Goal: Information Seeking & Learning: Learn about a topic

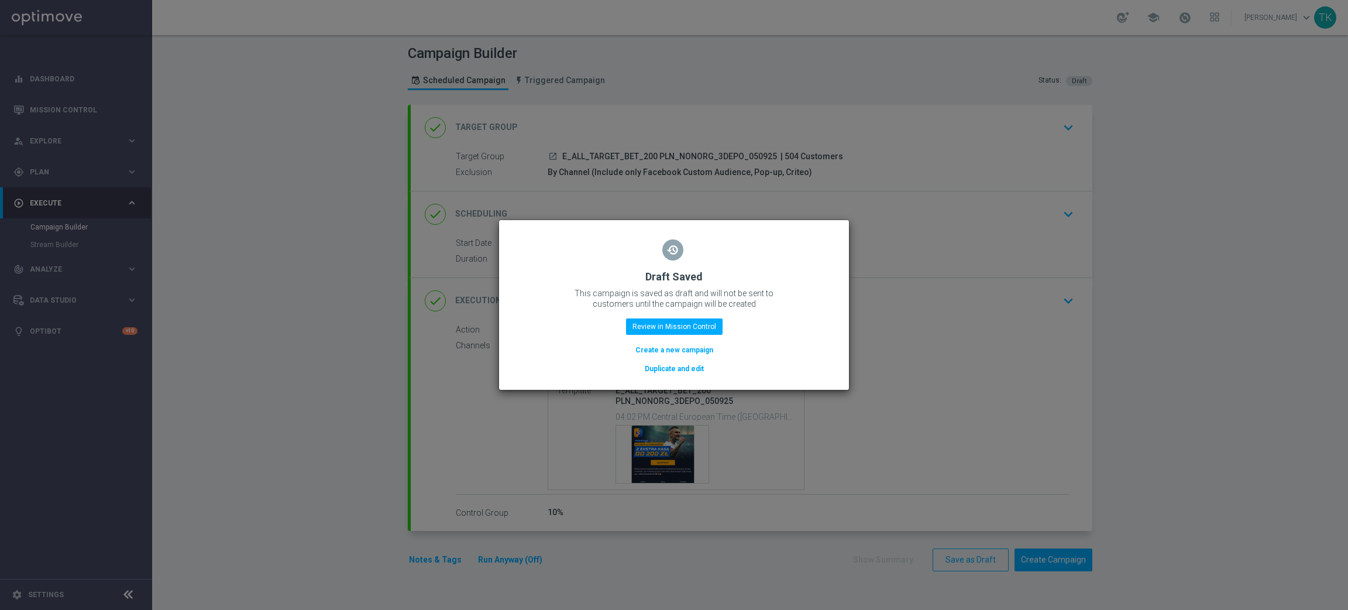
click at [688, 322] on button "Review in Mission Control" at bounding box center [674, 326] width 97 height 16
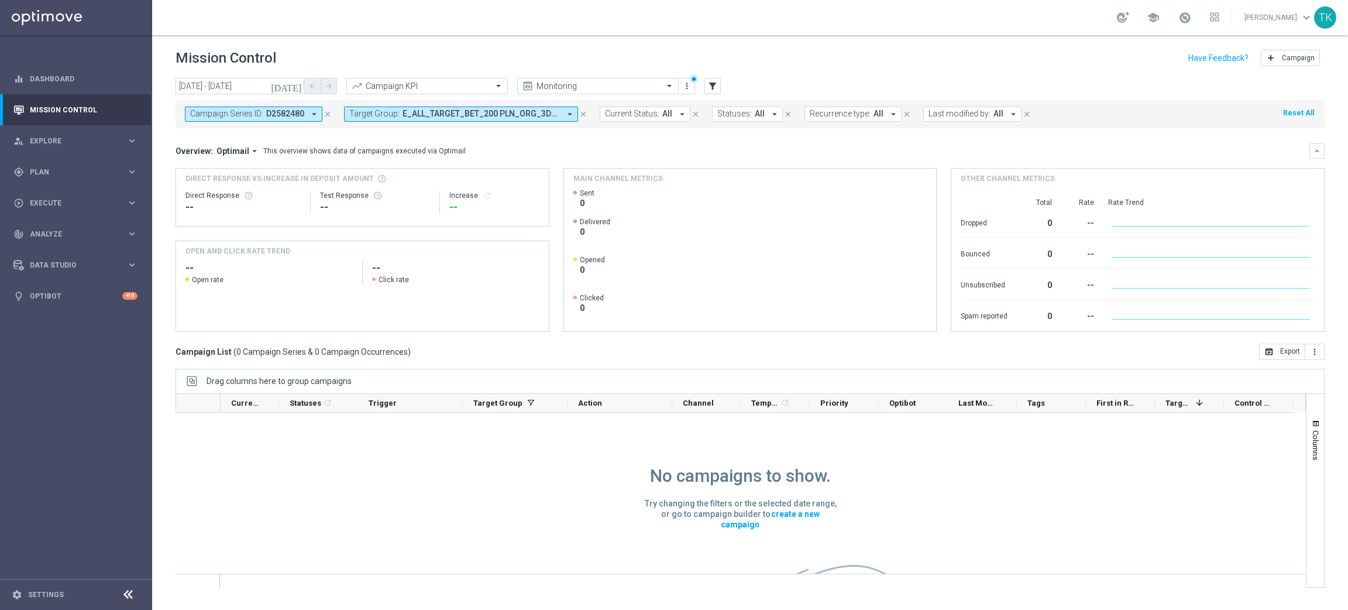
click at [324, 118] on icon "close" at bounding box center [328, 114] width 8 height 8
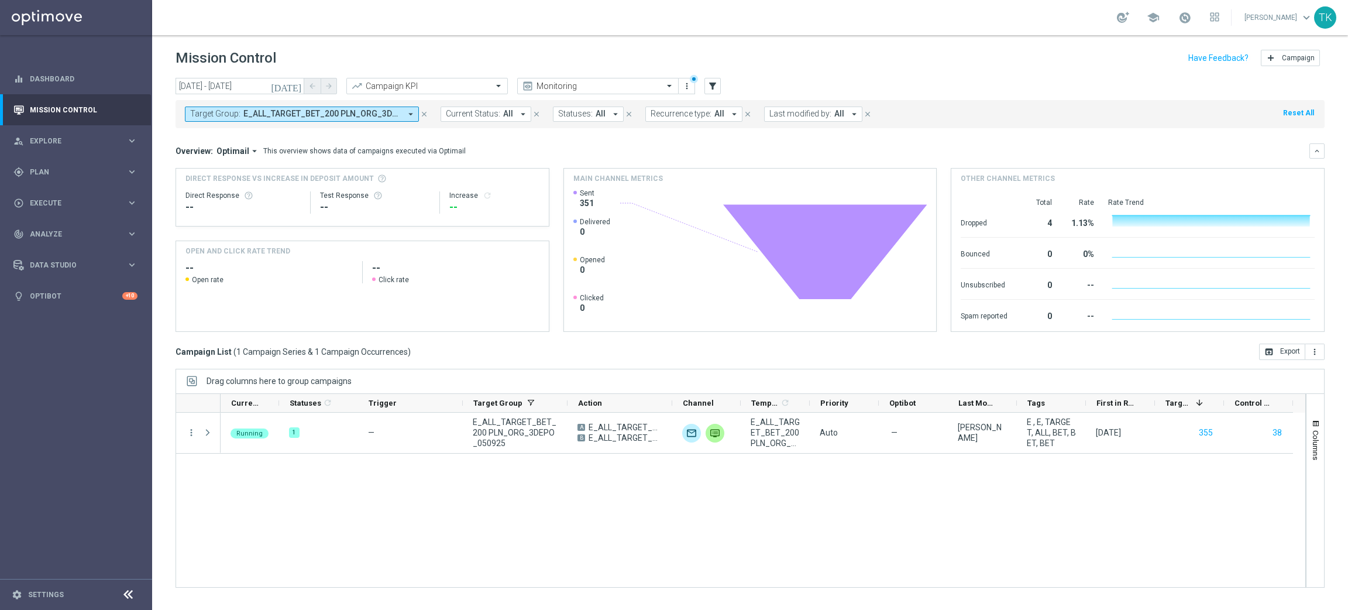
click at [322, 117] on span "E_ALL_TARGET_BET_200 PLN_ORG_3DEPO_050925" at bounding box center [321, 114] width 157 height 10
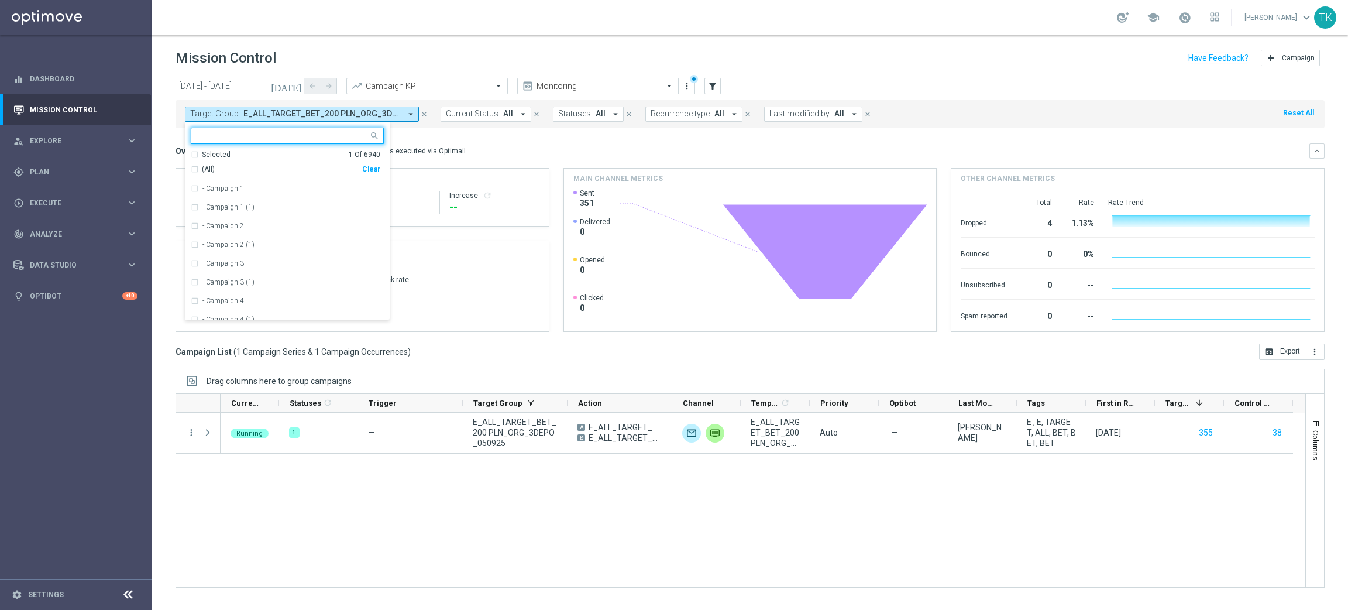
click at [0, 0] on div "Clear" at bounding box center [0, 0] width 0 height 0
click at [277, 138] on input "text" at bounding box center [282, 136] width 171 height 10
paste input "E_ALL_TARGET_BET_200 PLN_NONORG_3DEPO_050925"
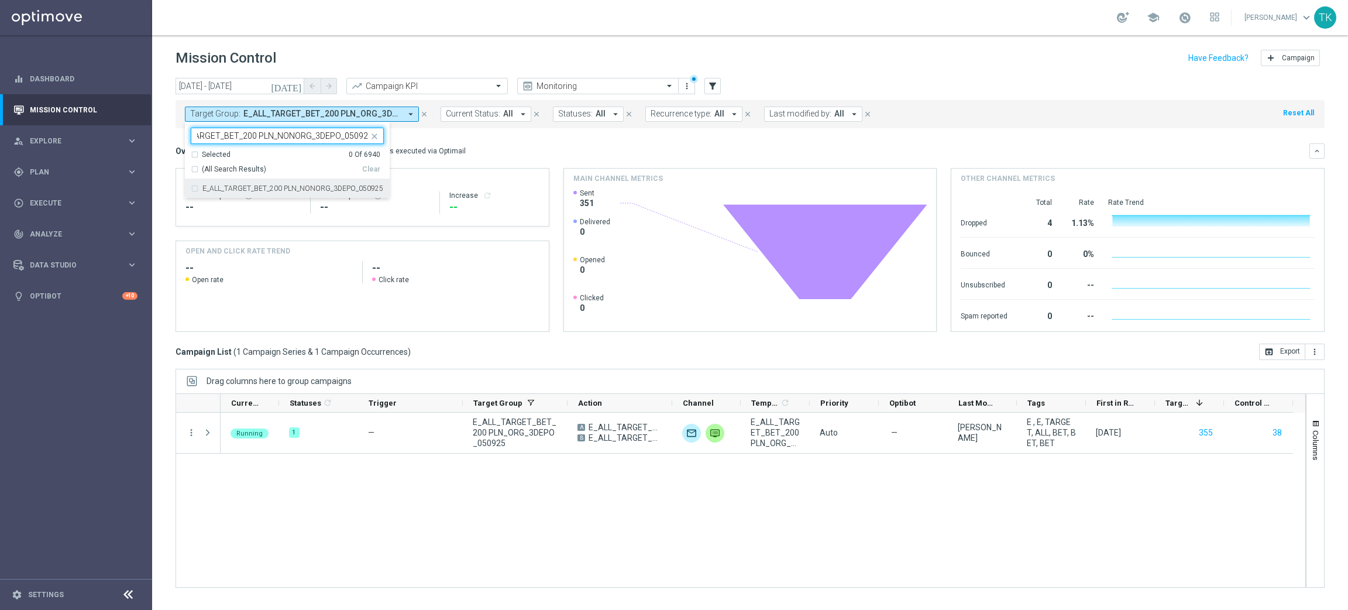
click at [266, 184] on div "E_ALL_TARGET_BET_200 PLN_NONORG_3DEPO_050925" at bounding box center [287, 188] width 193 height 19
type input "E_ALL_TARGET_BET_200 PLN_NONORG_3DEPO_050925"
click at [164, 146] on div "today 05 Sep 2025 - 05 Sep 2025 arrow_back arrow_forward Campaign KPI trending_…" at bounding box center [750, 338] width 1196 height 521
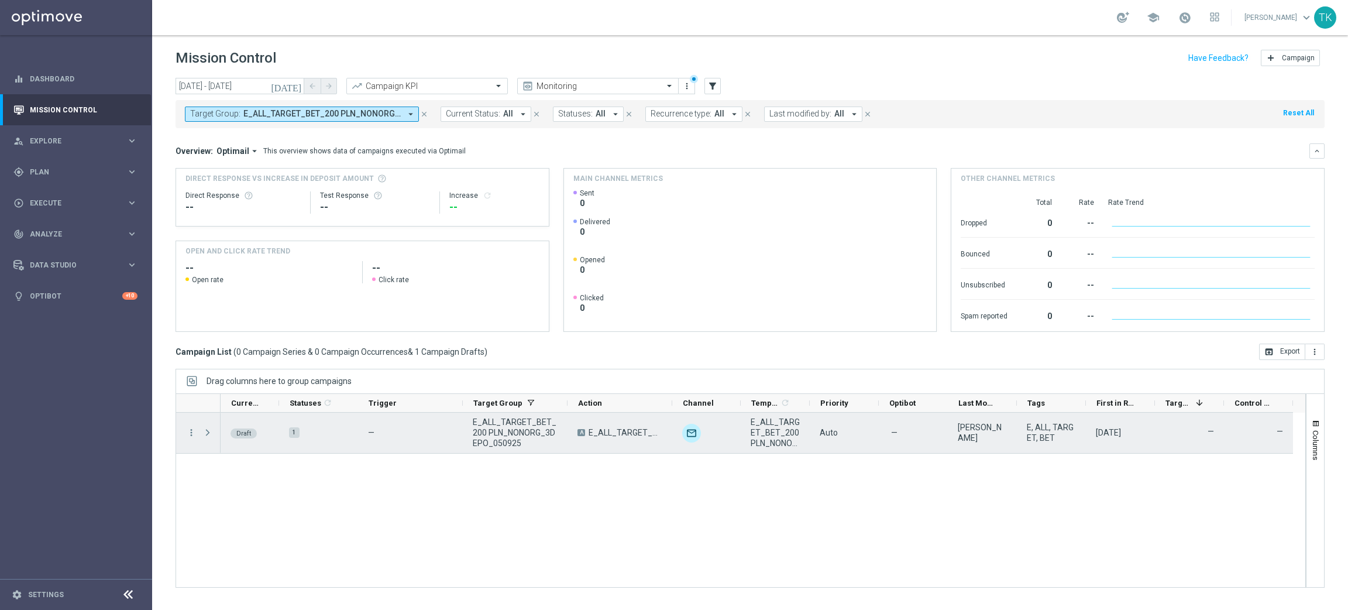
click at [188, 424] on div "more_vert" at bounding box center [186, 433] width 21 height 40
click at [190, 432] on icon "more_vert" at bounding box center [191, 432] width 11 height 11
click at [229, 480] on div "Edit" at bounding box center [268, 478] width 109 height 8
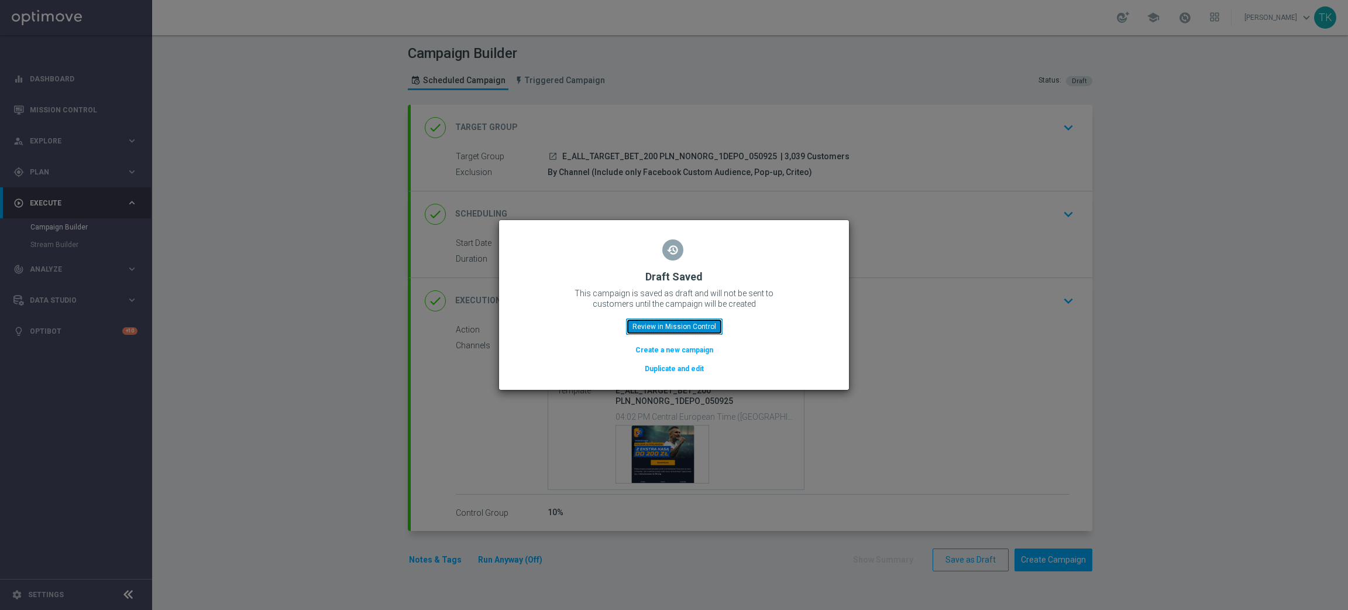
click at [684, 322] on button "Review in Mission Control" at bounding box center [674, 326] width 97 height 16
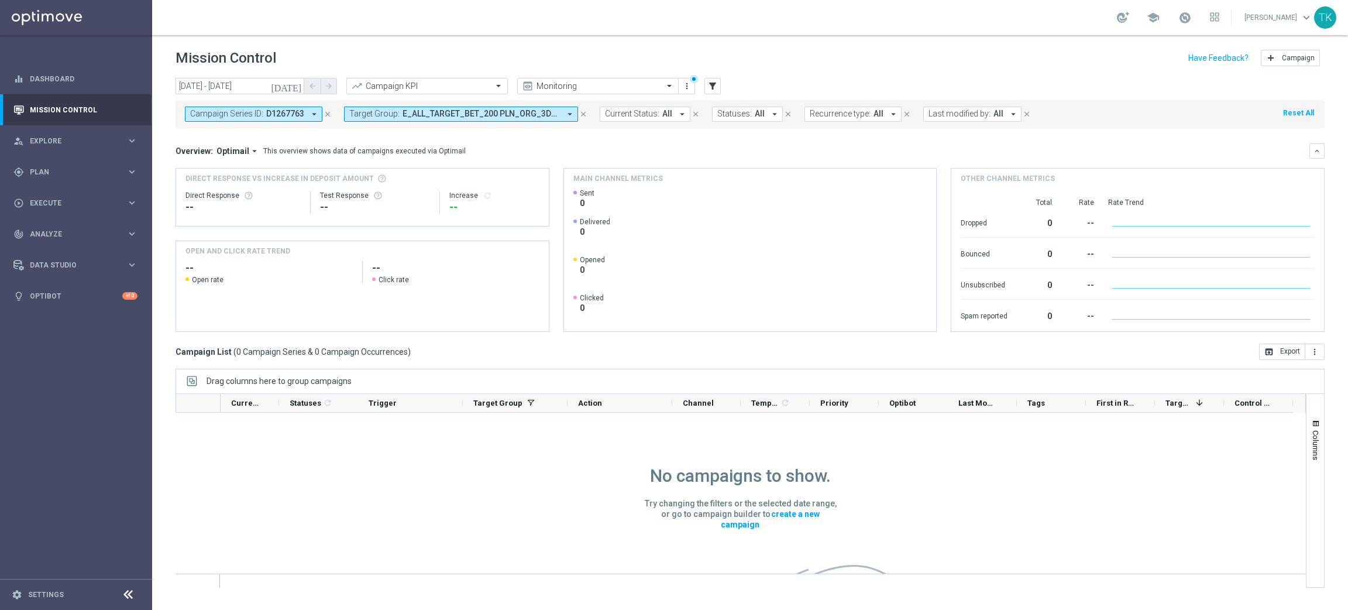
click at [325, 116] on icon "close" at bounding box center [328, 114] width 8 height 8
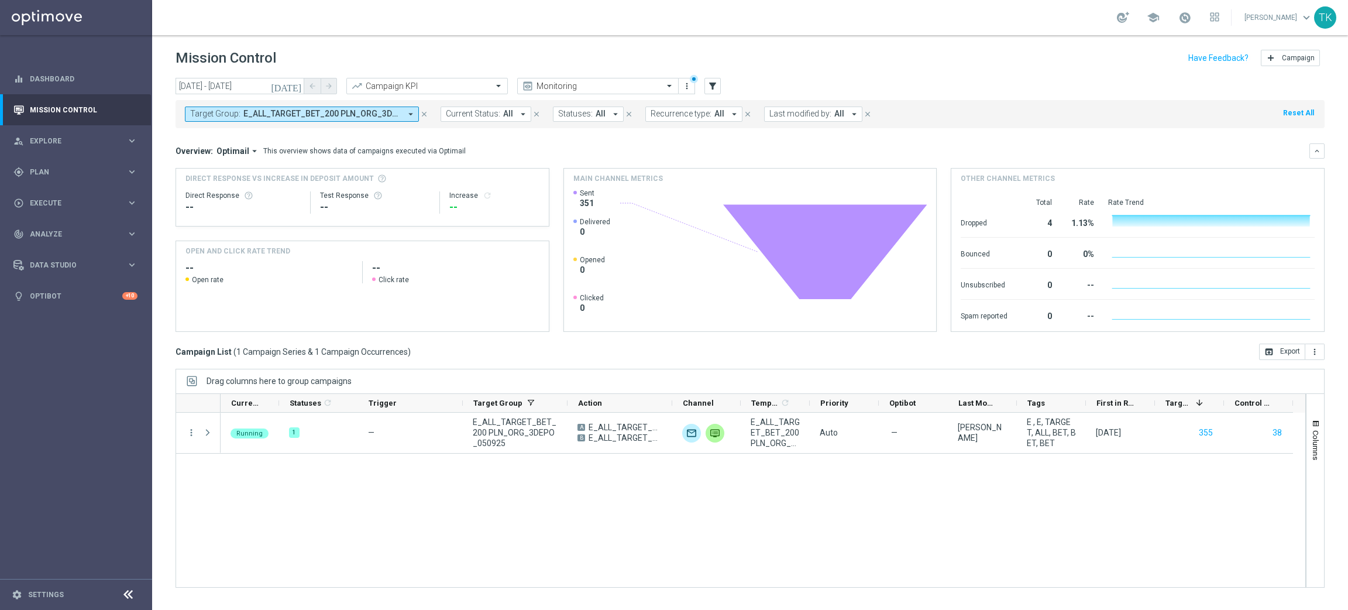
click at [271, 115] on span "E_ALL_TARGET_BET_200 PLN_ORG_3DEPO_050925" at bounding box center [321, 114] width 157 height 10
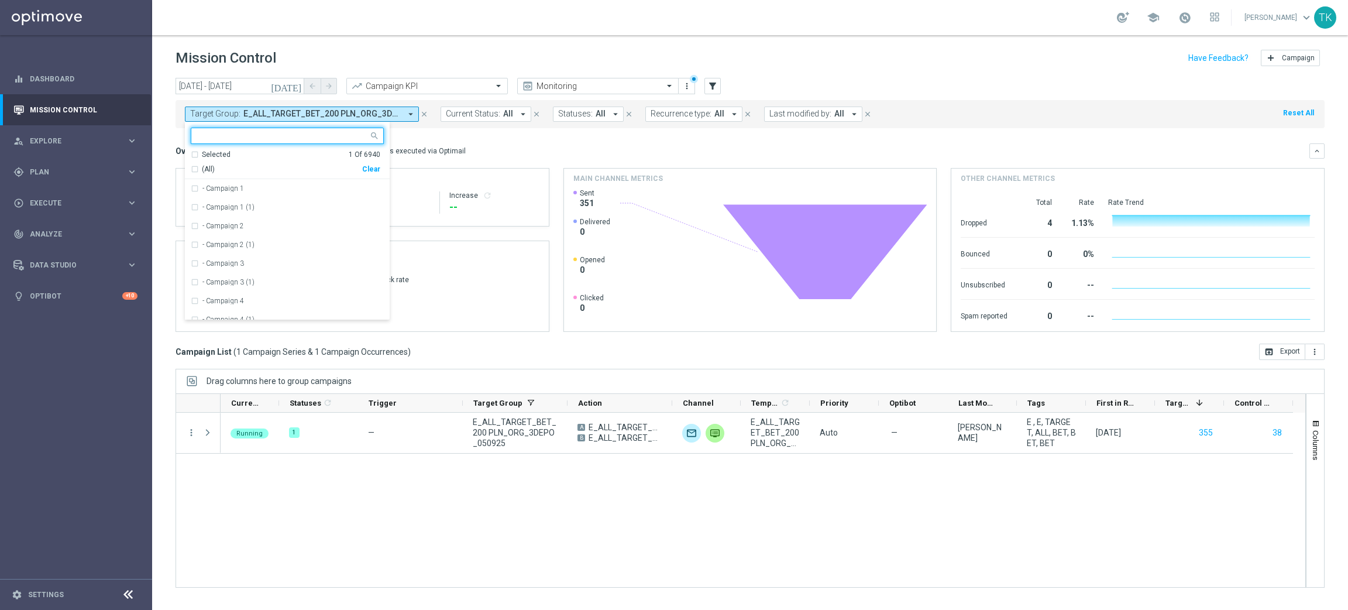
click at [0, 0] on div "Clear" at bounding box center [0, 0] width 0 height 0
click at [259, 132] on input "text" at bounding box center [282, 136] width 171 height 10
paste input "E_ALL_TARGET_BET_200 PLN_NONORG_1DEPO_050925"
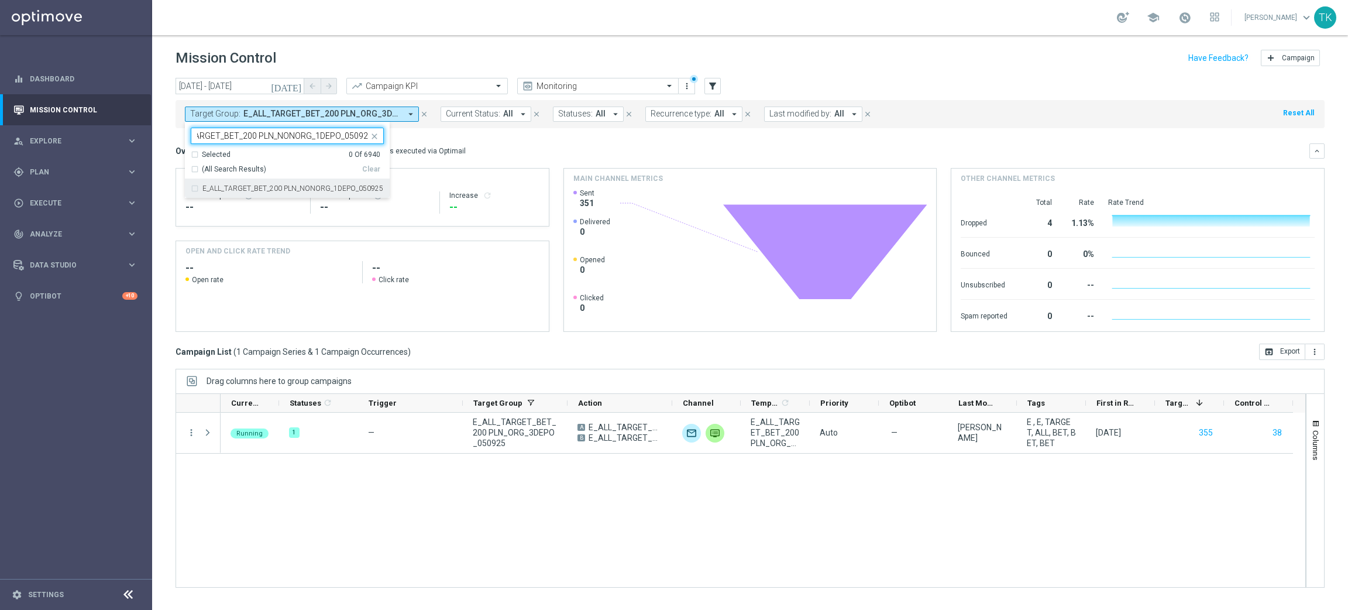
click at [245, 185] on label "E_ALL_TARGET_BET_200 PLN_NONORG_1DEPO_050925" at bounding box center [292, 188] width 181 height 7
type input "E_ALL_TARGET_BET_200 PLN_NONORG_1DEPO_050925"
click at [173, 137] on div "today 05 Sep 2025 - 05 Sep 2025 arrow_back arrow_forward Campaign KPI trending_…" at bounding box center [750, 338] width 1196 height 521
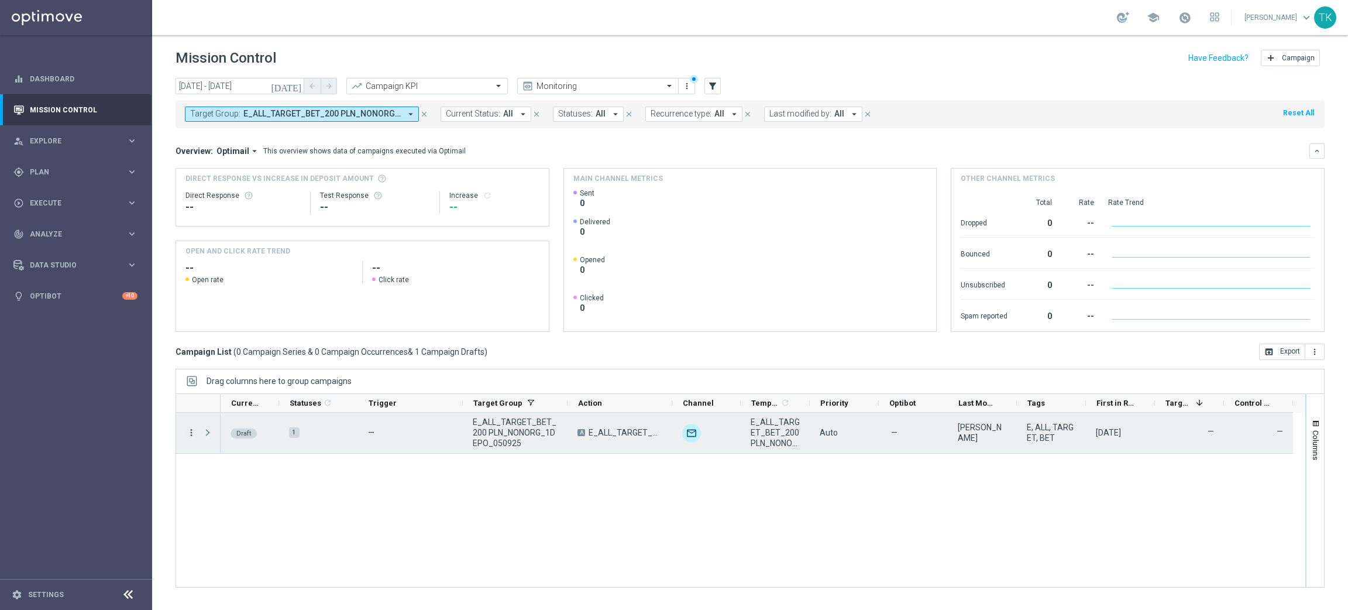
click at [193, 434] on icon "more_vert" at bounding box center [191, 432] width 11 height 11
click at [221, 472] on div "edit Edit" at bounding box center [263, 478] width 132 height 16
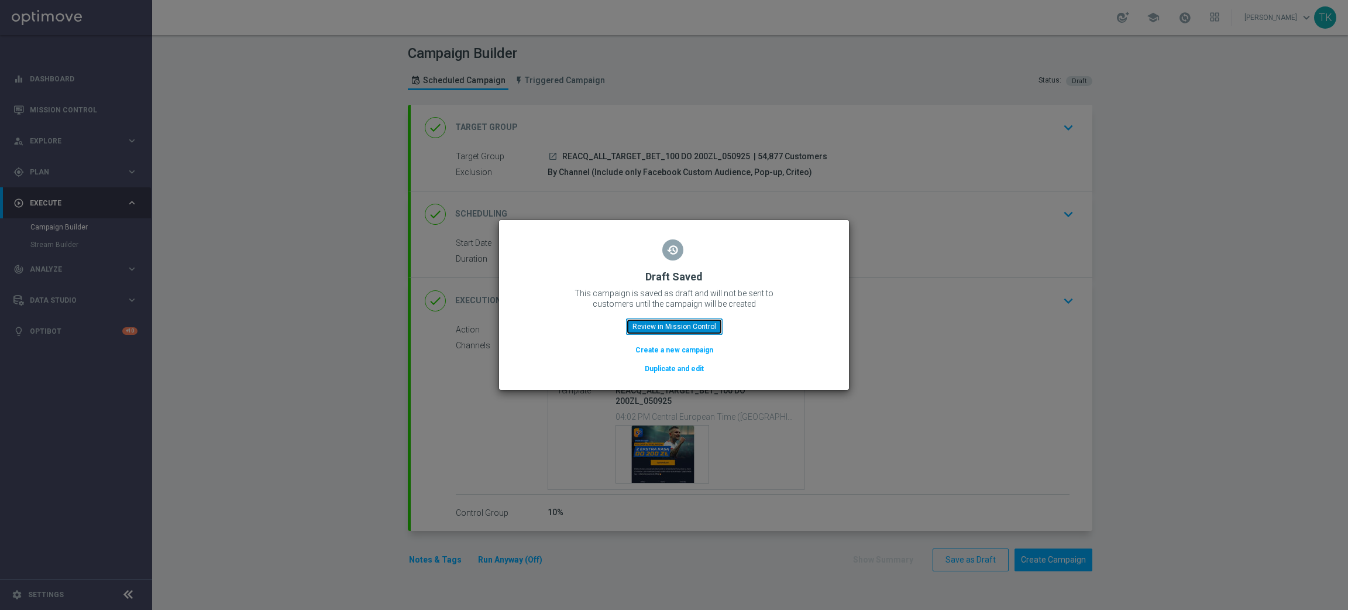
click at [689, 321] on button "Review in Mission Control" at bounding box center [674, 326] width 97 height 16
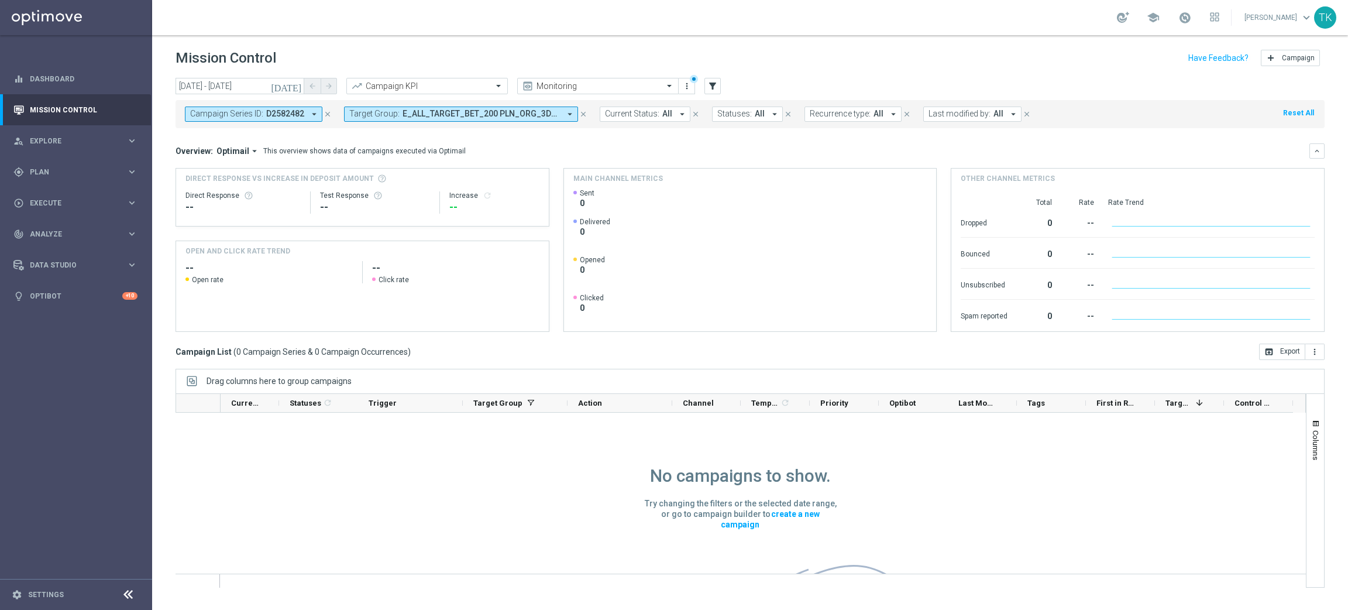
click at [326, 112] on icon "close" at bounding box center [328, 114] width 8 height 8
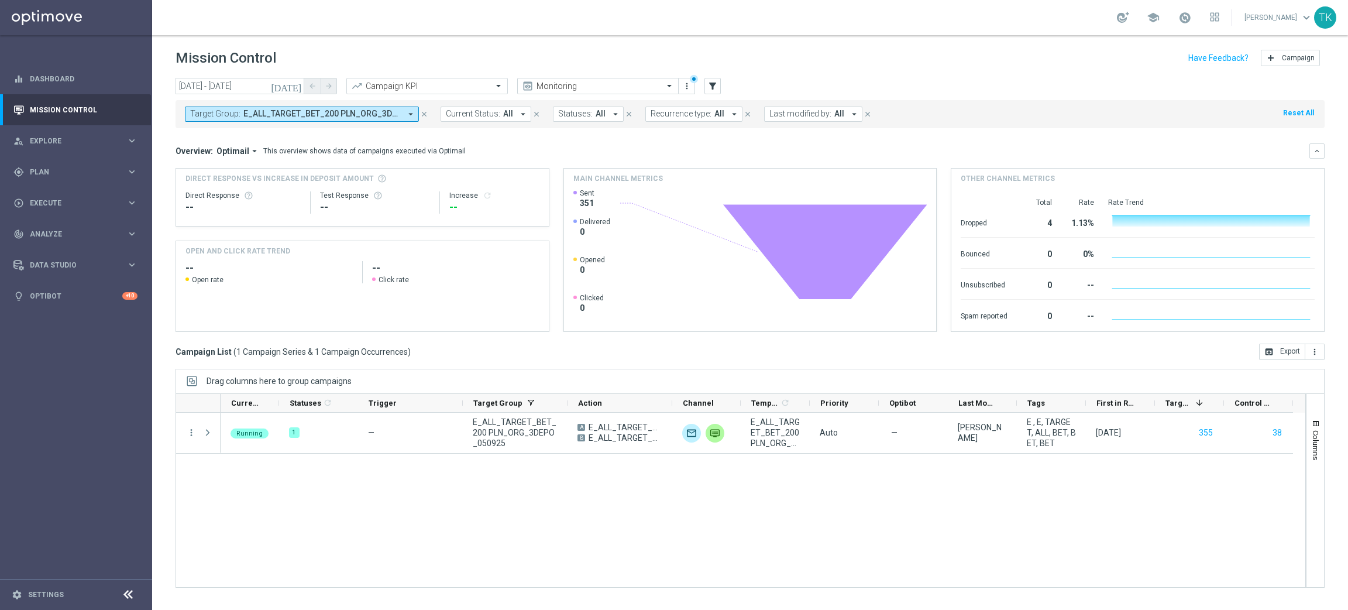
drag, startPoint x: 272, startPoint y: 112, endPoint x: 283, endPoint y: 111, distance: 11.7
click at [271, 112] on span "E_ALL_TARGET_BET_200 PLN_ORG_3DEPO_050925" at bounding box center [321, 114] width 157 height 10
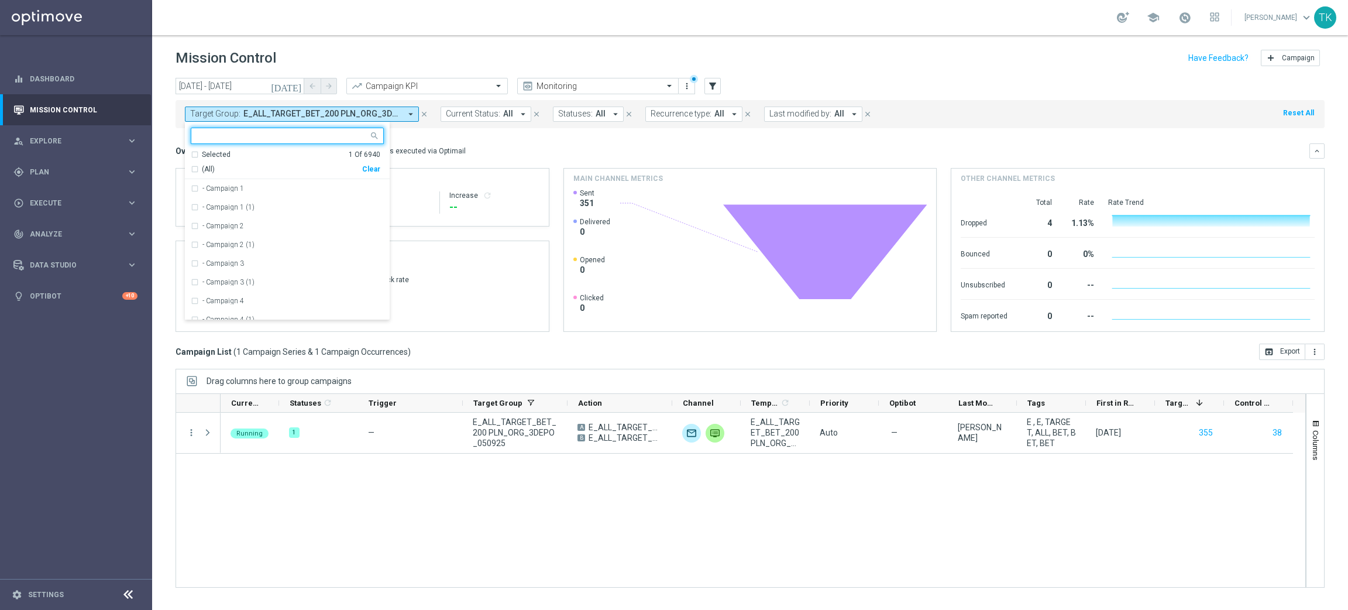
click at [0, 0] on div "Clear" at bounding box center [0, 0] width 0 height 0
click at [246, 138] on input "text" at bounding box center [282, 136] width 171 height 10
paste input "REACQ_ALL_TARGET_BET_100 DO 200ZL_050925"
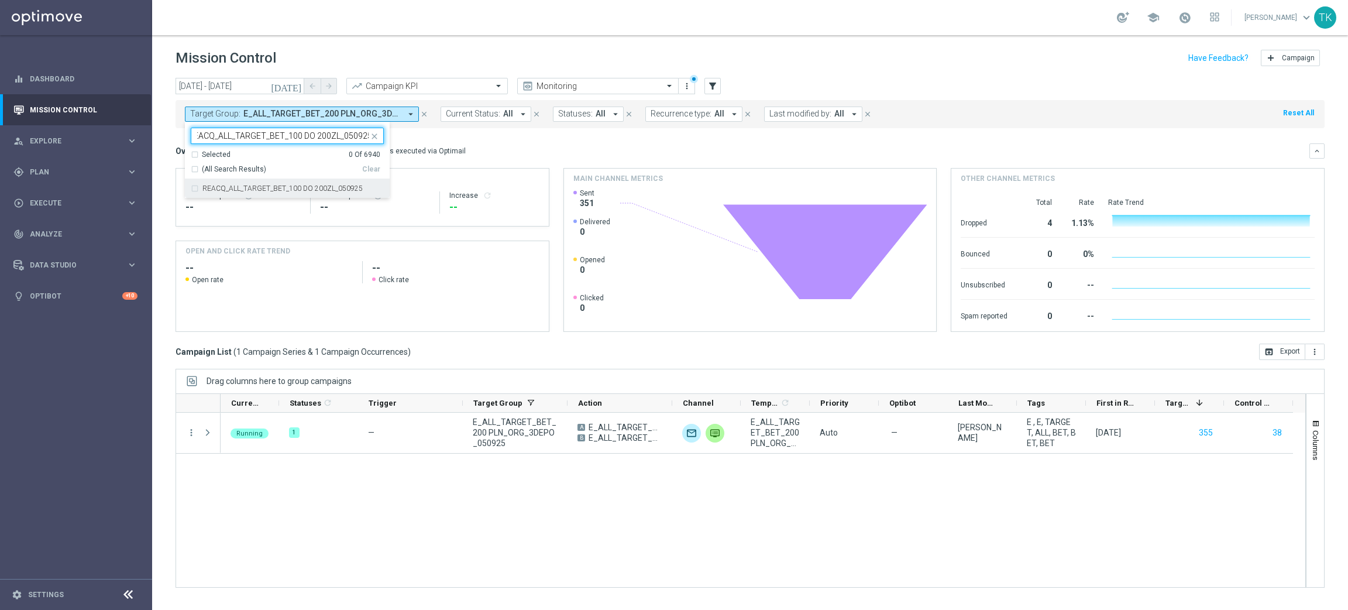
click at [222, 187] on label "REACQ_ALL_TARGET_BET_100 DO 200ZL_050925" at bounding box center [282, 188] width 160 height 7
type input "REACQ_ALL_TARGET_BET_100 DO 200ZL_050925"
click at [163, 135] on div "today 05 Sep 2025 - 05 Sep 2025 arrow_back arrow_forward Campaign KPI trending_…" at bounding box center [750, 338] width 1196 height 521
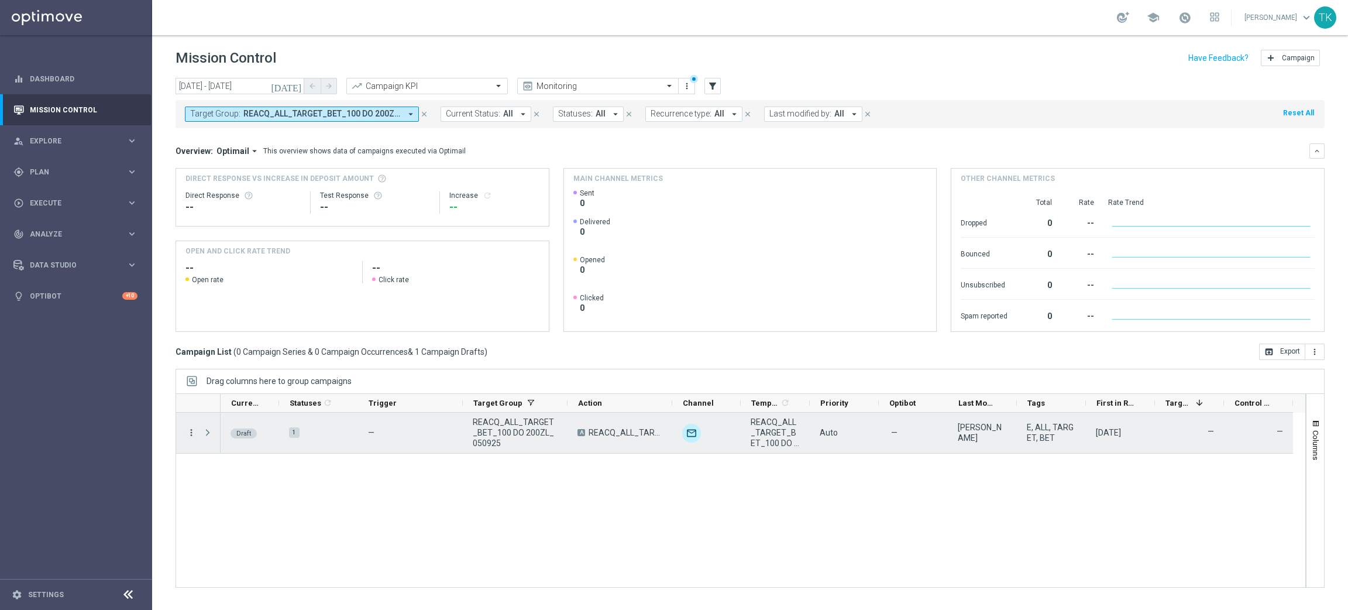
click at [191, 434] on icon "more_vert" at bounding box center [191, 432] width 11 height 11
click at [231, 476] on div "Edit" at bounding box center [268, 478] width 109 height 8
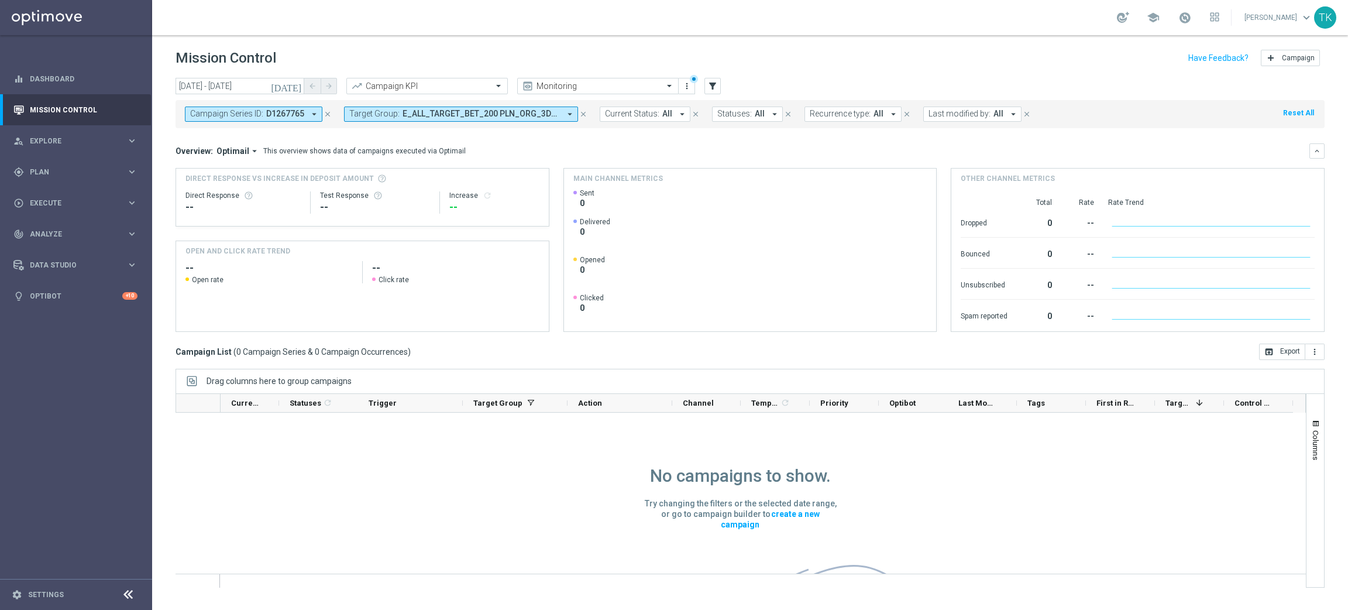
click at [329, 112] on icon "close" at bounding box center [328, 114] width 8 height 8
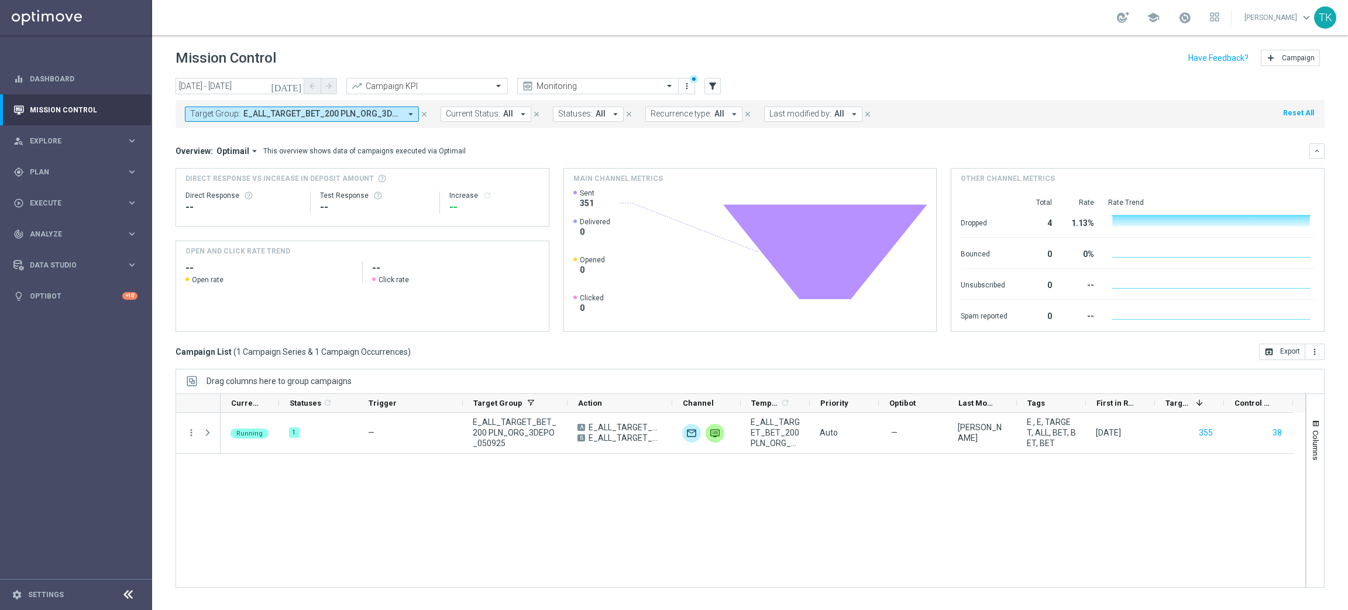
click at [311, 114] on span "E_ALL_TARGET_BET_200 PLN_ORG_3DEPO_050925" at bounding box center [321, 114] width 157 height 10
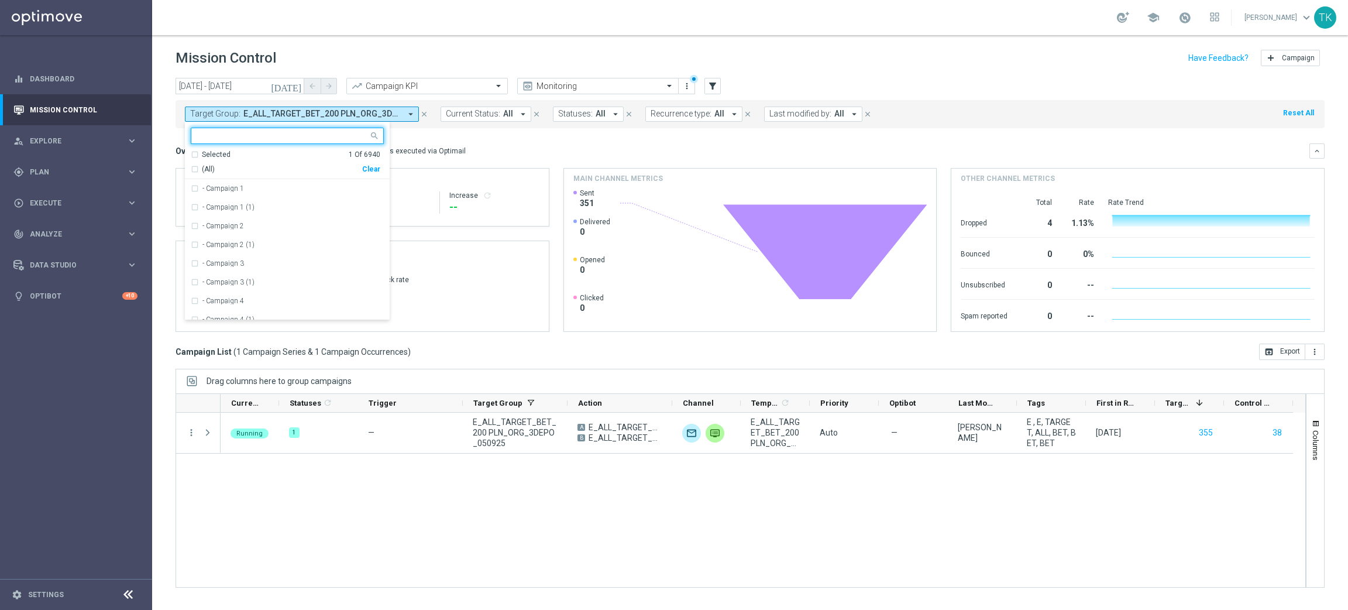
click at [0, 0] on div "Clear" at bounding box center [0, 0] width 0 height 0
click at [262, 140] on input "text" at bounding box center [282, 136] width 171 height 10
paste input "E_ALL_TARGET_BET_200"
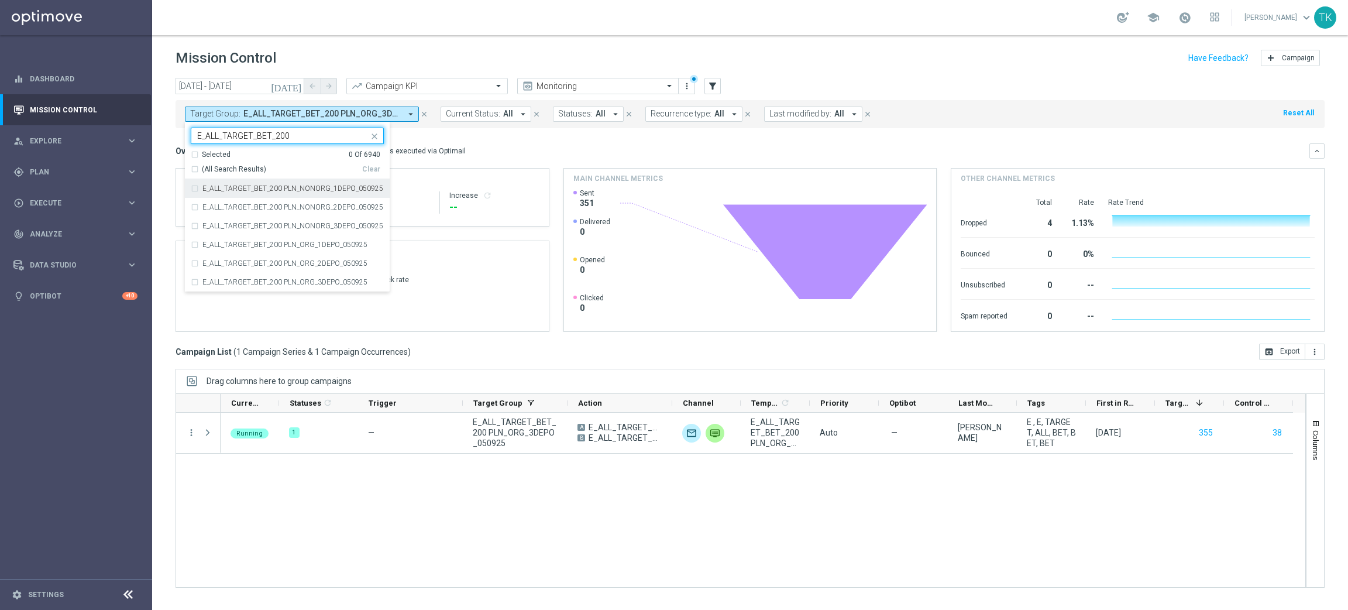
click at [262, 129] on div "E_ALL_TARGET_BET_200" at bounding box center [279, 135] width 177 height 15
click at [236, 137] on input "E_ALL_TARGET_BET_200" at bounding box center [282, 136] width 171 height 10
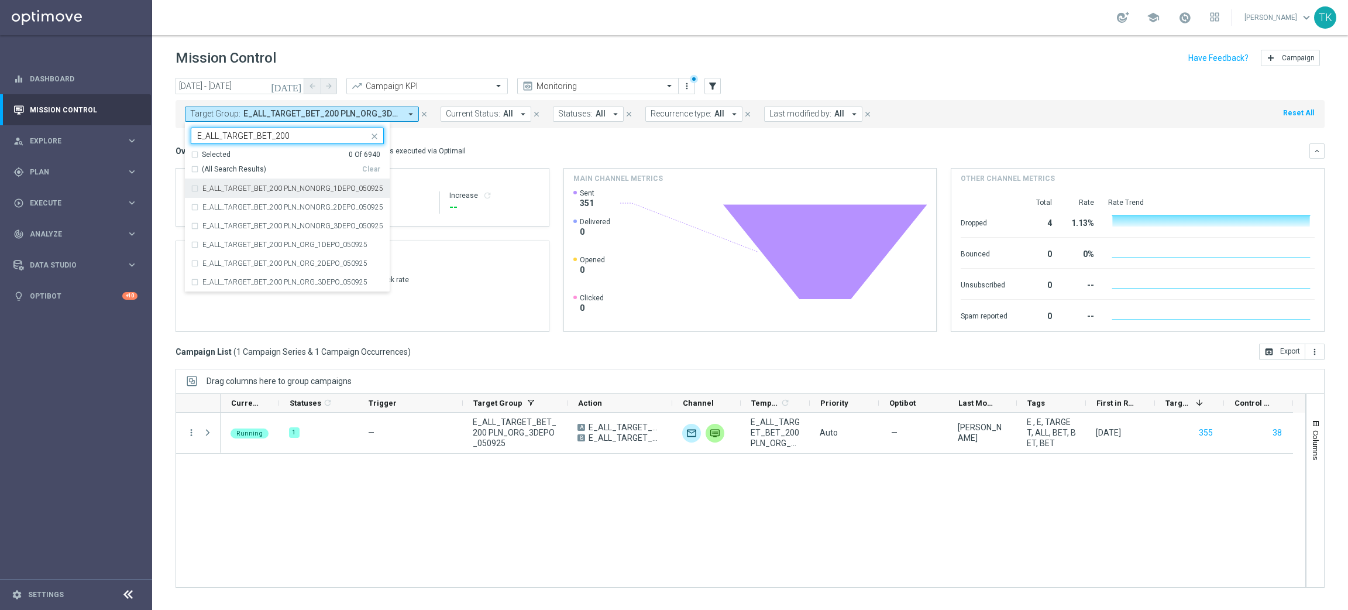
paste input "PLN_NONORG_2DEPO_050925"
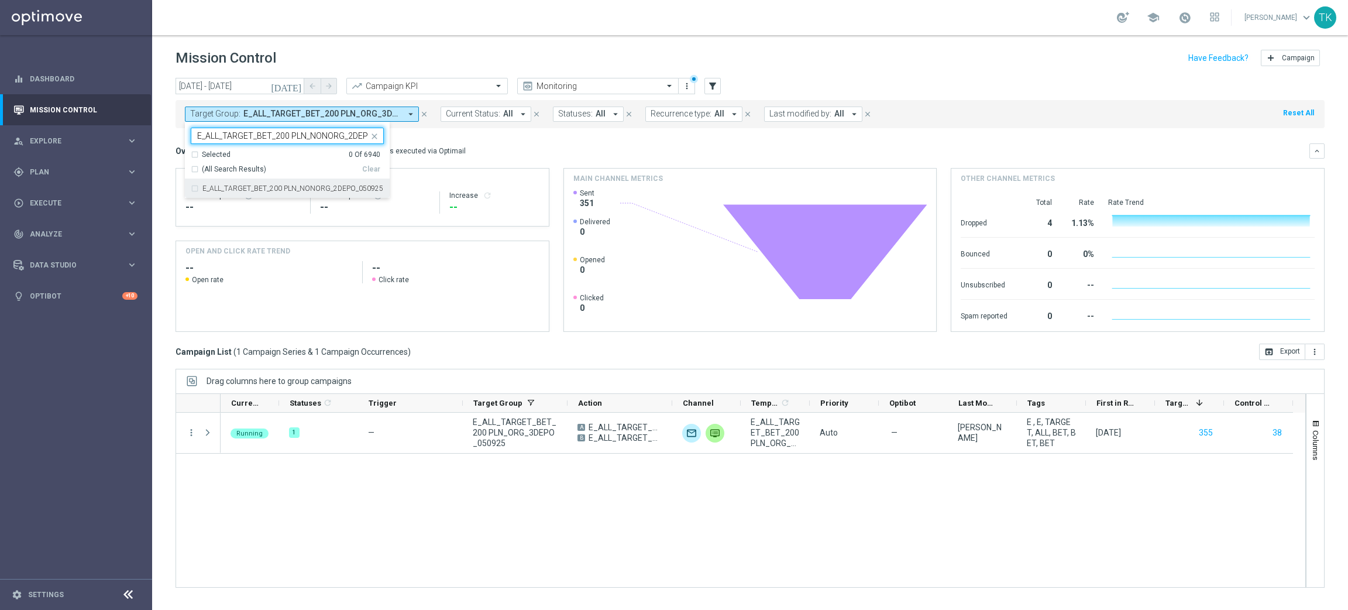
scroll to position [0, 33]
click at [215, 187] on label "E_ALL_TARGET_BET_200 PLN_NONORG_2DEPO_050925" at bounding box center [292, 188] width 181 height 7
type input "E_ALL_TARGET_BET_200 PLN_NONORG_2DEPO_050925"
click at [163, 123] on div "today 05 Sep 2025 - 05 Sep 2025 arrow_back arrow_forward Campaign KPI trending_…" at bounding box center [750, 338] width 1196 height 521
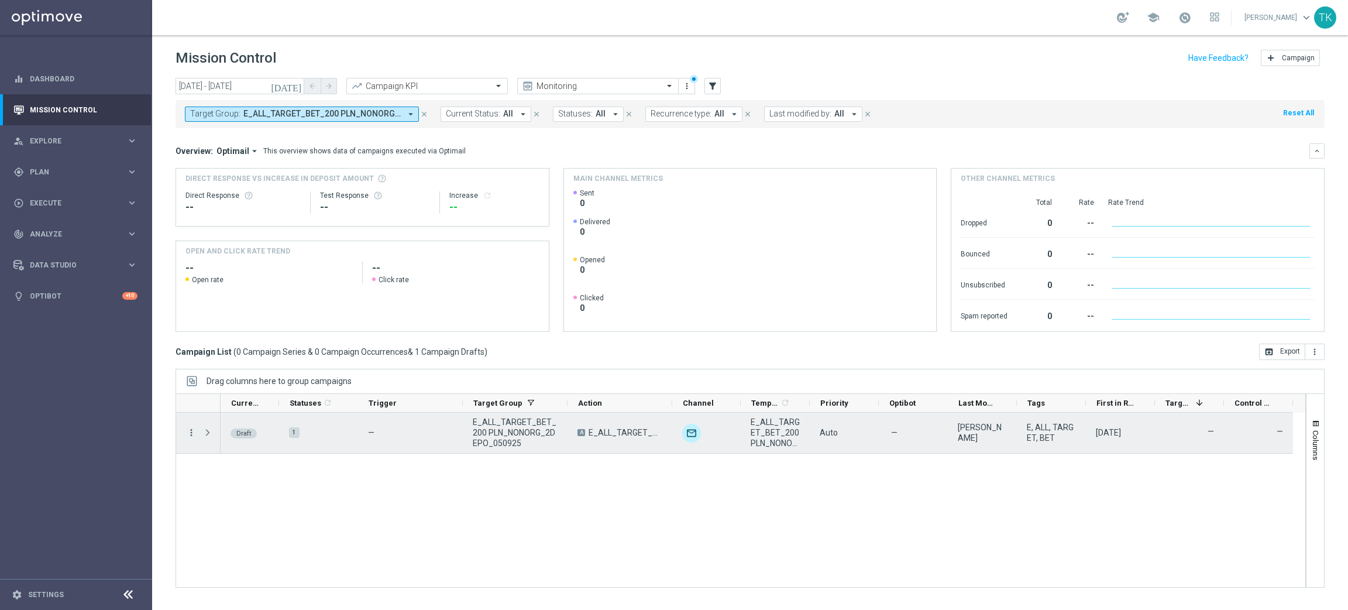
click at [193, 434] on icon "more_vert" at bounding box center [191, 432] width 11 height 11
click at [226, 477] on span "Edit" at bounding box center [220, 478] width 13 height 8
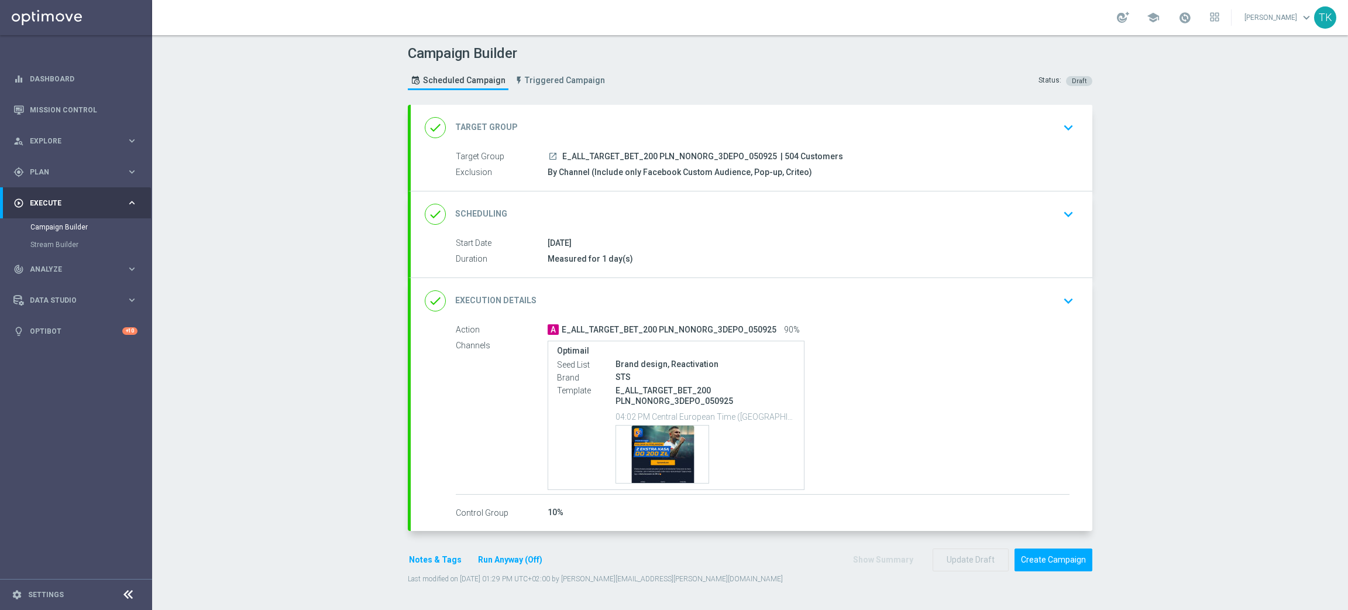
click at [642, 153] on span "E_ALL_TARGET_BET_200 PLN_NONORG_3DEPO_050925" at bounding box center [669, 157] width 215 height 11
copy div "E_ALL_TARGET_BET_200 PLN_NONORG_3DEPO_050925"
click at [687, 87] on div "Campaign Builder Scheduled Campaign Triggered Campaign Status: Draft" at bounding box center [750, 69] width 702 height 54
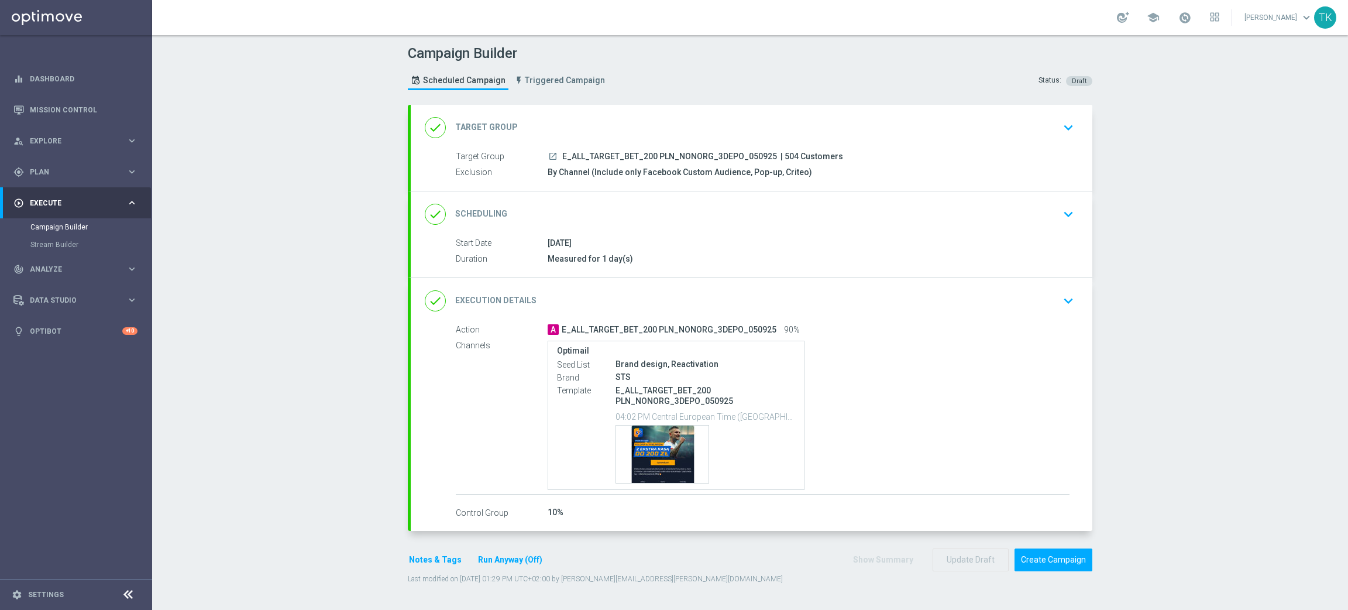
click at [784, 249] on div "Start Date [DATE]" at bounding box center [763, 243] width 614 height 13
click at [789, 238] on div "[DATE]" at bounding box center [809, 243] width 522 height 12
click at [788, 215] on div "done Scheduling keyboard_arrow_down" at bounding box center [752, 214] width 654 height 22
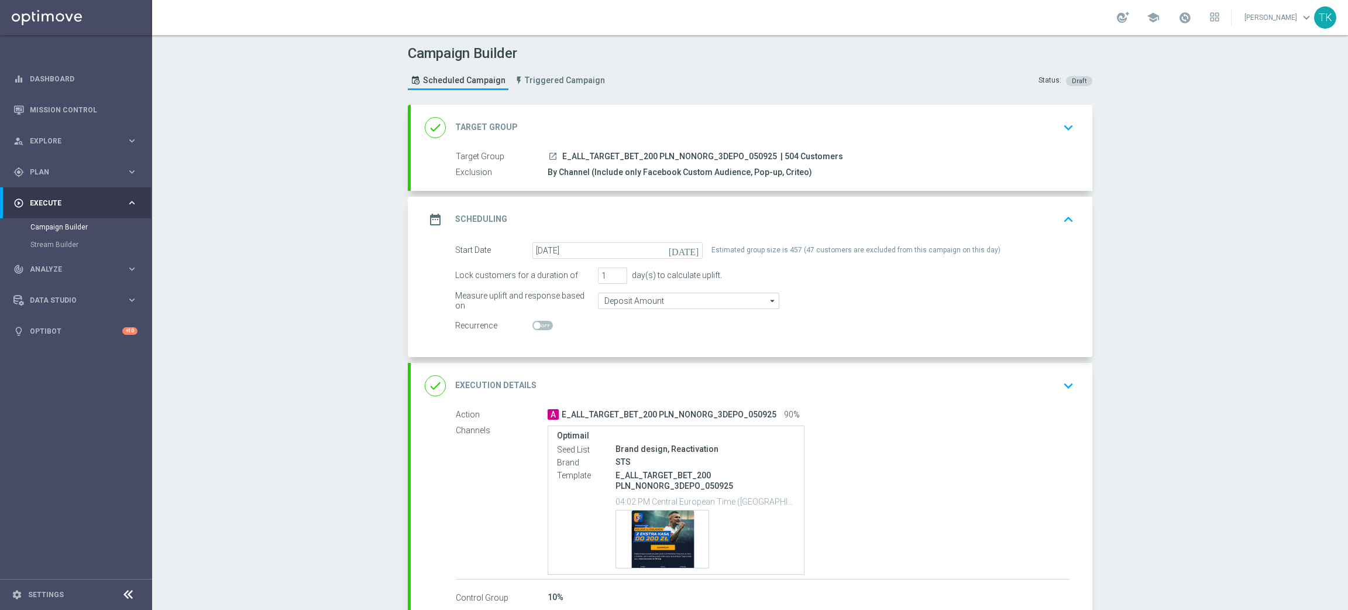
click at [787, 214] on div "date_range Scheduling keyboard_arrow_up" at bounding box center [752, 219] width 654 height 22
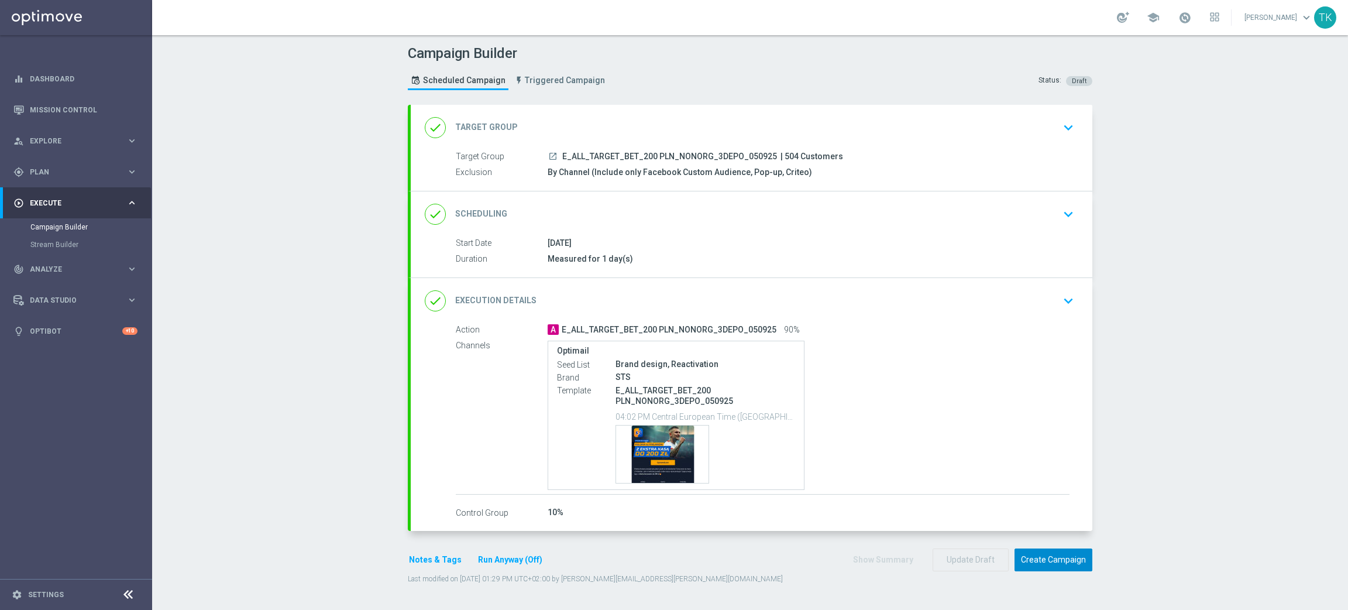
click at [1044, 555] on button "Create Campaign" at bounding box center [1054, 559] width 78 height 23
click at [634, 157] on span "E_ALL_TARGET_BET_200 PLN_NONORG_1DEPO_050925" at bounding box center [669, 157] width 215 height 11
copy div "E_ALL_TARGET_BET_200 PLN_NONORG_1DEPO_050925"
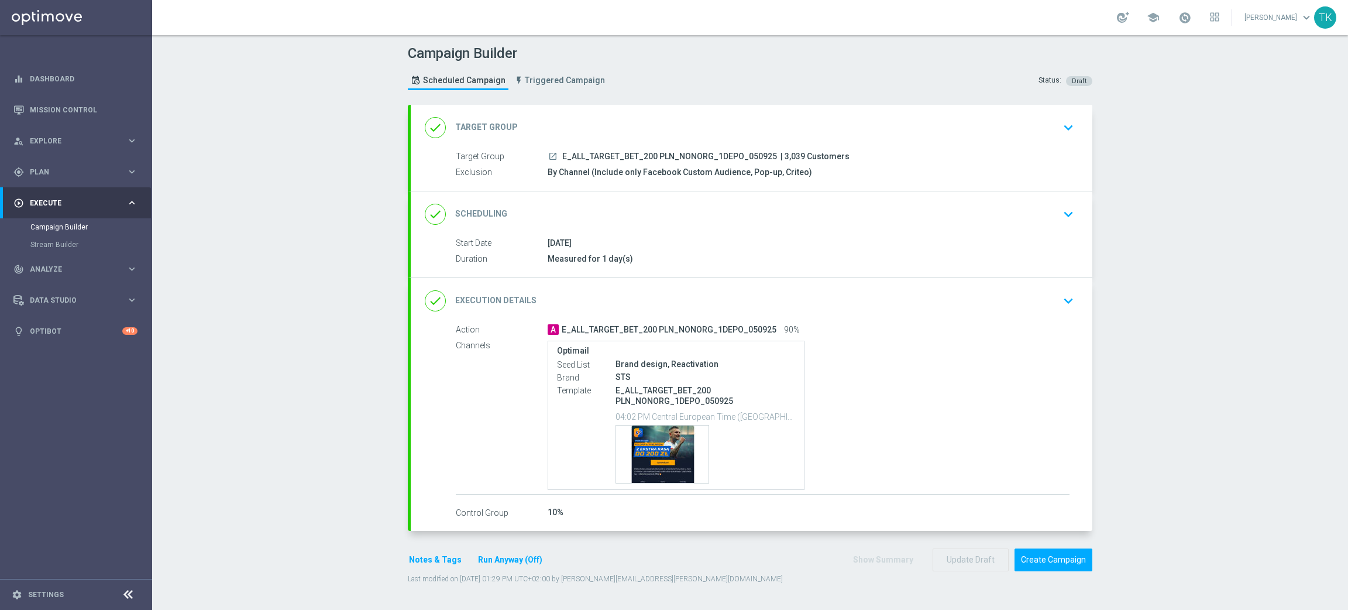
click at [654, 89] on div "Campaign Builder Scheduled Campaign Triggered Campaign Status: Draft" at bounding box center [750, 69] width 702 height 54
click at [843, 224] on div "done Scheduling keyboard_arrow_down" at bounding box center [752, 214] width 654 height 22
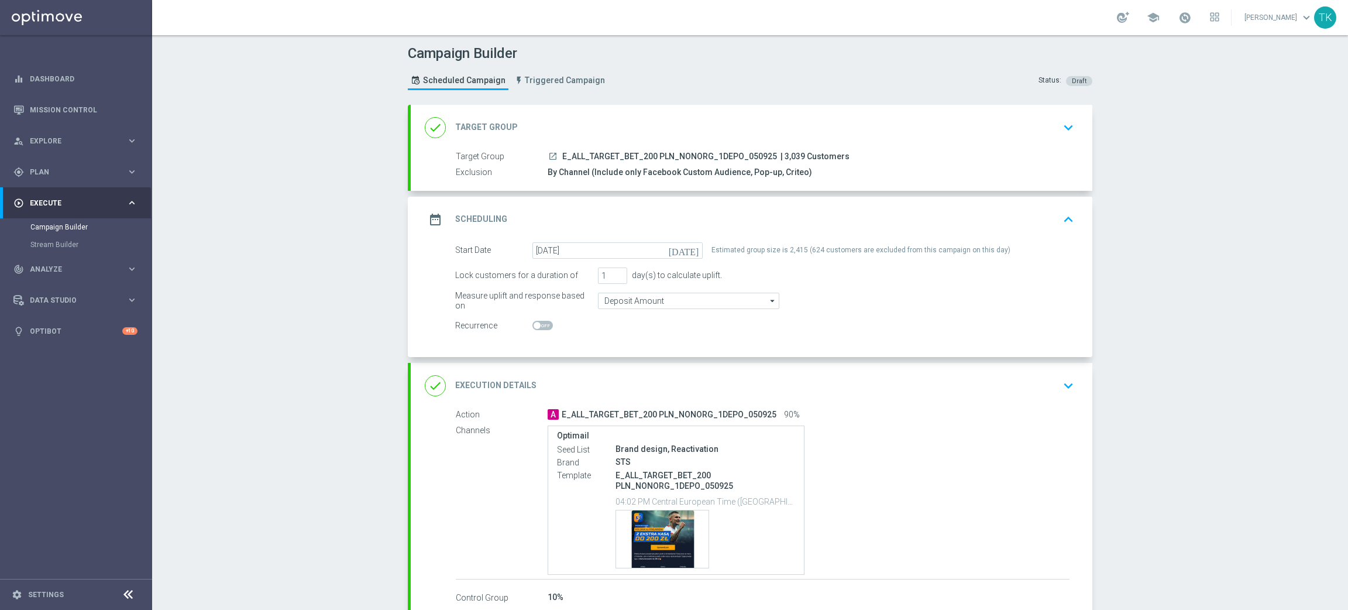
click at [827, 214] on div "date_range Scheduling keyboard_arrow_up" at bounding box center [752, 219] width 654 height 22
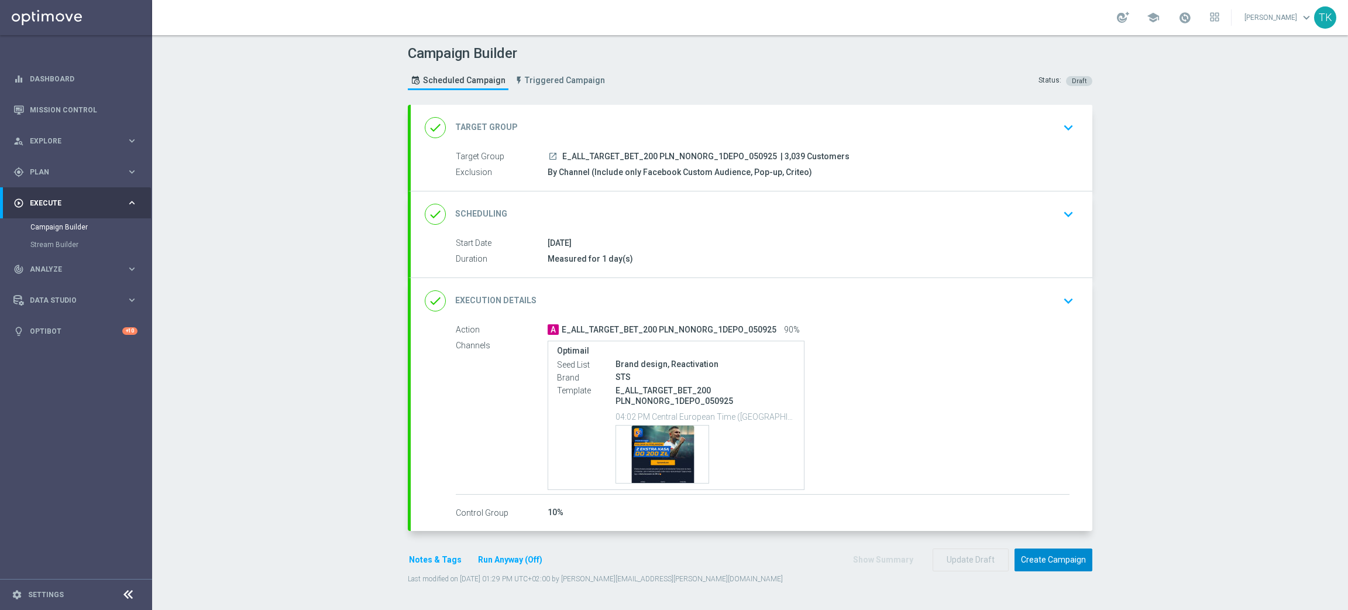
click at [1031, 560] on button "Create Campaign" at bounding box center [1054, 559] width 78 height 23
click at [651, 152] on span "E_ALL_TARGET_BET_200 PLN_NONORG_2DEPO_050925" at bounding box center [669, 157] width 215 height 11
copy div "E_ALL_TARGET_BET_200 PLN_NONORG_2DEPO_050925"
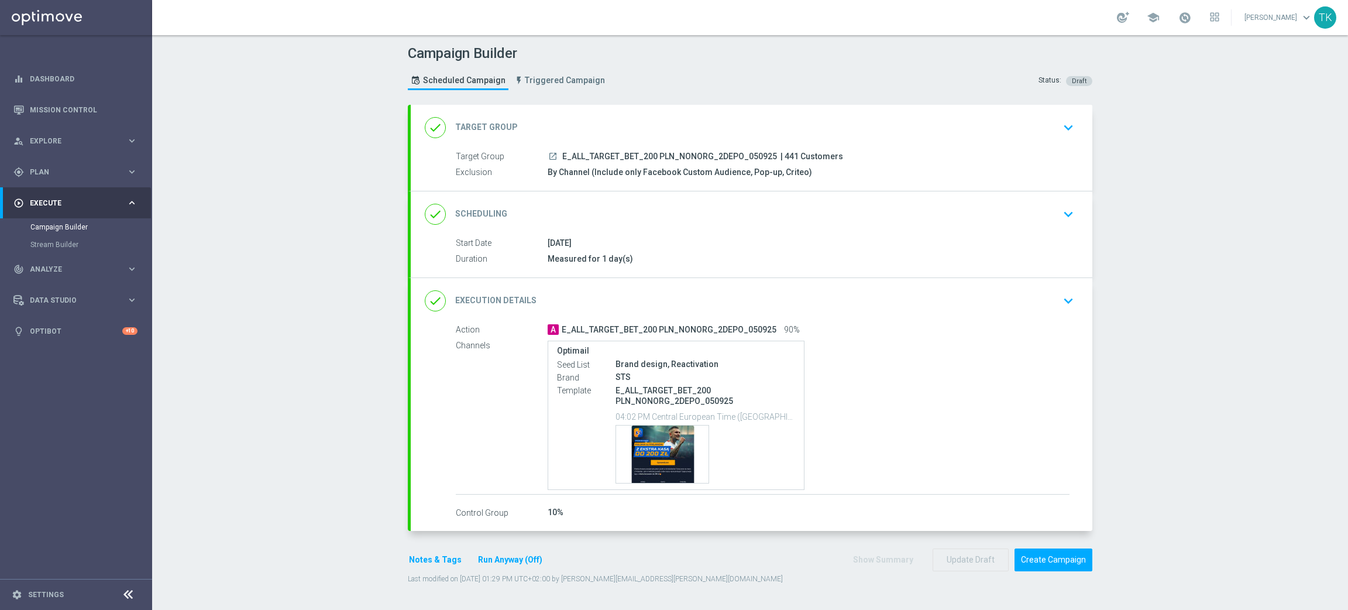
click at [661, 80] on div "Campaign Builder Scheduled Campaign Triggered Campaign Status: Draft" at bounding box center [750, 69] width 702 height 54
click at [822, 226] on div "done Scheduling keyboard_arrow_down" at bounding box center [752, 214] width 682 height 46
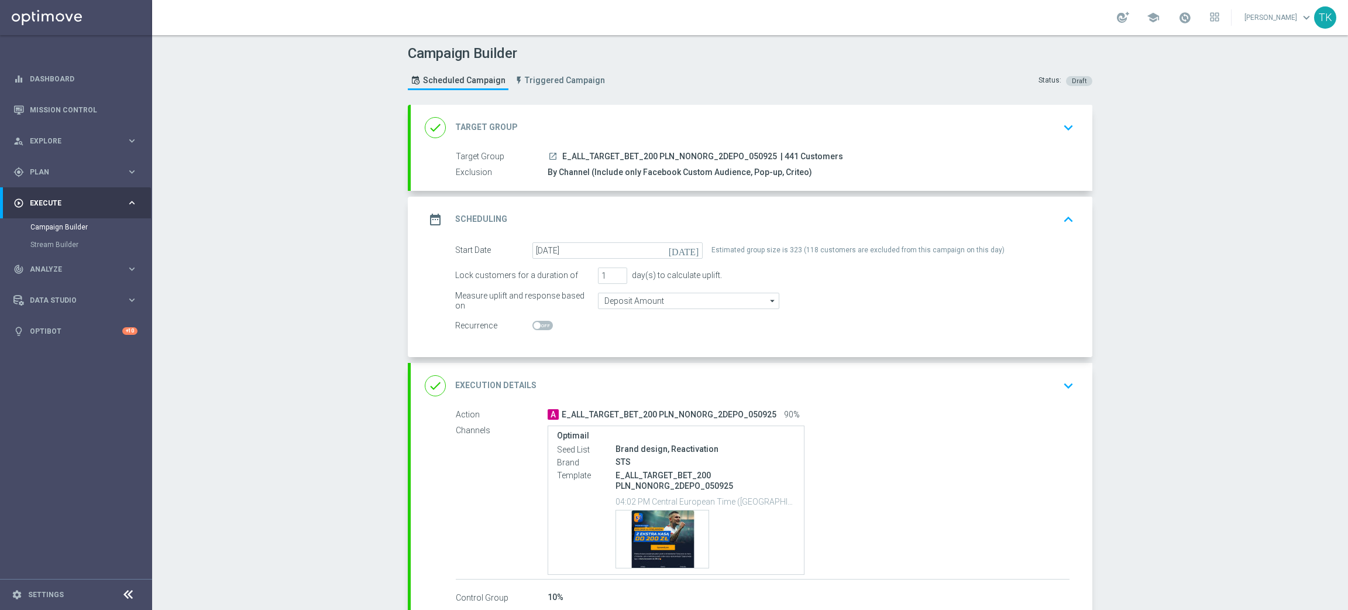
click at [812, 226] on div "date_range Scheduling keyboard_arrow_up" at bounding box center [752, 219] width 654 height 22
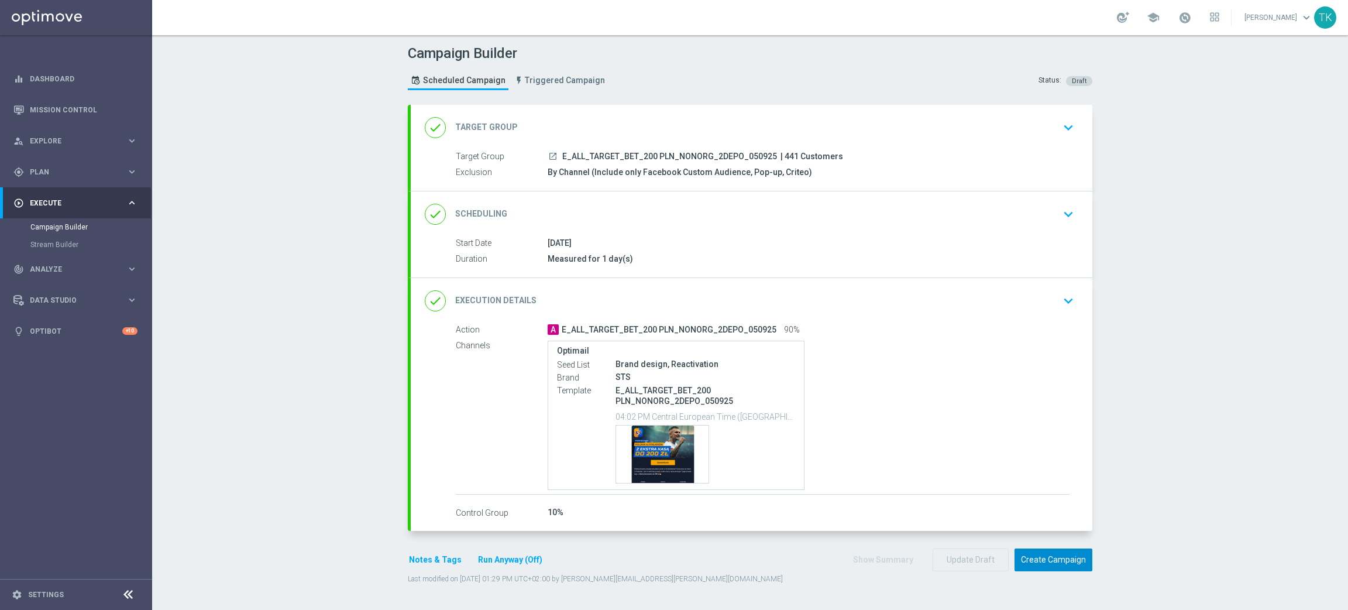
click at [1035, 557] on button "Create Campaign" at bounding box center [1054, 559] width 78 height 23
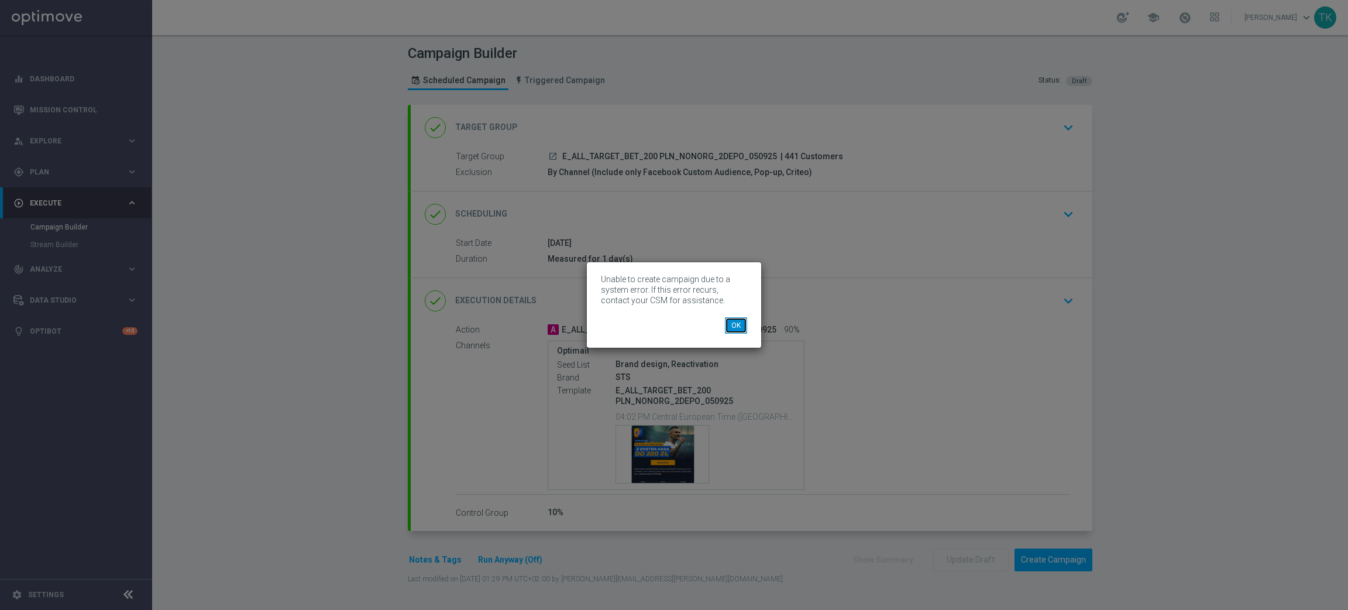
click at [737, 324] on button "OK" at bounding box center [736, 325] width 22 height 16
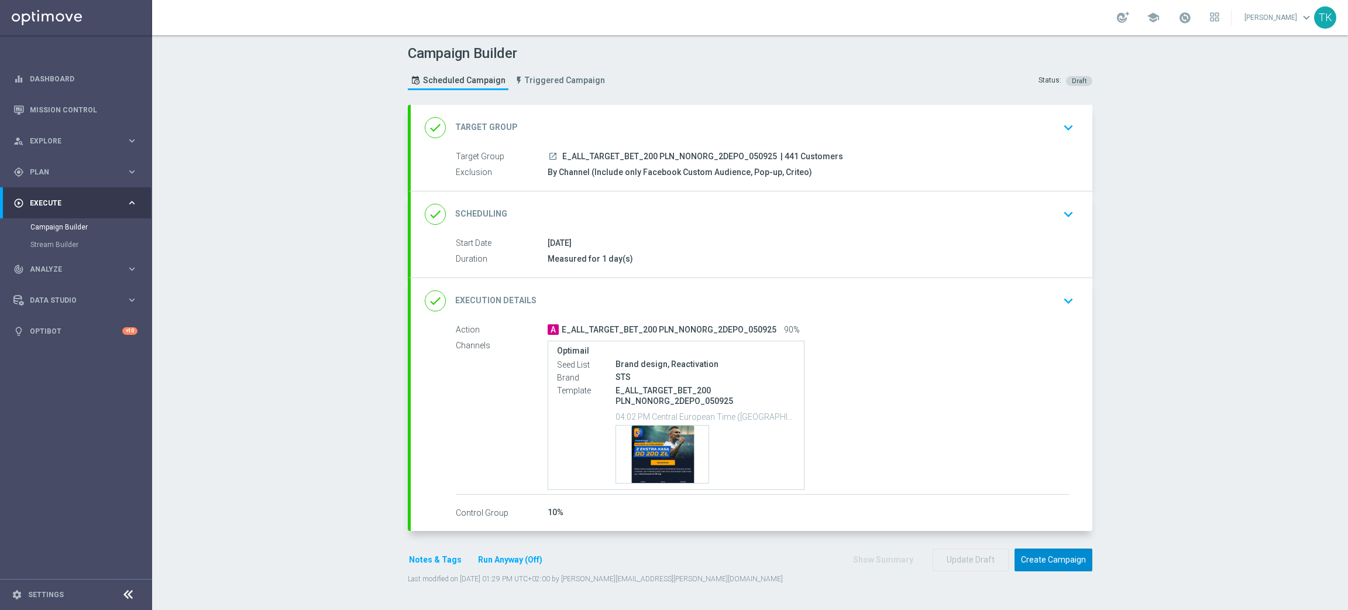
click at [1056, 557] on button "Create Campaign" at bounding box center [1054, 559] width 78 height 23
click at [627, 153] on span "REACQ_ALL_TARGET_BET_100 DO 200ZL_050925" at bounding box center [656, 157] width 188 height 11
copy div "REACQ_ALL_TARGET_BET_100 DO 200ZL_050925"
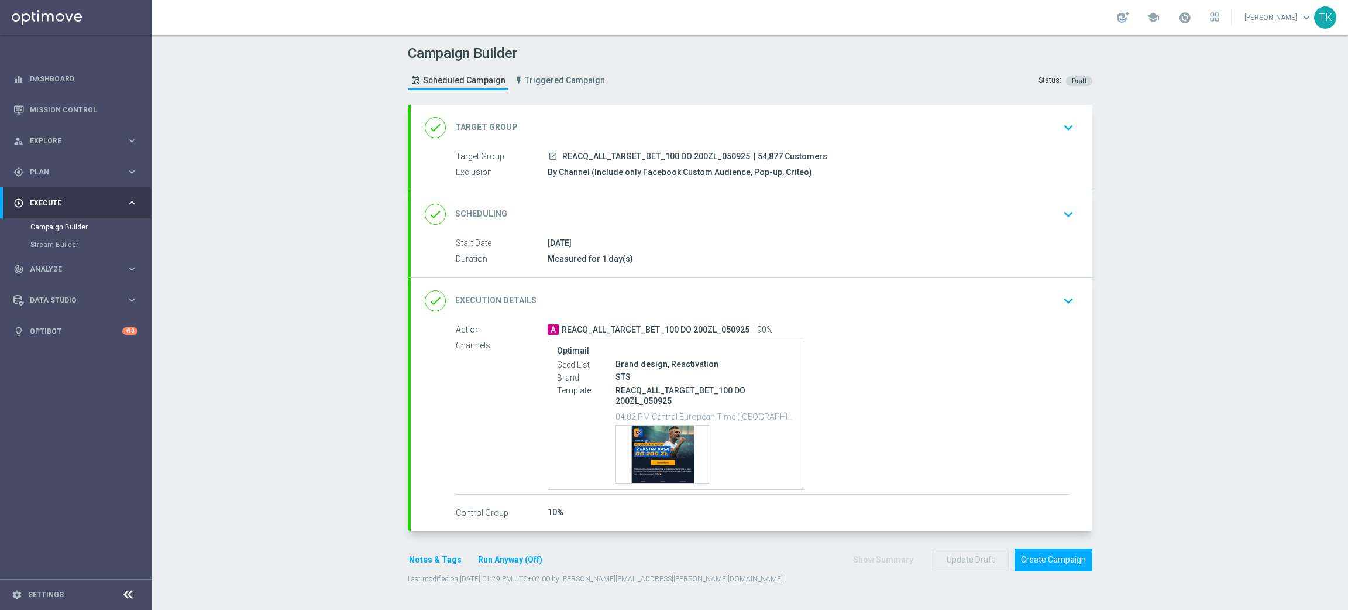
click at [691, 73] on div "Campaign Builder Scheduled Campaign Triggered Campaign Status: Draft" at bounding box center [750, 69] width 702 height 54
click at [802, 237] on div "[DATE]" at bounding box center [809, 243] width 522 height 12
click at [802, 198] on div "done Scheduling keyboard_arrow_down" at bounding box center [752, 214] width 682 height 46
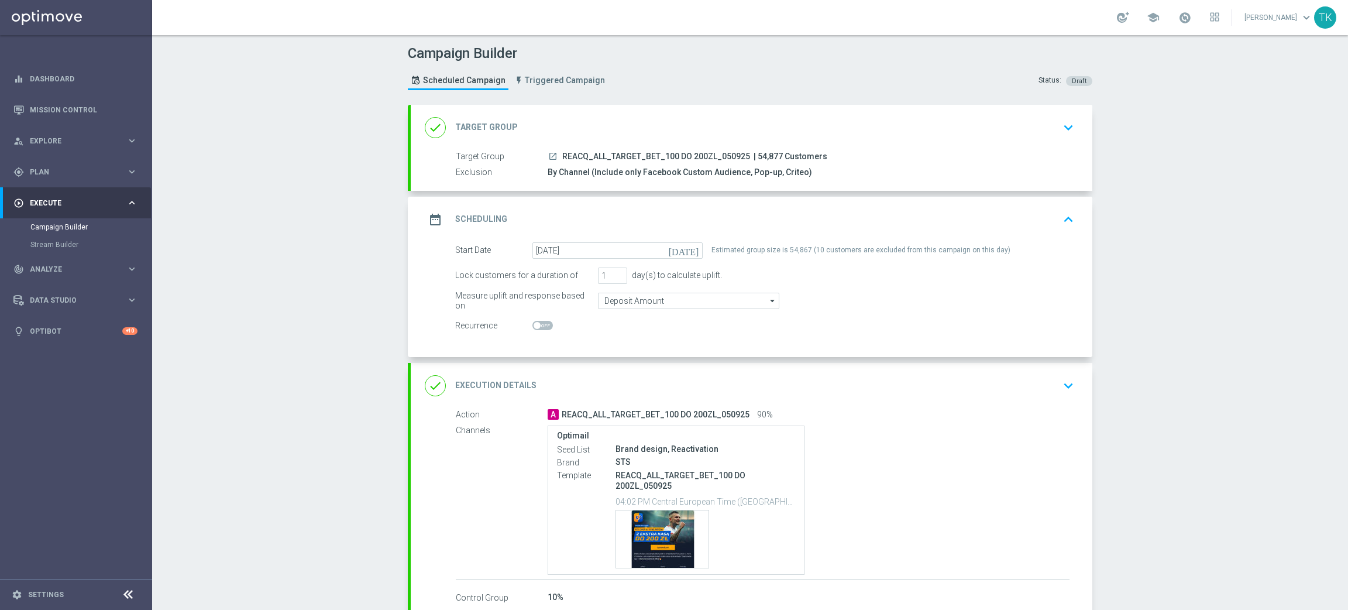
click at [807, 220] on div "date_range Scheduling keyboard_arrow_up" at bounding box center [752, 219] width 654 height 22
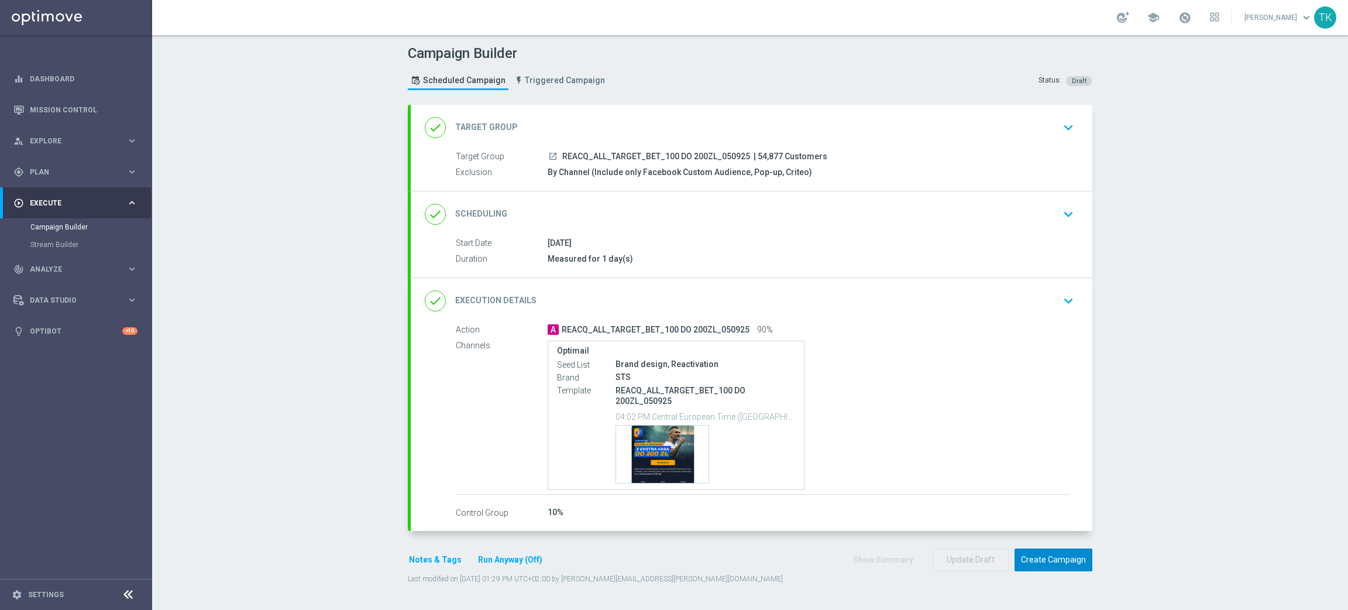
click at [1056, 561] on button "Create Campaign" at bounding box center [1054, 559] width 78 height 23
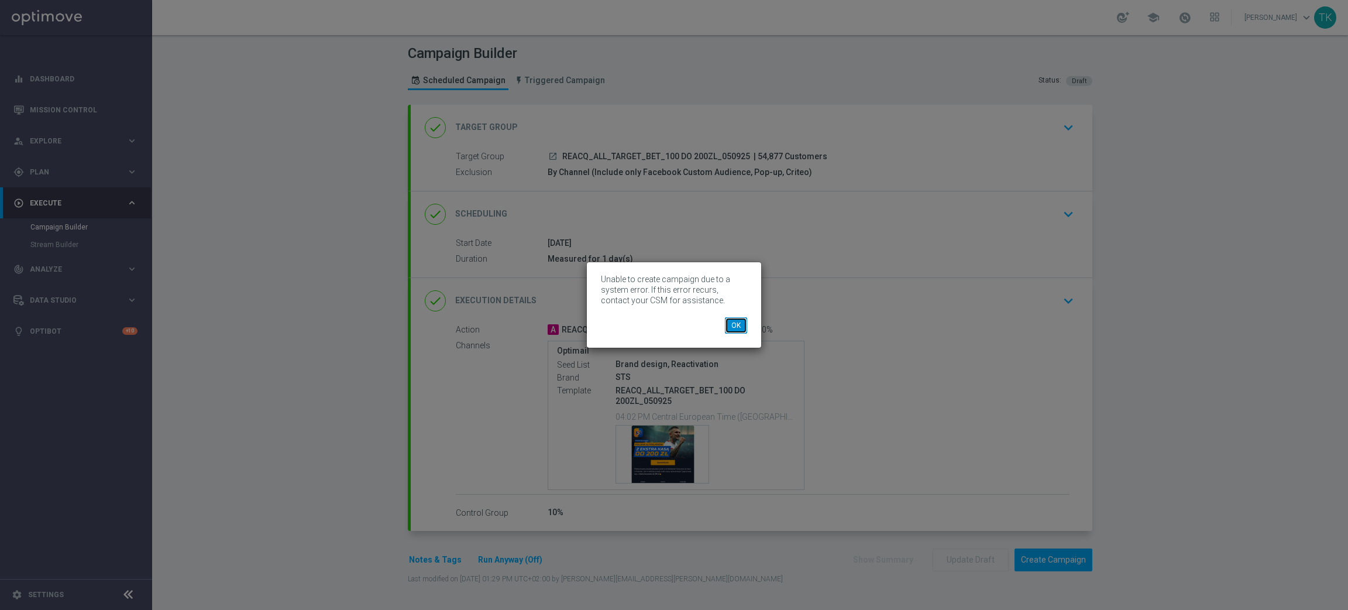
click at [738, 322] on button "OK" at bounding box center [736, 325] width 22 height 16
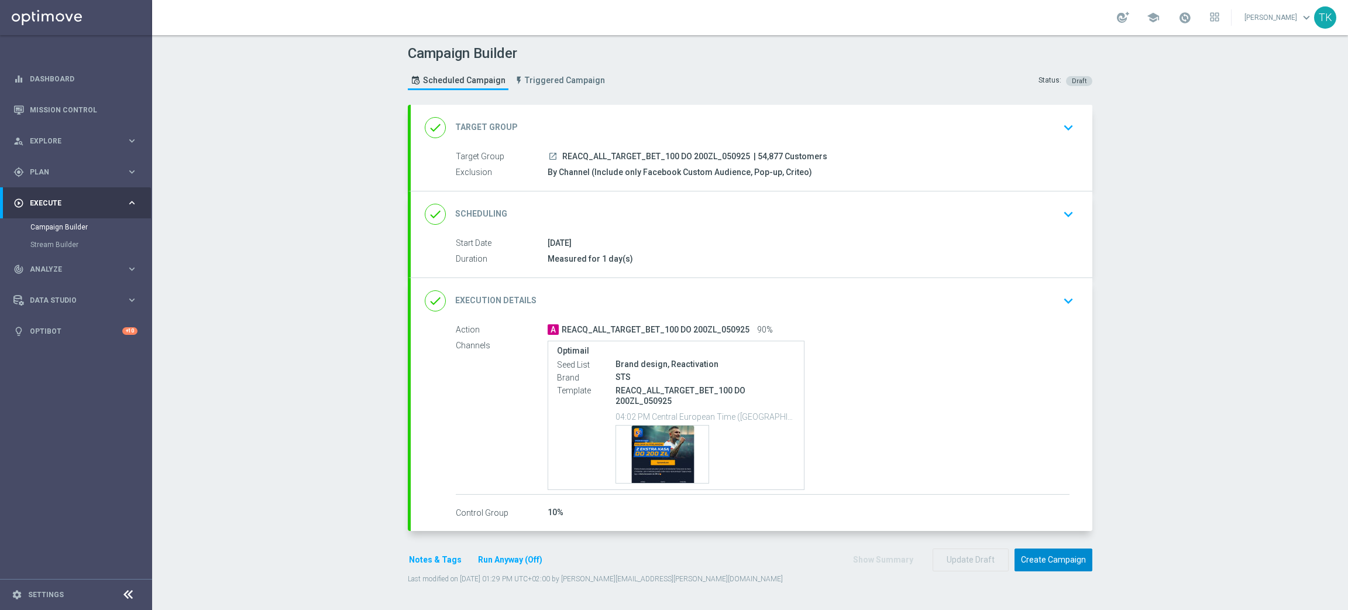
click at [1041, 555] on button "Create Campaign" at bounding box center [1054, 559] width 78 height 23
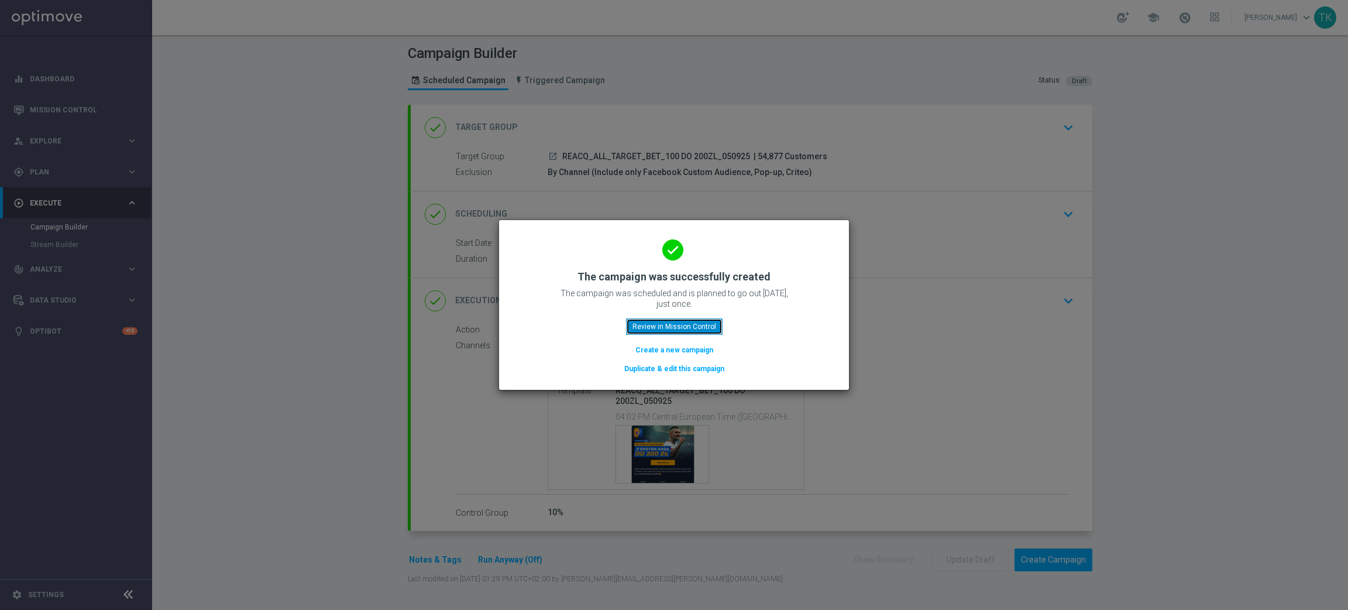
click at [669, 330] on button "Review in Mission Control" at bounding box center [674, 326] width 97 height 16
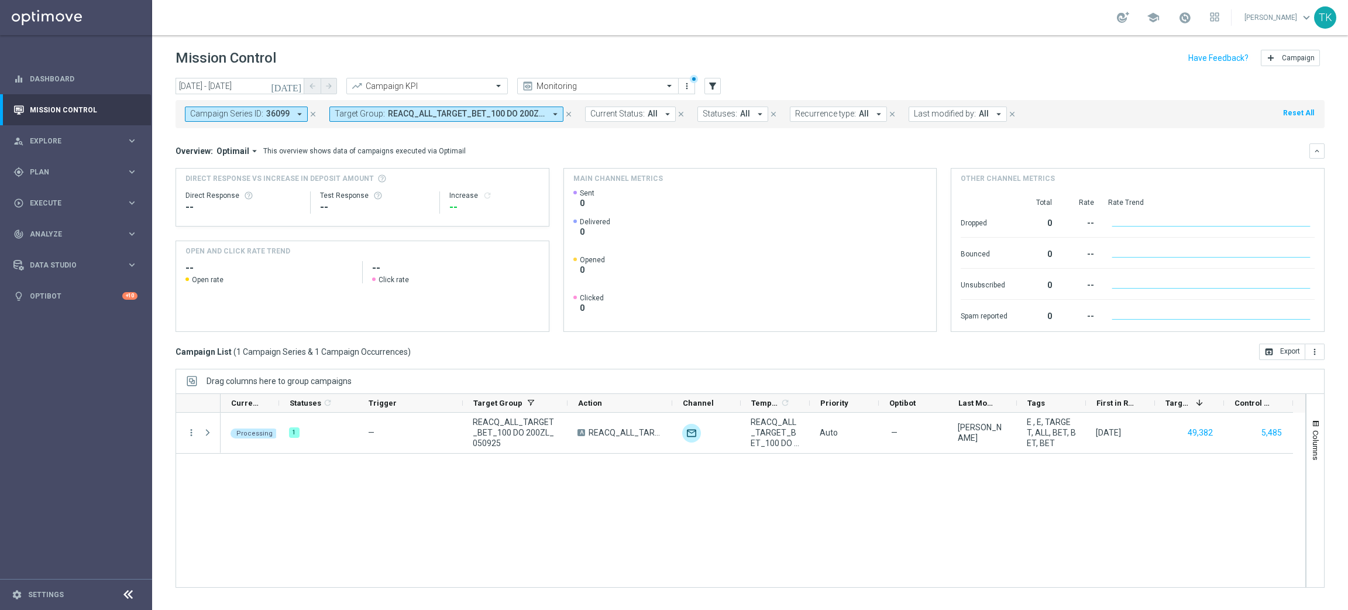
click at [310, 114] on icon "close" at bounding box center [313, 114] width 8 height 8
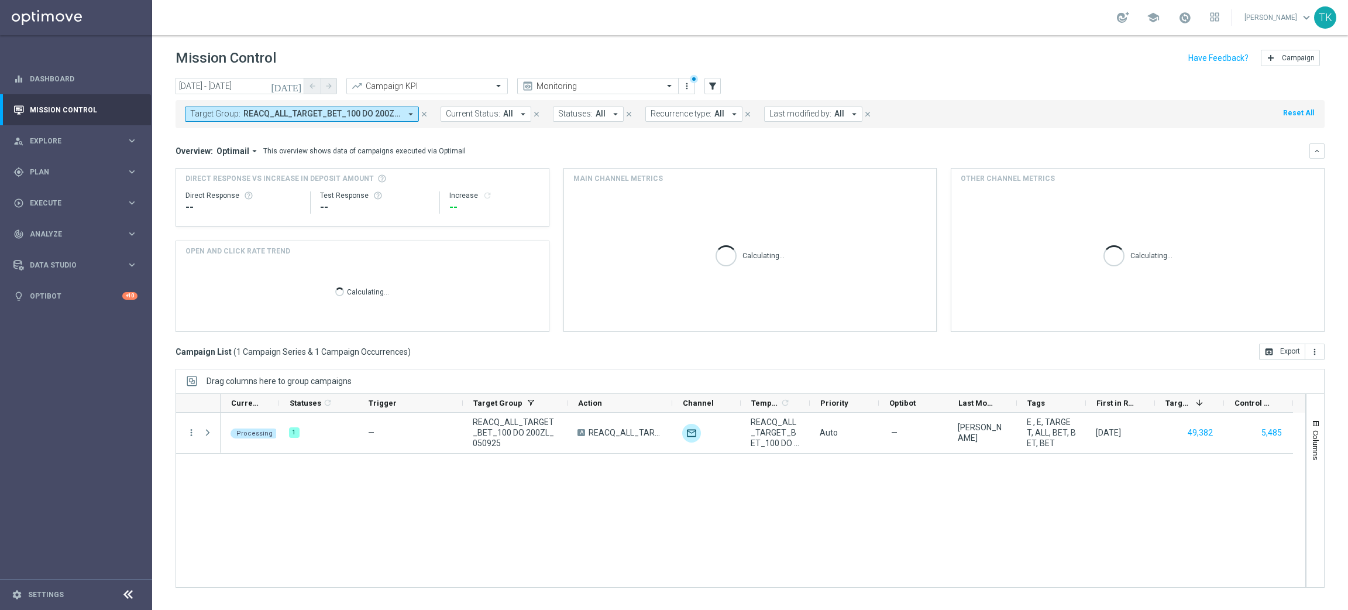
click at [273, 118] on span "REACQ_ALL_TARGET_BET_100 DO 200ZL_050925" at bounding box center [321, 114] width 157 height 10
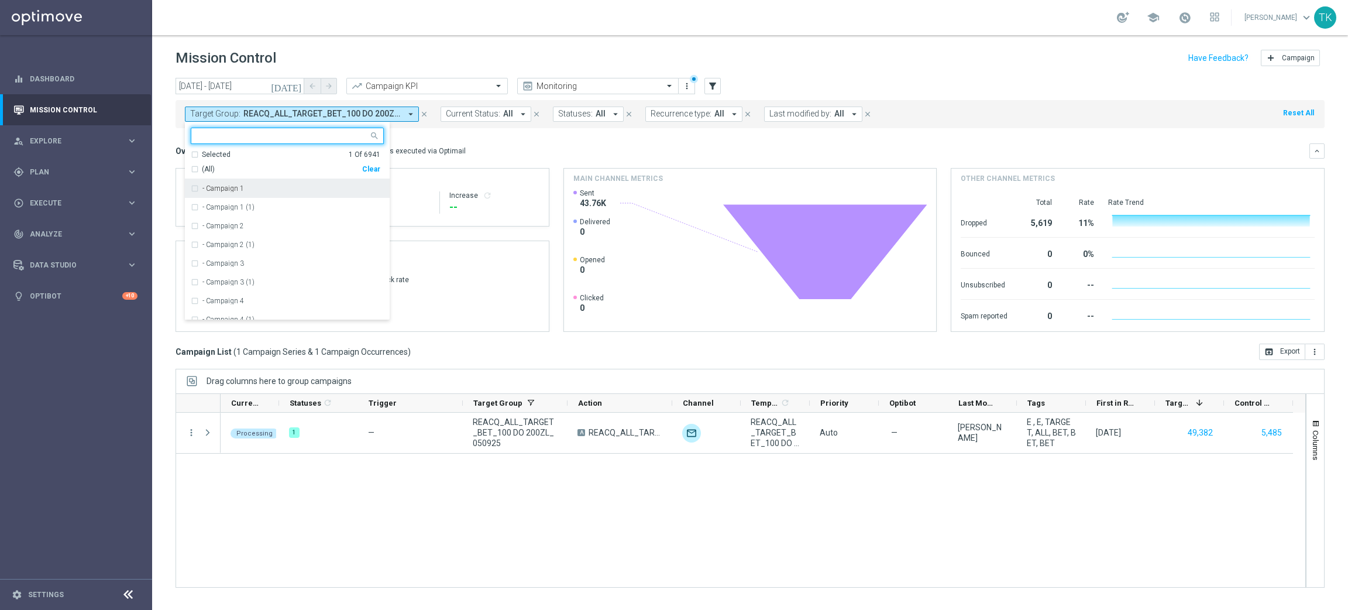
click at [266, 136] on input "text" at bounding box center [282, 136] width 171 height 10
paste input "E_ALL_TARGET_BET_200 PLN_NONORG_3DEPO_050925"
click at [253, 185] on label "E_ALL_TARGET_BET_200 PLN_NONORG_3DEPO_050925" at bounding box center [292, 188] width 181 height 7
type input "E_ALL_TARGET_BET_200 PLN_NONORG_3DEPO_050925"
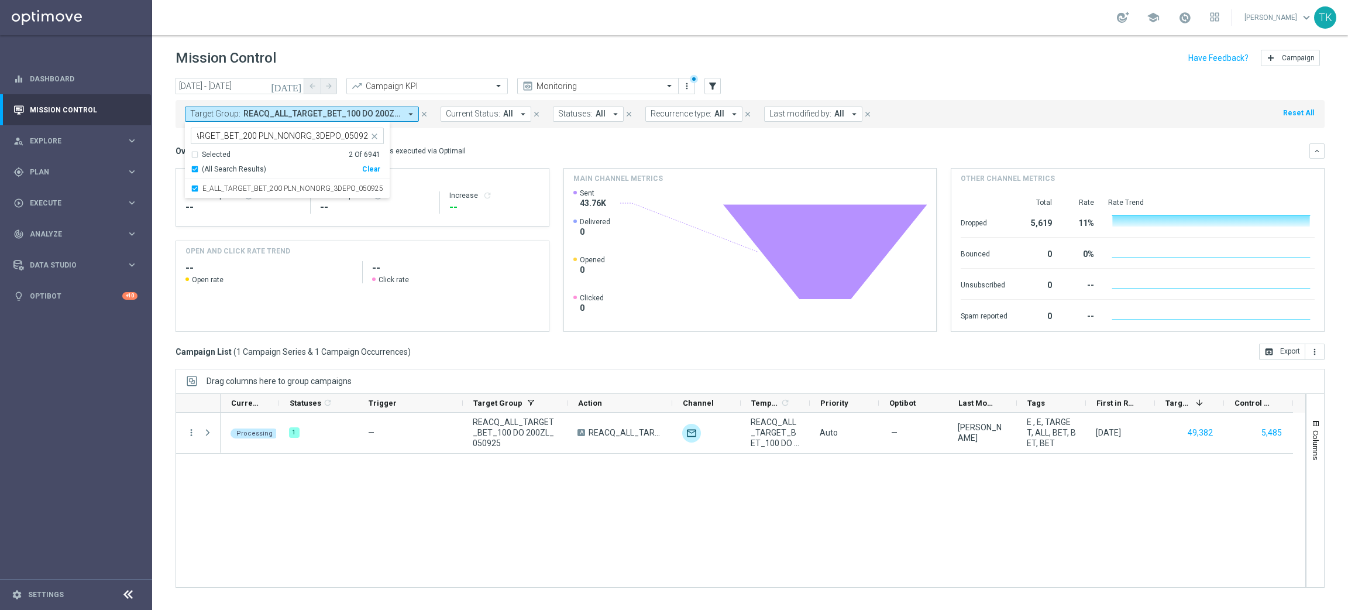
scroll to position [0, 0]
click at [161, 138] on div "today 05 Sep 2025 - 05 Sep 2025 arrow_back arrow_forward Campaign KPI trending_…" at bounding box center [750, 338] width 1196 height 521
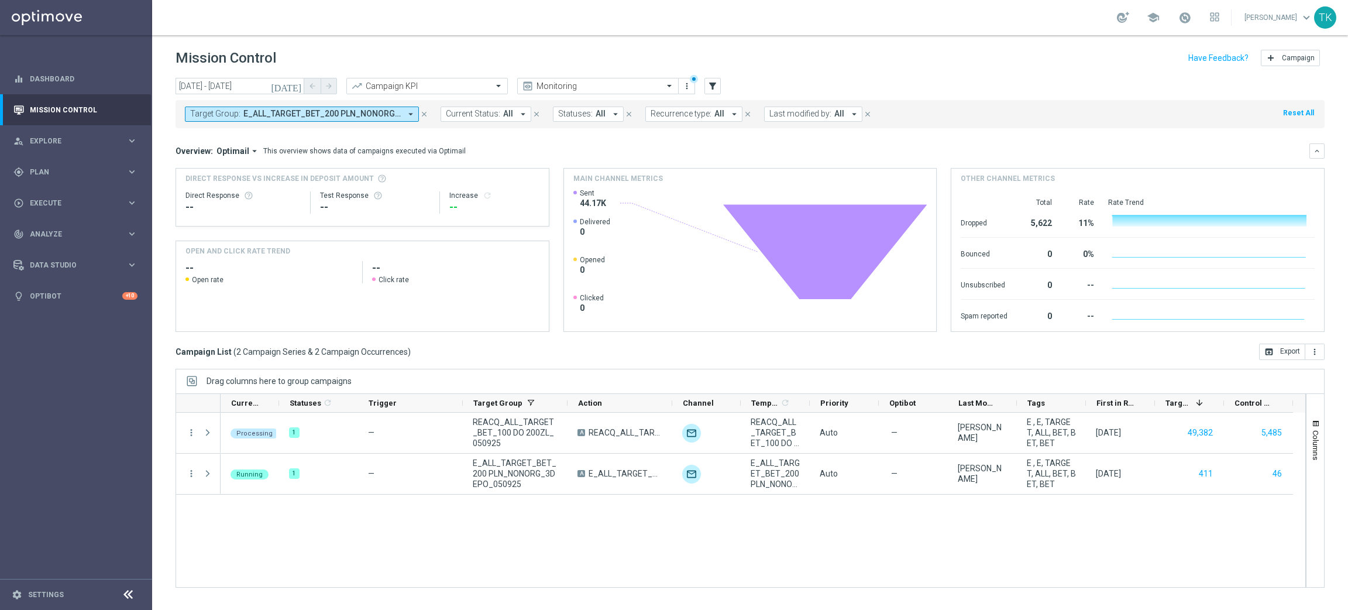
click at [343, 112] on span "E_ALL_TARGET_BET_200 PLN_NONORG_3DEPO_050925, REACQ_ALL_TARGET_BET_100 DO 200ZL…" at bounding box center [321, 114] width 157 height 10
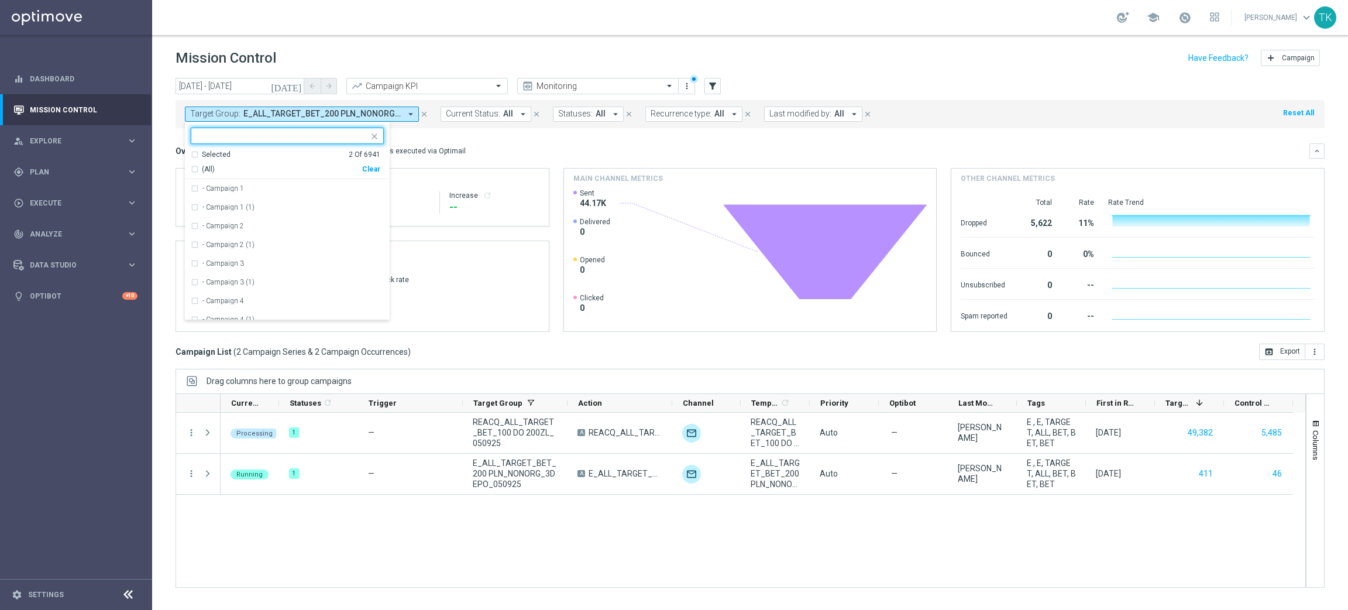
click at [0, 0] on div "Clear" at bounding box center [0, 0] width 0 height 0
click at [275, 130] on div at bounding box center [279, 135] width 177 height 15
paste input "E_ALL_TARGET_BET_200 PLN_NONORG_3DEPO_050925"
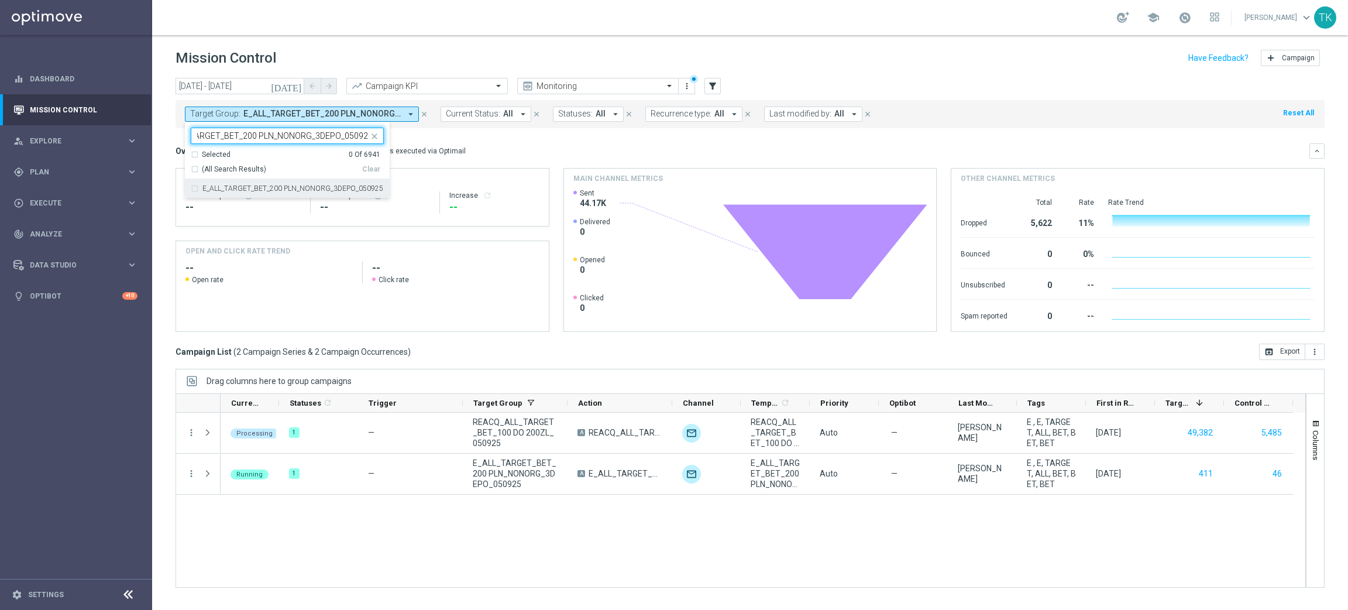
click at [236, 182] on div "E_ALL_TARGET_BET_200 PLN_NONORG_3DEPO_050925" at bounding box center [287, 188] width 193 height 19
type input "E_ALL_TARGET_BET_200 PLN_NONORG_3DEPO_050925"
click at [166, 140] on div "today 05 Sep 2025 - 05 Sep 2025 arrow_back arrow_forward Campaign KPI trending_…" at bounding box center [750, 338] width 1196 height 521
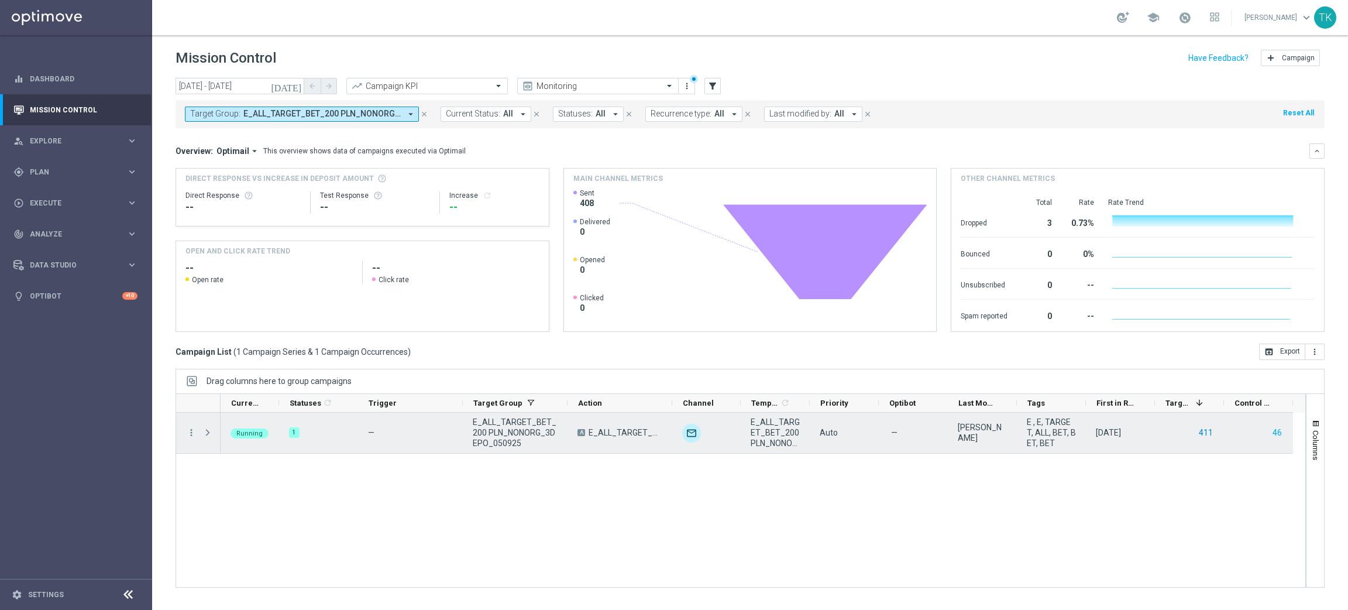
click at [1209, 430] on button "411" at bounding box center [1206, 432] width 16 height 15
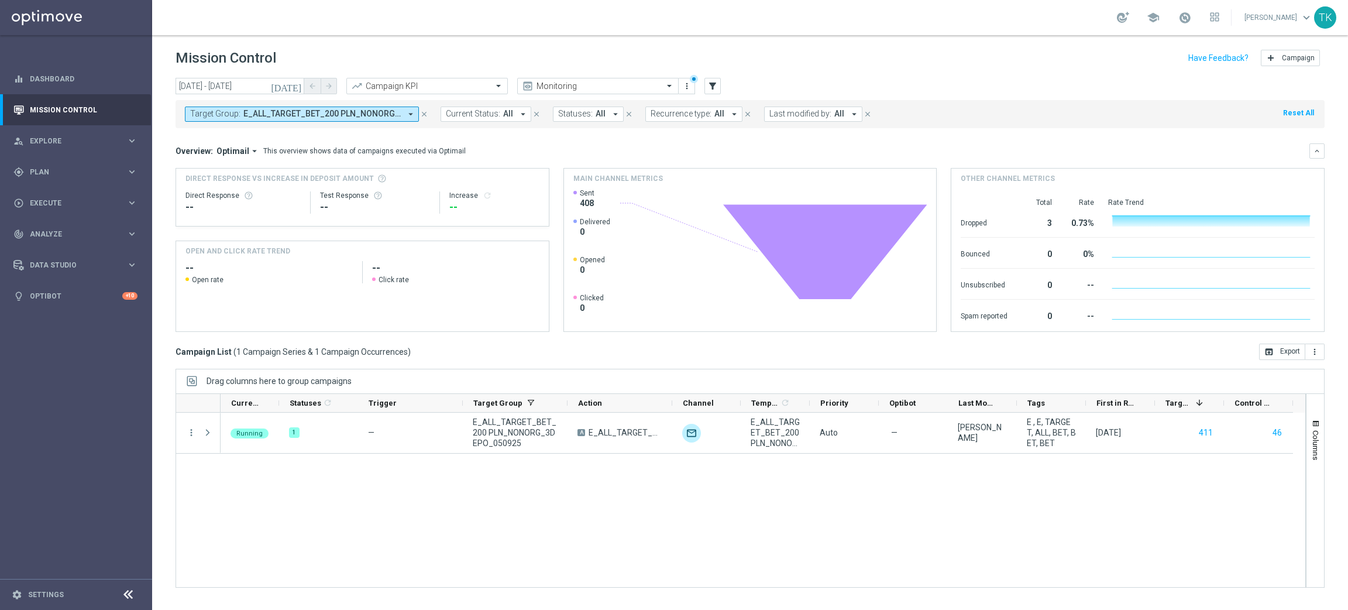
click at [367, 111] on span "E_ALL_TARGET_BET_200 PLN_NONORG_3DEPO_050925" at bounding box center [321, 114] width 157 height 10
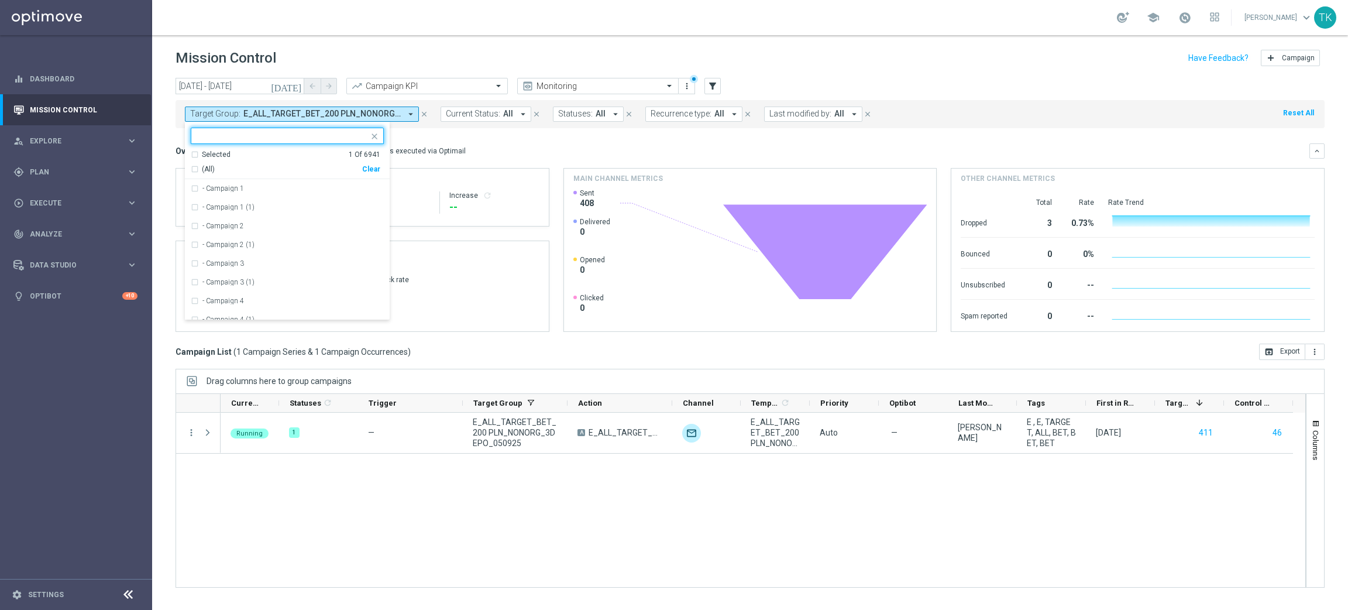
click at [0, 0] on div "Clear" at bounding box center [0, 0] width 0 height 0
click at [241, 132] on input "text" at bounding box center [282, 136] width 171 height 10
paste input "E_ALL_TARGET_BET_200 PLN_NONORG_1DEPO_050925"
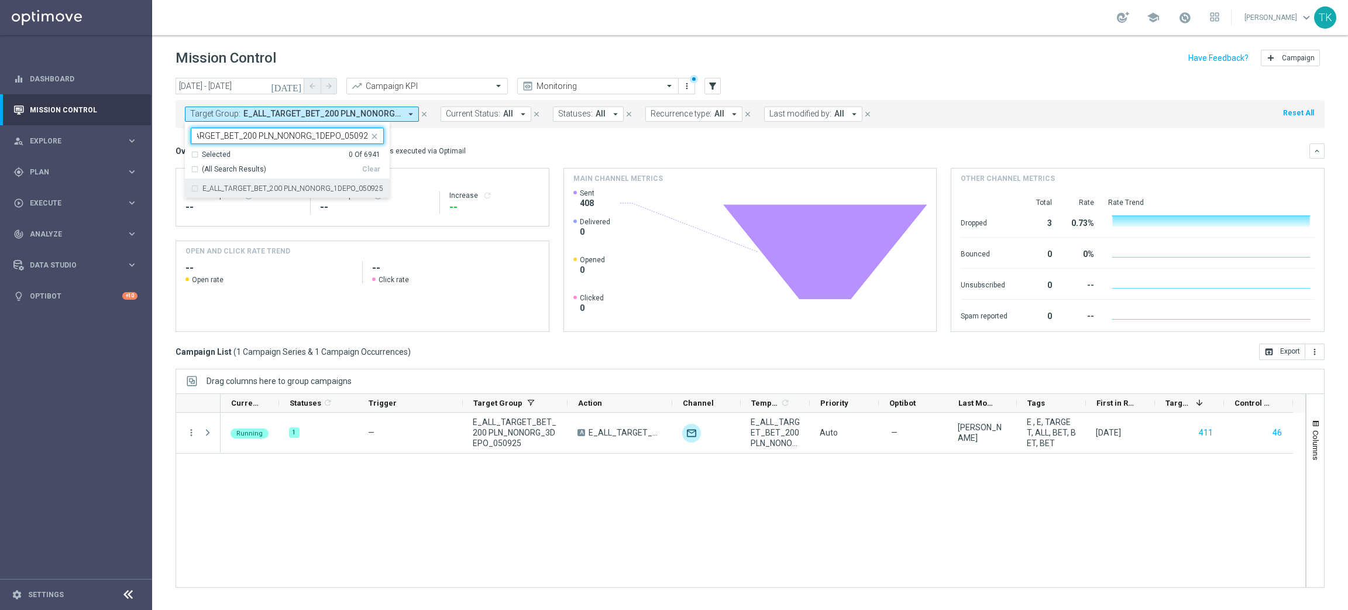
click at [229, 194] on div "E_ALL_TARGET_BET_200 PLN_NONORG_1DEPO_050925" at bounding box center [287, 188] width 193 height 19
type input "E_ALL_TARGET_BET_200 PLN_NONORG_1DEPO_050925"
click at [157, 149] on div "today 05 Sep 2025 - 05 Sep 2025 arrow_back arrow_forward Campaign KPI trending_…" at bounding box center [750, 338] width 1196 height 521
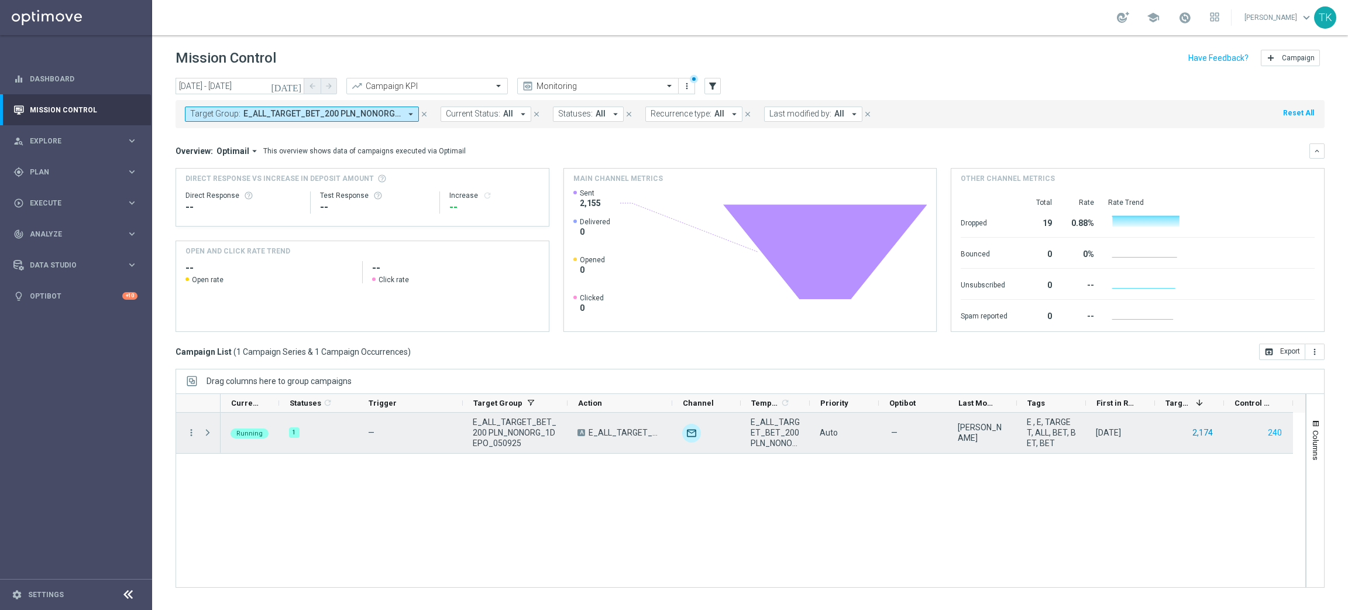
click at [1199, 428] on button "2,174" at bounding box center [1203, 432] width 23 height 15
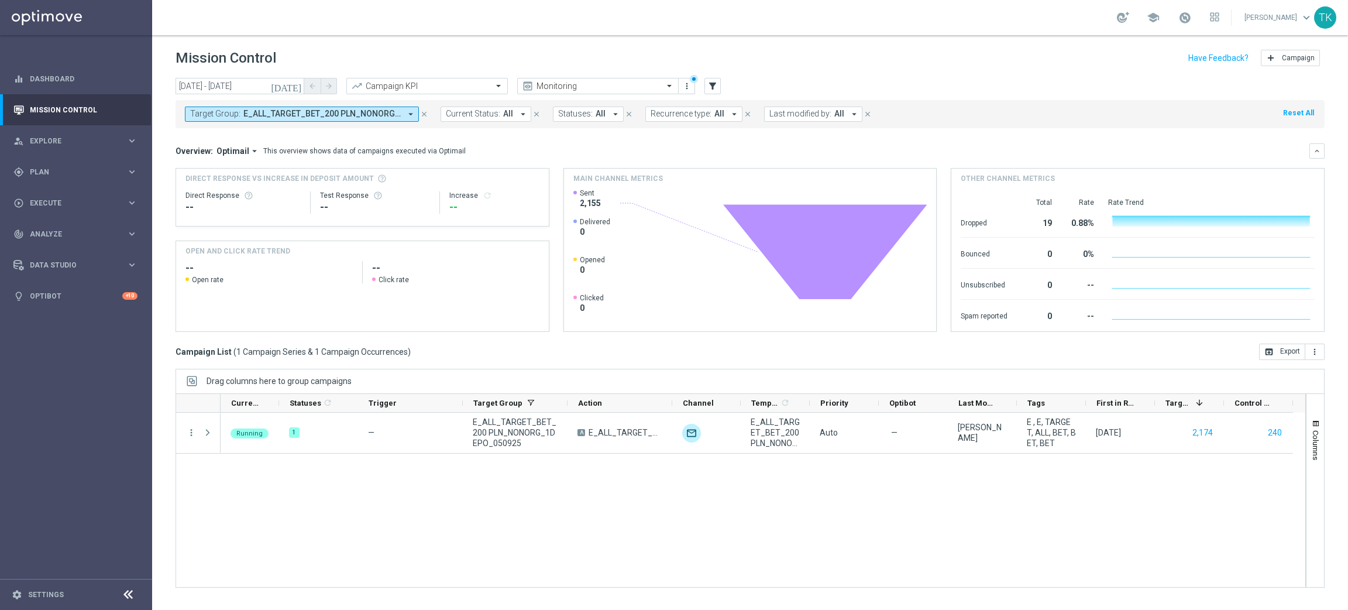
click at [356, 114] on span "E_ALL_TARGET_BET_200 PLN_NONORG_1DEPO_050925" at bounding box center [321, 114] width 157 height 10
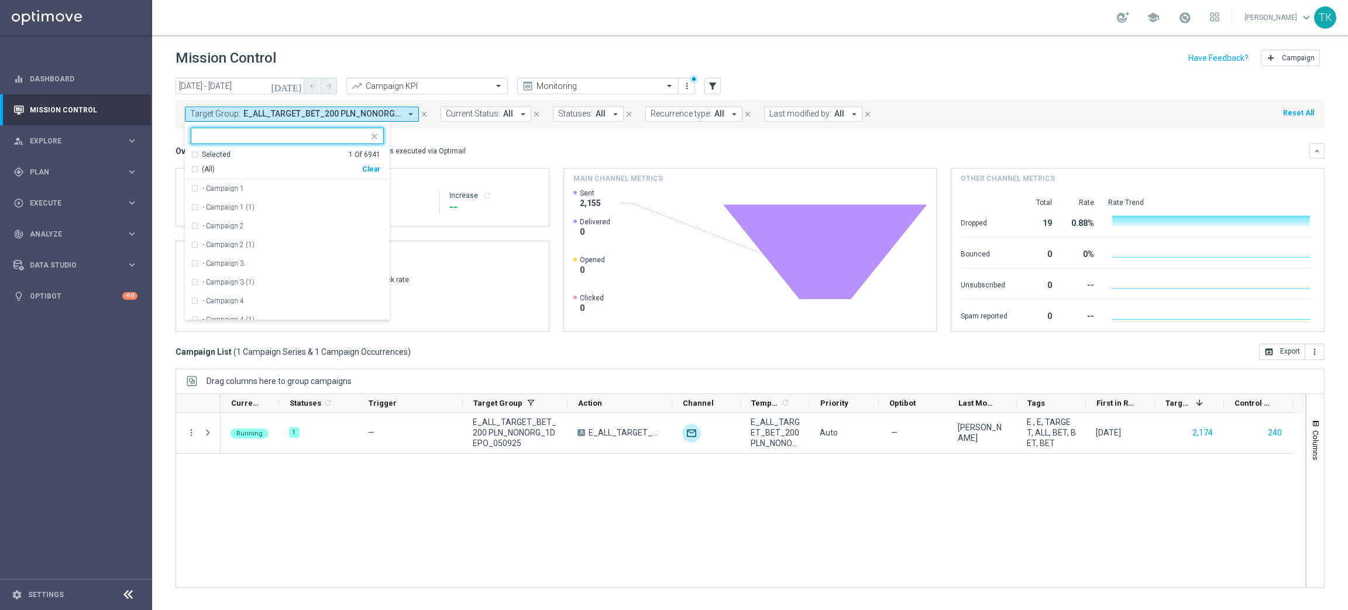
click at [0, 0] on div "Clear" at bounding box center [0, 0] width 0 height 0
click at [215, 128] on div at bounding box center [287, 136] width 193 height 16
paste input "E_ALL_TARGET_BET_200 PLN_NONORG_2DEPO_050925"
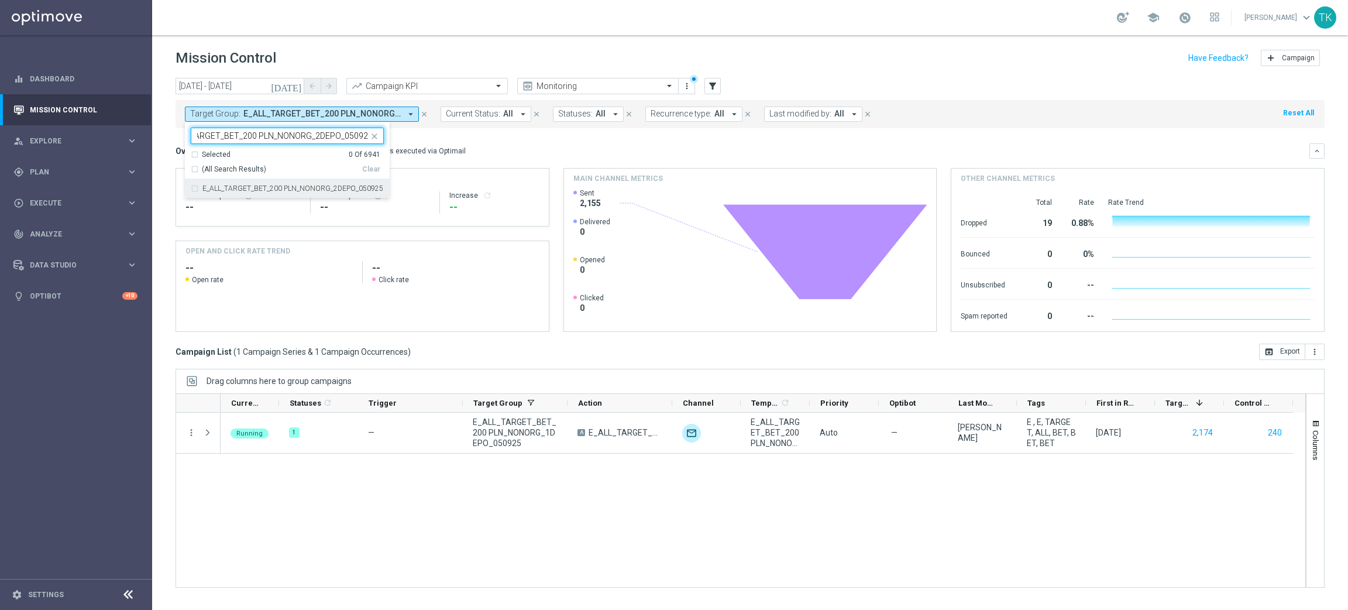
click at [222, 184] on div "E_ALL_TARGET_BET_200 PLN_NONORG_2DEPO_050925" at bounding box center [287, 188] width 193 height 19
type input "E_ALL_TARGET_BET_200 PLN_NONORG_2DEPO_050925"
click at [155, 161] on div "today 05 Sep 2025 - 05 Sep 2025 arrow_back arrow_forward Campaign KPI trending_…" at bounding box center [750, 338] width 1196 height 521
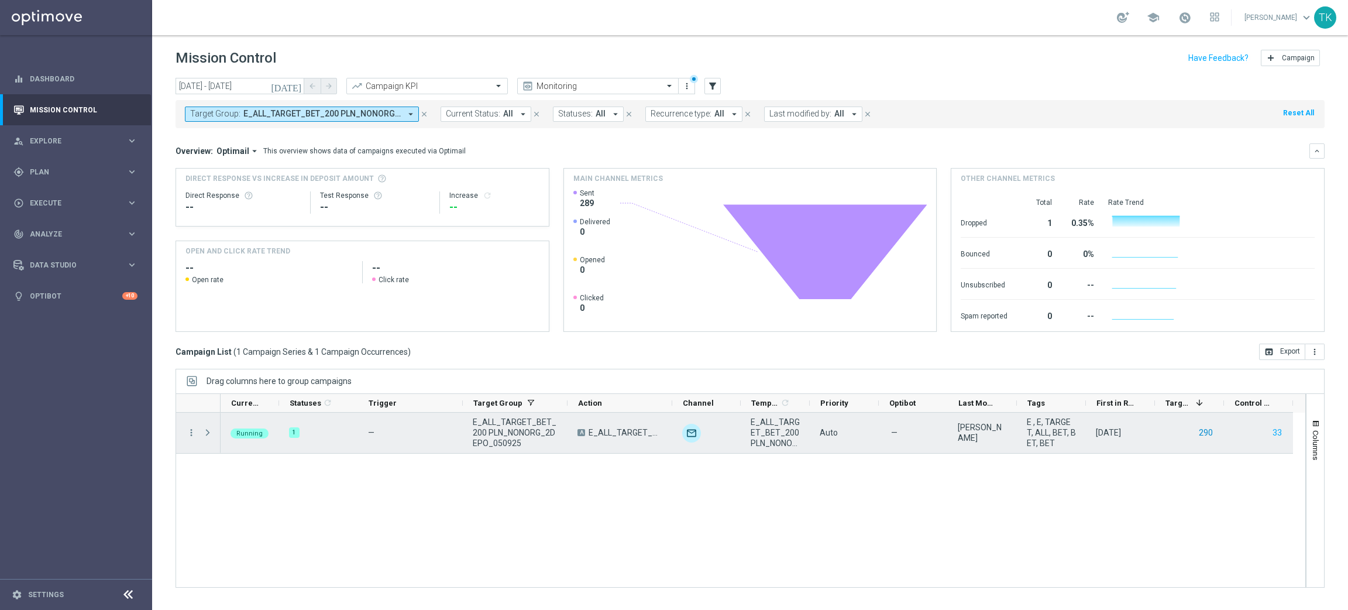
click at [1200, 431] on button "290" at bounding box center [1206, 432] width 16 height 15
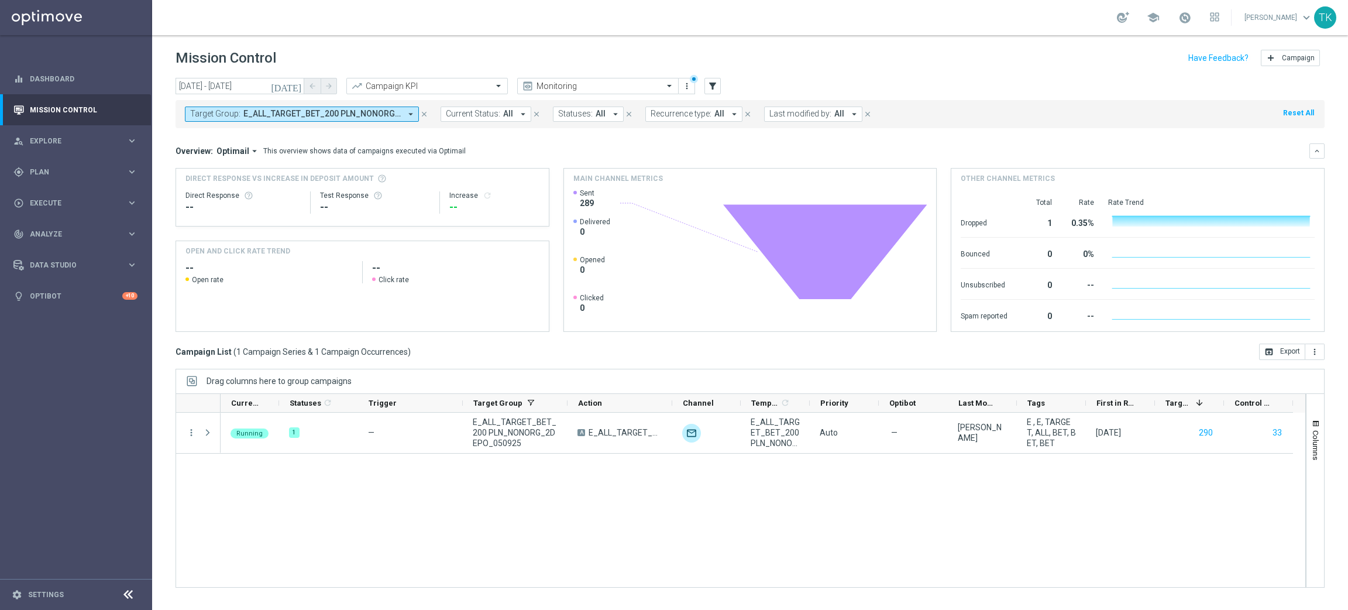
click at [360, 112] on span "E_ALL_TARGET_BET_200 PLN_NONORG_2DEPO_050925" at bounding box center [321, 114] width 157 height 10
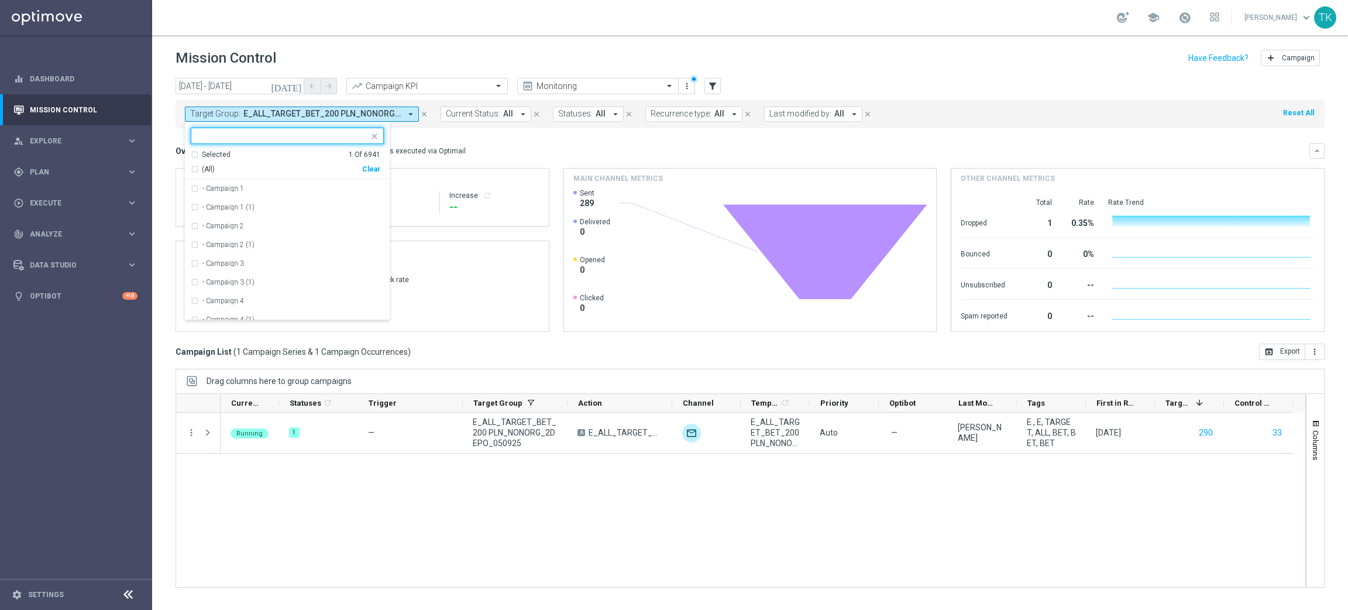
click at [0, 0] on div "Clear" at bounding box center [0, 0] width 0 height 0
click at [244, 139] on input "text" at bounding box center [282, 136] width 171 height 10
paste input "REACQ_ALL_TARGET_BET_100 DO 200ZL_050925"
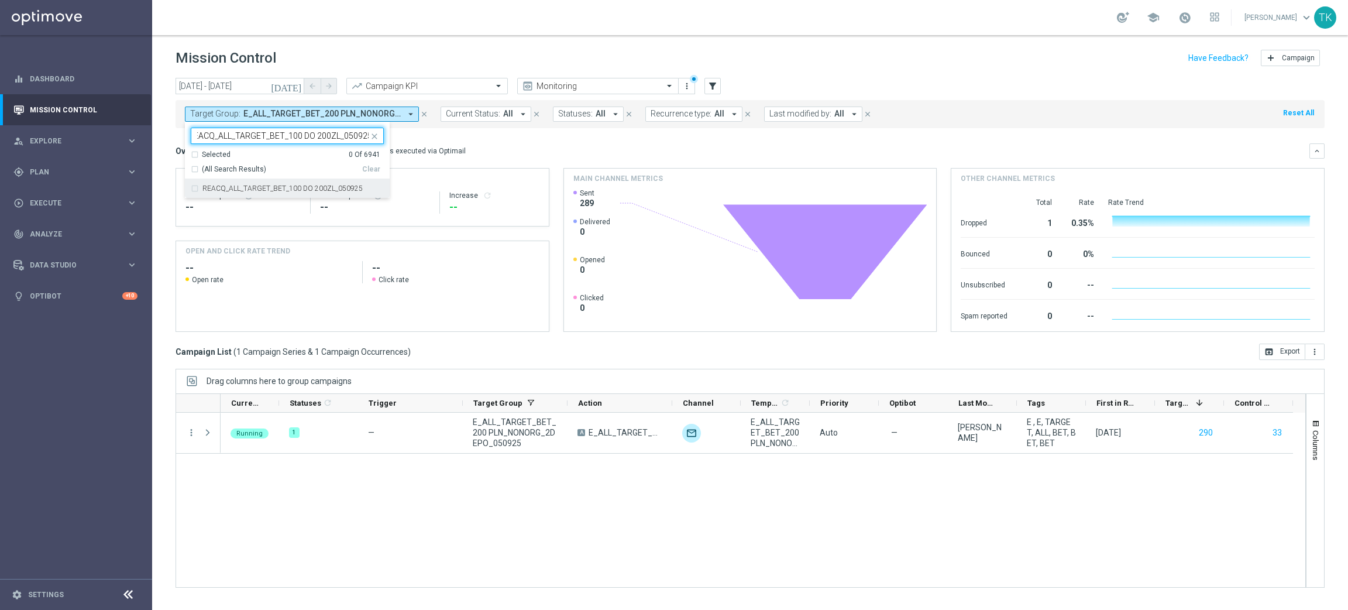
click at [222, 190] on label "REACQ_ALL_TARGET_BET_100 DO 200ZL_050925" at bounding box center [282, 188] width 160 height 7
type input "REACQ_ALL_TARGET_BET_100 DO 200ZL_050925"
click at [156, 147] on div "today 05 Sep 2025 - 05 Sep 2025 arrow_back arrow_forward Campaign KPI trending_…" at bounding box center [750, 338] width 1196 height 521
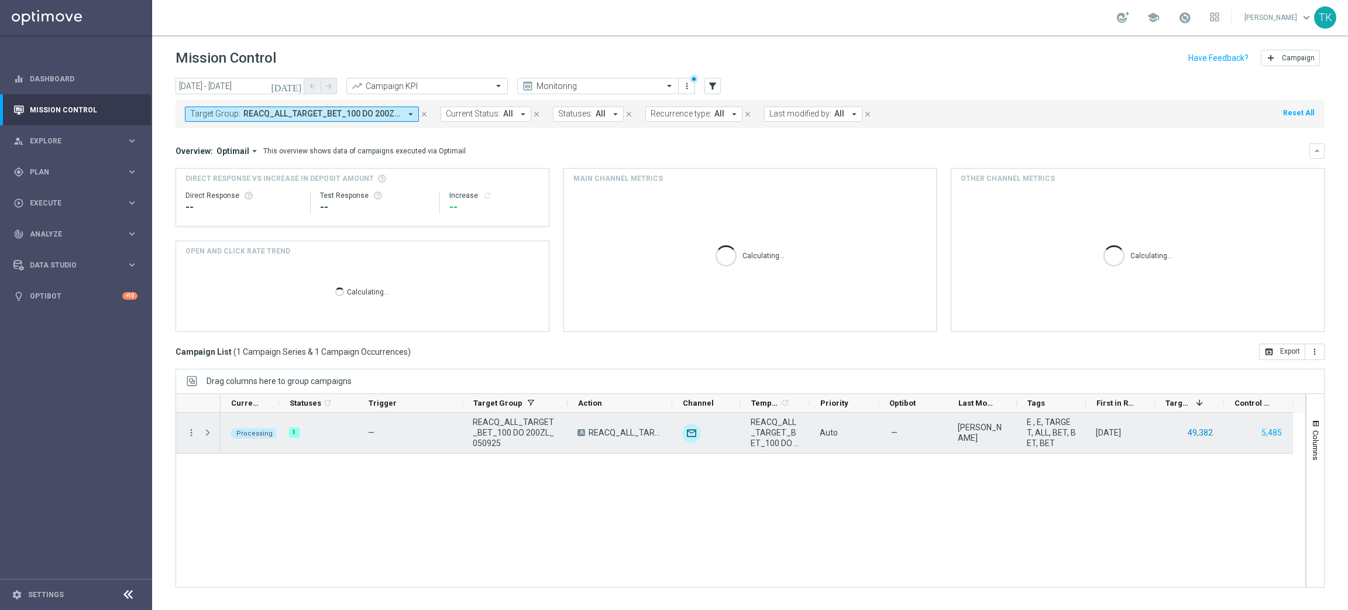
click at [1202, 431] on button "49,382" at bounding box center [1201, 432] width 28 height 15
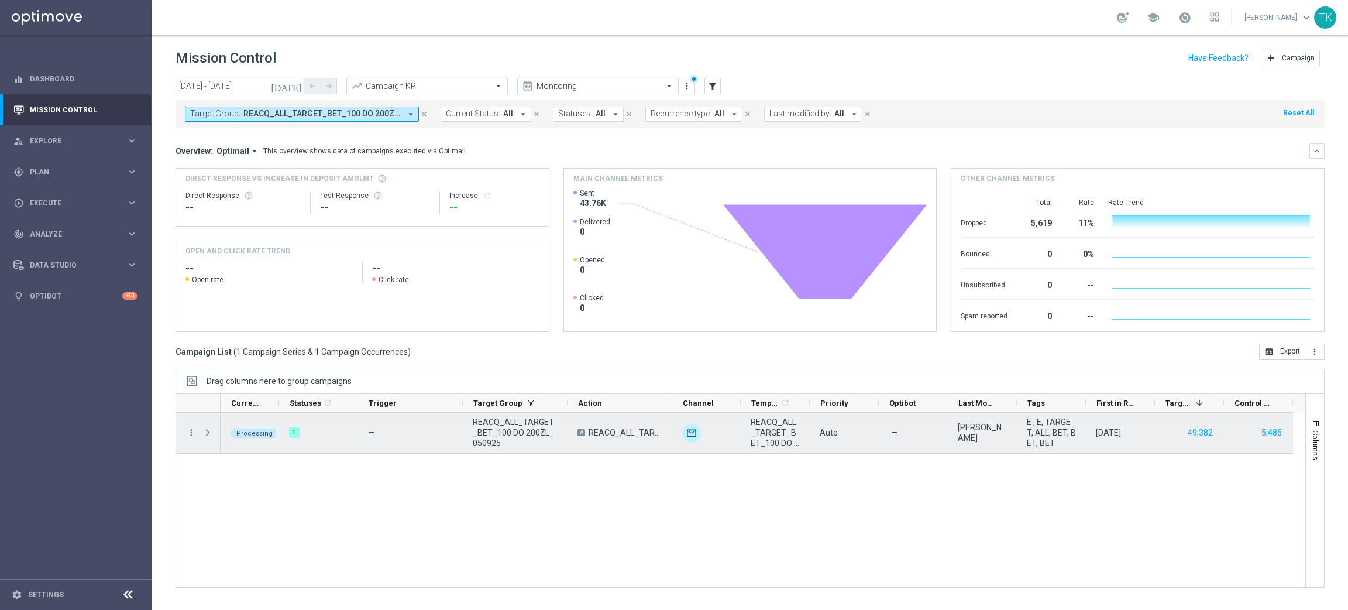
click at [209, 431] on span at bounding box center [207, 432] width 11 height 9
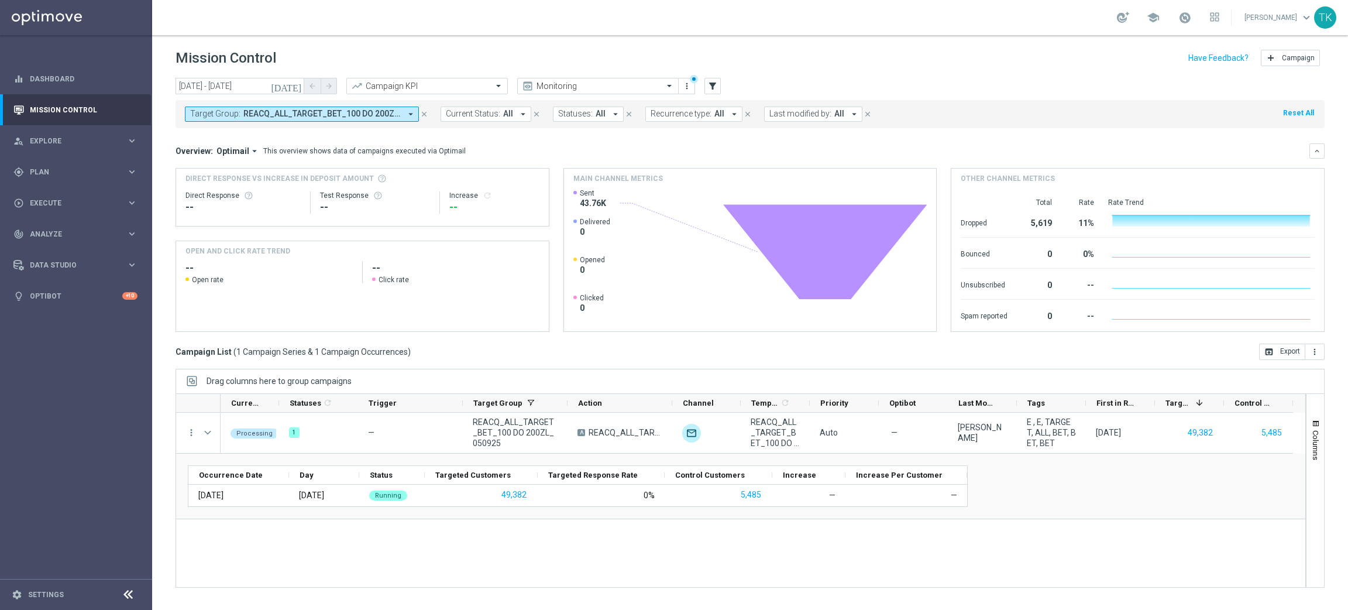
click at [344, 114] on span "REACQ_ALL_TARGET_BET_100 DO 200ZL_050925" at bounding box center [321, 114] width 157 height 10
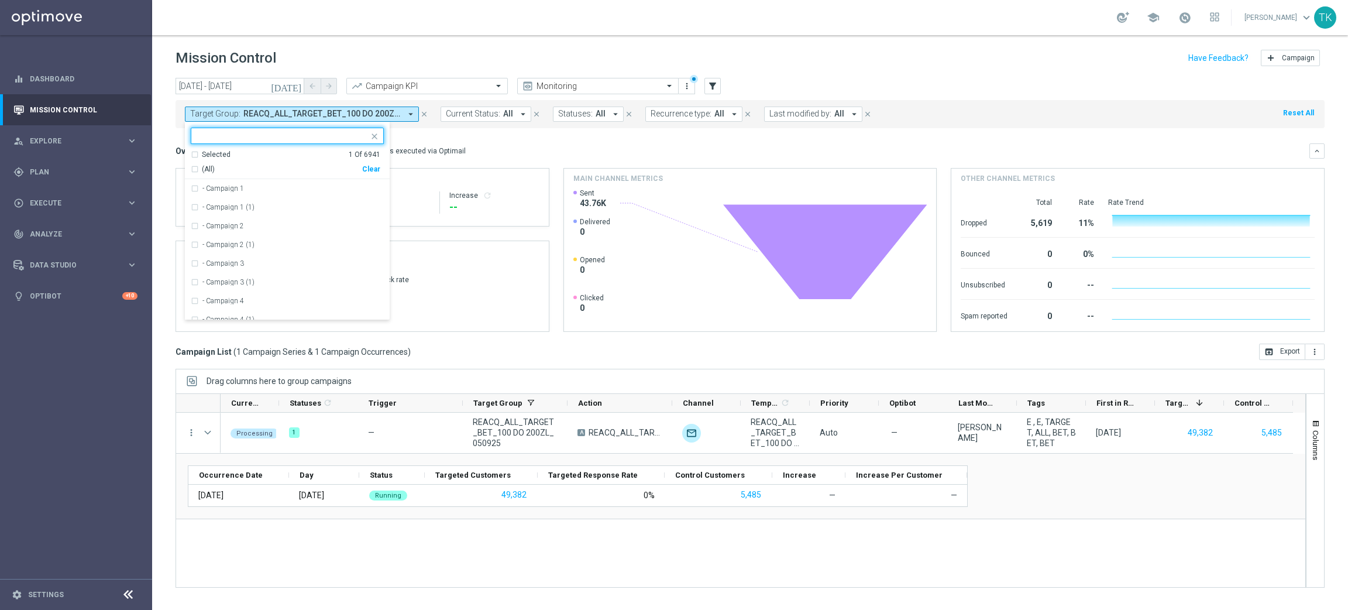
click at [0, 0] on div "Clear" at bounding box center [0, 0] width 0 height 0
click at [265, 133] on input "text" at bounding box center [282, 136] width 171 height 10
paste input "E_ALL_TARGET_BET_200 PLN_ORG_1DEPO_050925"
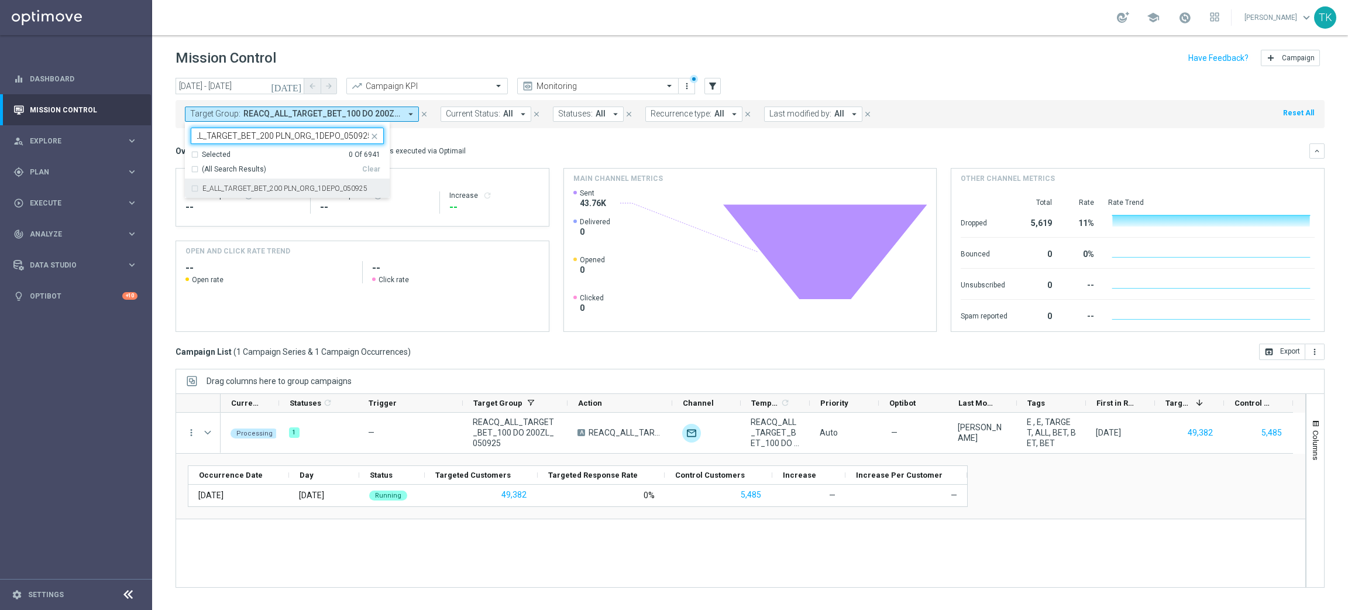
click at [250, 184] on div "E_ALL_TARGET_BET_200 PLN_ORG_1DEPO_050925" at bounding box center [287, 188] width 193 height 19
type input "E_ALL_TARGET_BET_200 PLN_ORG_1DEPO_050925"
click at [162, 132] on div "today 05 Sep 2025 - 05 Sep 2025 arrow_back arrow_forward Campaign KPI trending_…" at bounding box center [750, 338] width 1196 height 521
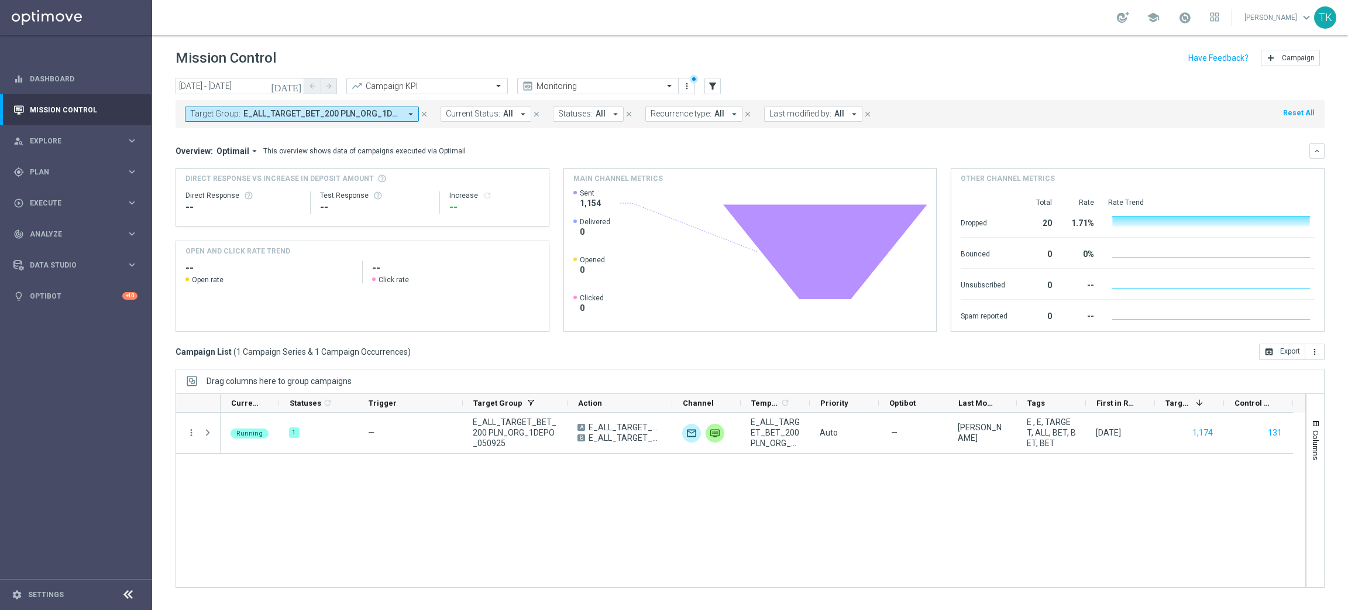
click at [327, 117] on span "E_ALL_TARGET_BET_200 PLN_ORG_1DEPO_050925" at bounding box center [321, 114] width 157 height 10
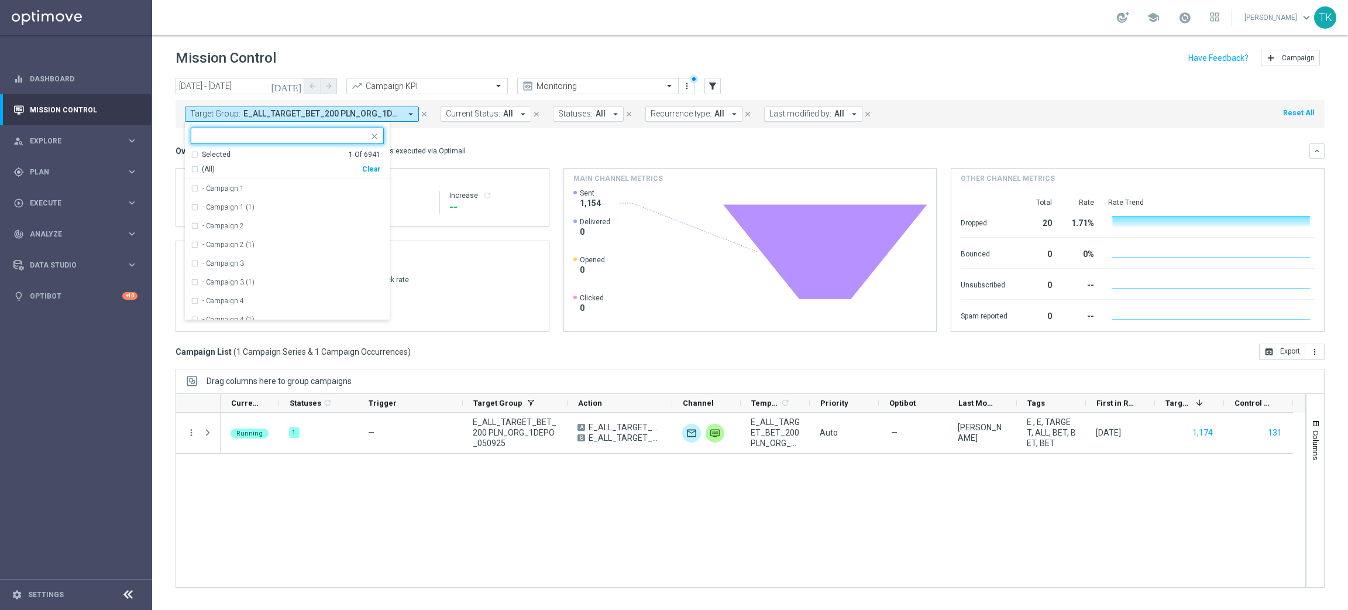
click at [0, 0] on div "Clear" at bounding box center [0, 0] width 0 height 0
click at [238, 130] on div at bounding box center [279, 135] width 177 height 15
paste input "E_ALL_TARGET_BET_200 PLN_ORG_2DEPO_050925"
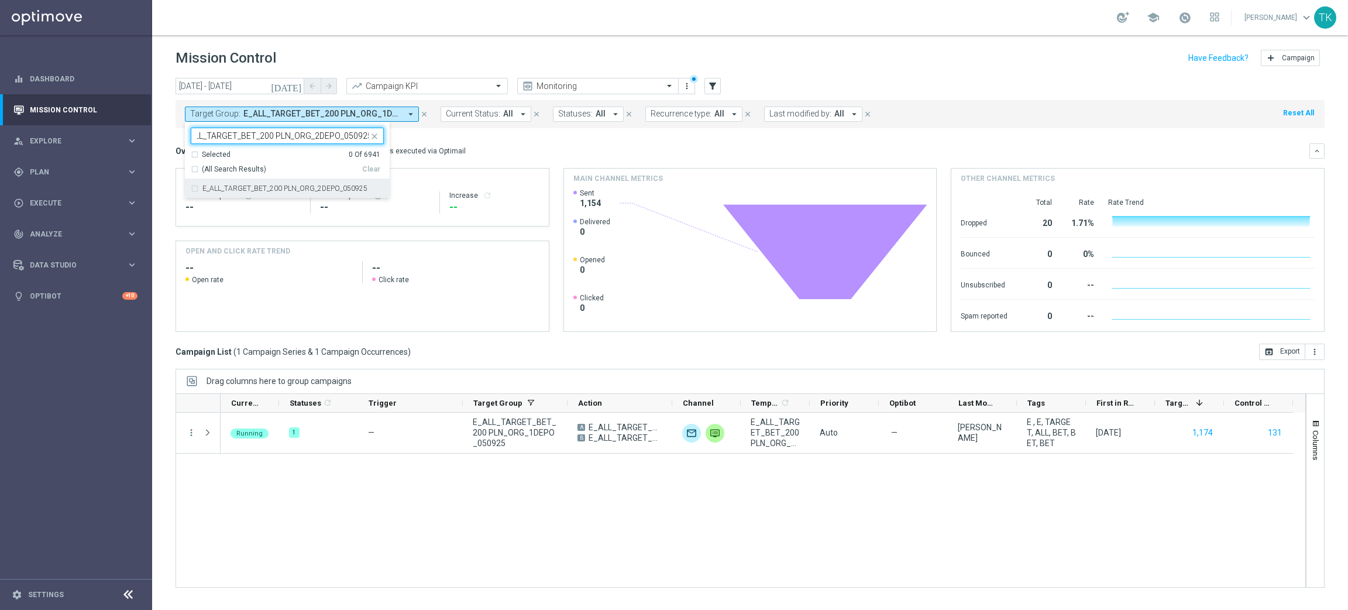
click at [210, 190] on label "E_ALL_TARGET_BET_200 PLN_ORG_2DEPO_050925" at bounding box center [284, 188] width 165 height 7
type input "E_ALL_TARGET_BET_200 PLN_ORG_2DEPO_050925"
click at [164, 150] on div "today 05 Sep 2025 - 05 Sep 2025 arrow_back arrow_forward Campaign KPI trending_…" at bounding box center [750, 338] width 1196 height 521
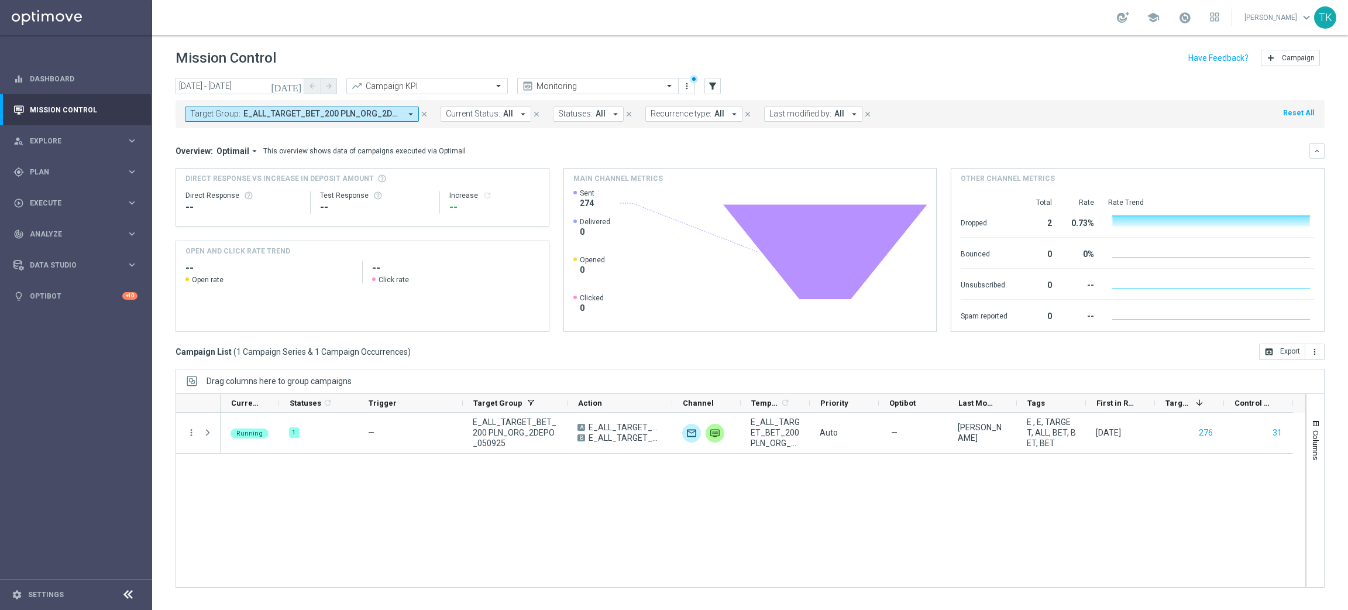
click at [354, 115] on span "E_ALL_TARGET_BET_200 PLN_ORG_2DEPO_050925" at bounding box center [321, 114] width 157 height 10
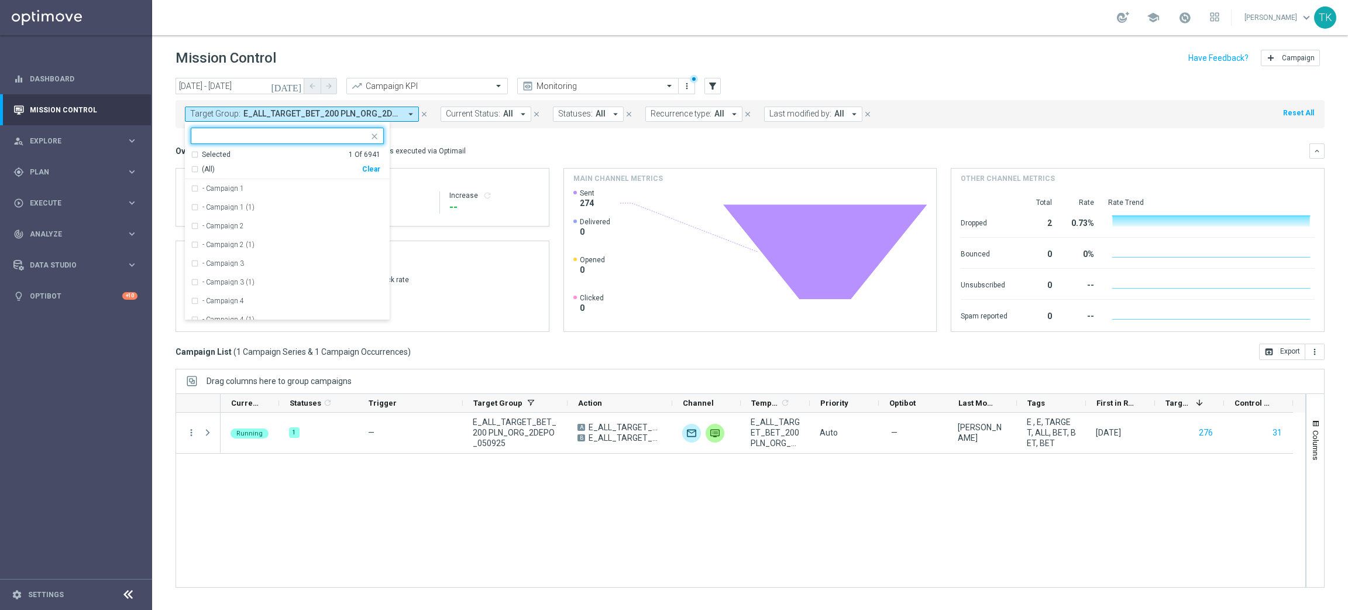
click at [0, 0] on div "Clear" at bounding box center [0, 0] width 0 height 0
click at [272, 135] on input "text" at bounding box center [282, 136] width 171 height 10
paste input "E_ALL_TARGET_BET_200 PLN_ORG_3DEPO_050925"
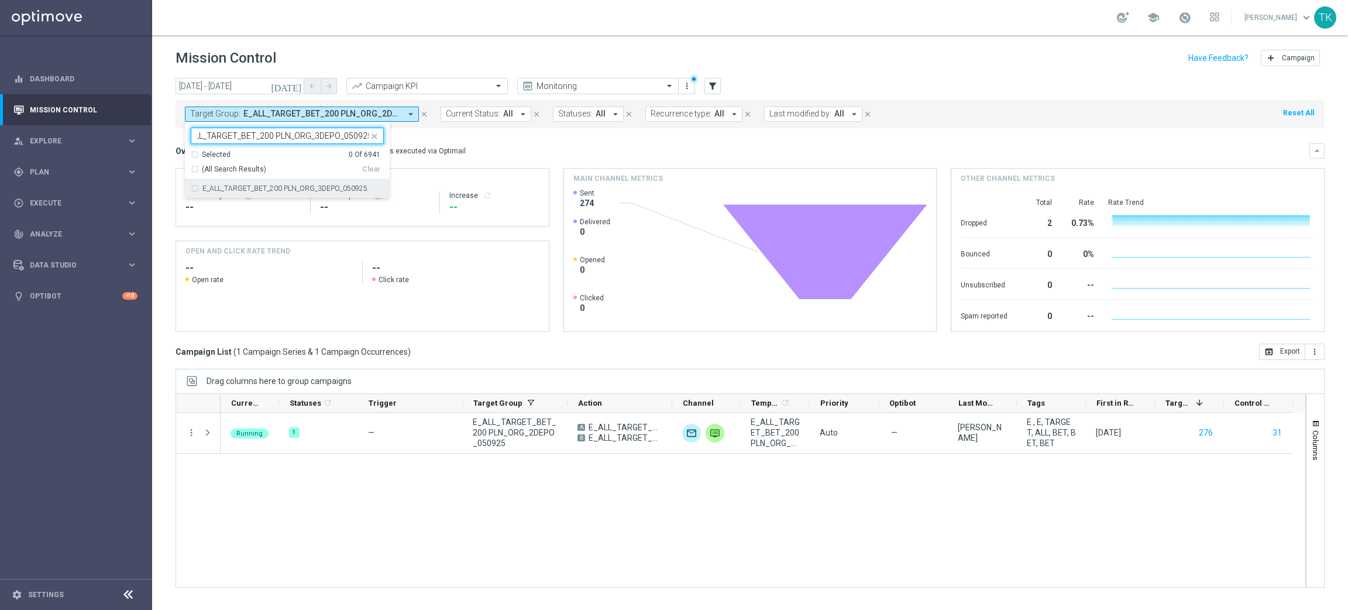
click at [215, 190] on label "E_ALL_TARGET_BET_200 PLN_ORG_3DEPO_050925" at bounding box center [284, 188] width 165 height 7
type input "E_ALL_TARGET_BET_200 PLN_ORG_3DEPO_050925"
click at [163, 149] on div "today 05 Sep 2025 - 05 Sep 2025 arrow_back arrow_forward Campaign KPI trending_…" at bounding box center [750, 338] width 1196 height 521
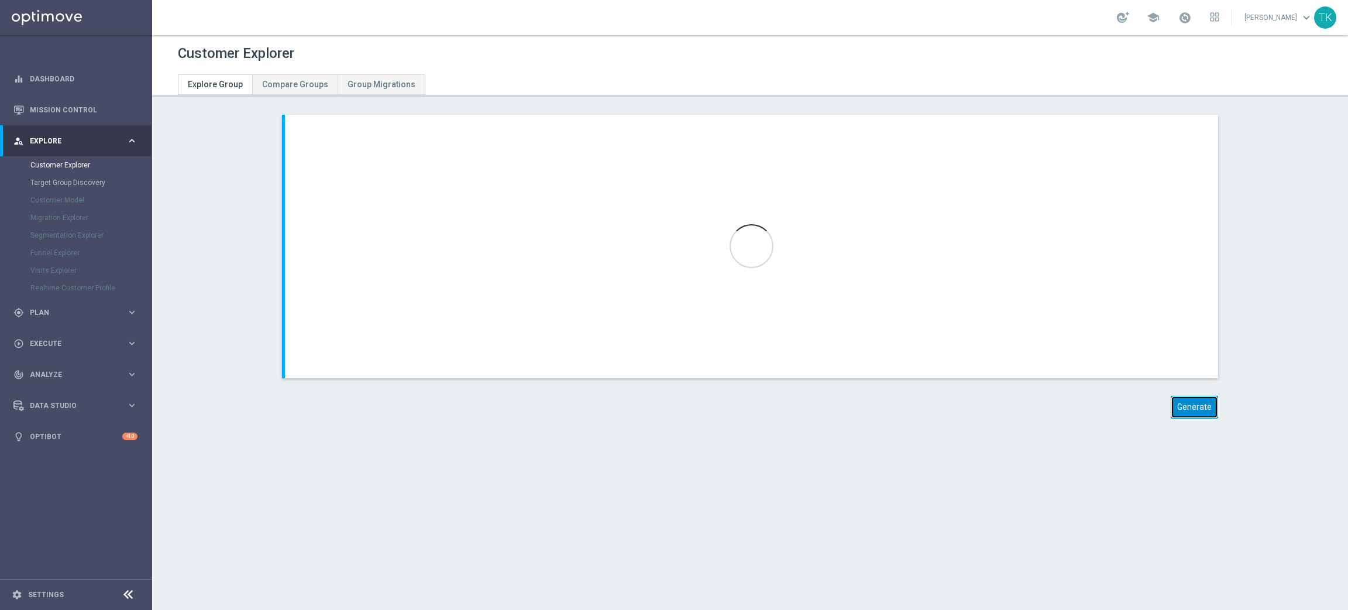
click at [1188, 399] on button "Generate" at bounding box center [1194, 407] width 47 height 23
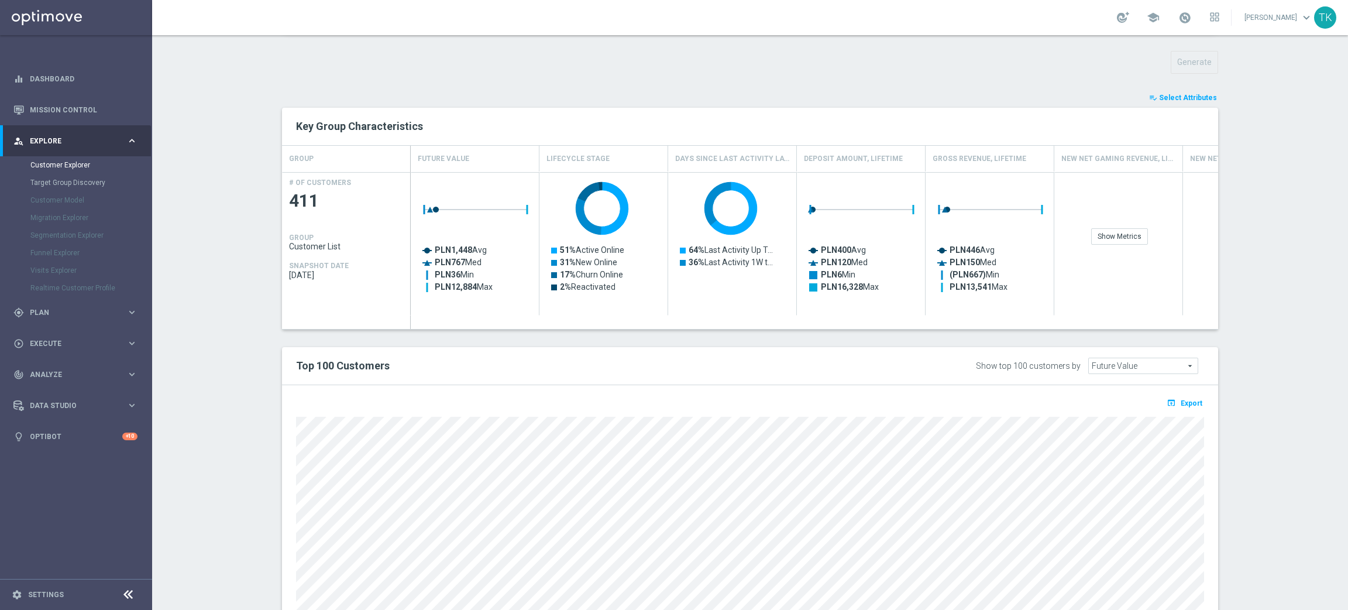
scroll to position [497, 0]
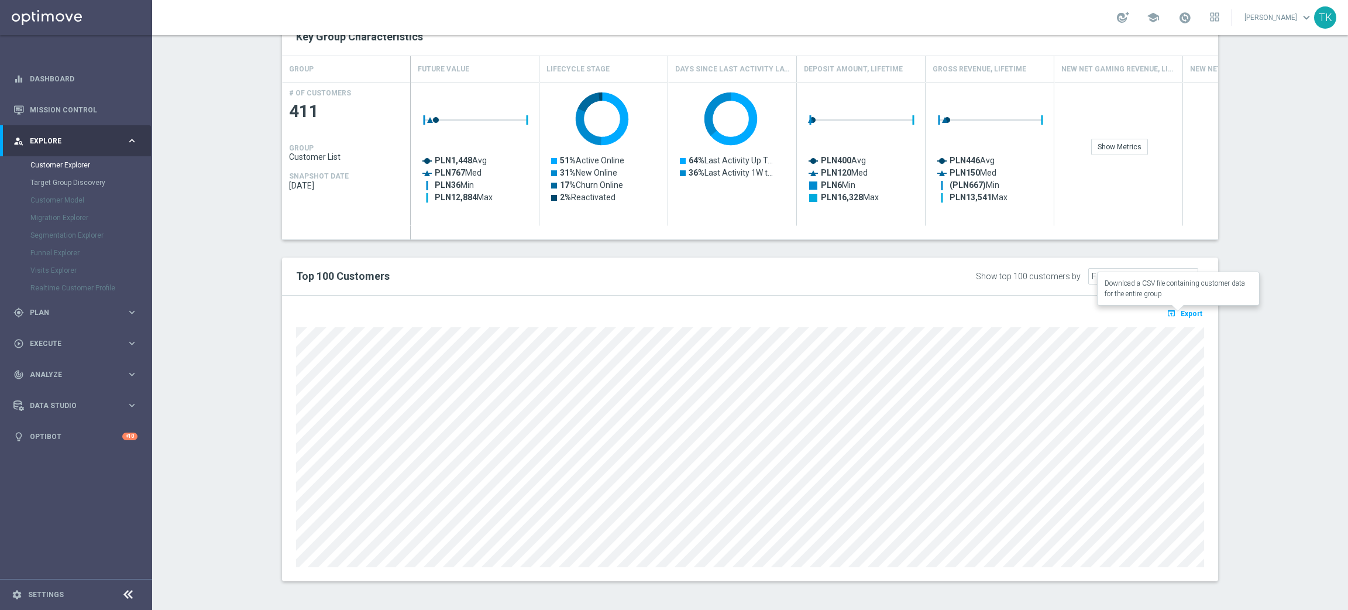
click at [1182, 313] on span "Export" at bounding box center [1192, 314] width 22 height 8
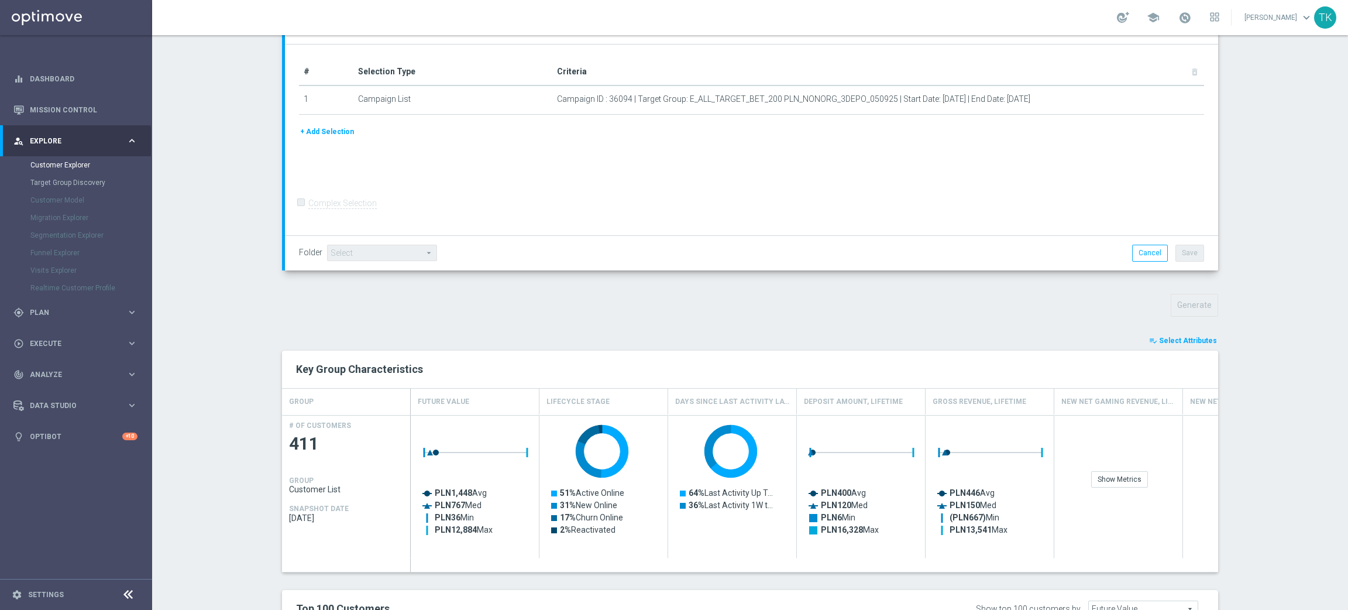
scroll to position [59, 0]
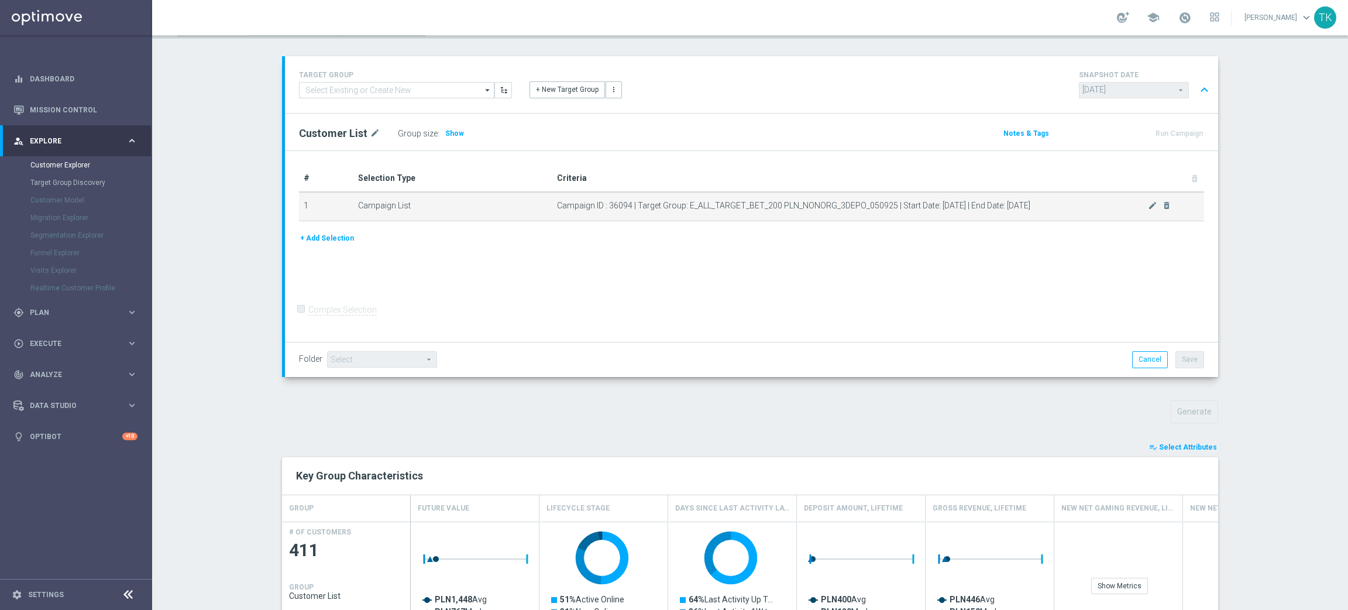
drag, startPoint x: 682, startPoint y: 200, endPoint x: 882, endPoint y: 207, distance: 200.3
click at [882, 207] on span "Campaign ID : 36094 | Target Group: E_ALL_TARGET_BET_200 PLN_NONORG_3DEPO_05092…" at bounding box center [852, 206] width 591 height 10
click at [730, 207] on span "Campaign ID : 36094 | Target Group: E_ALL_TARGET_BET_200 PLN_NONORG_3DEPO_05092…" at bounding box center [852, 206] width 591 height 10
drag, startPoint x: 713, startPoint y: 200, endPoint x: 697, endPoint y: 200, distance: 16.4
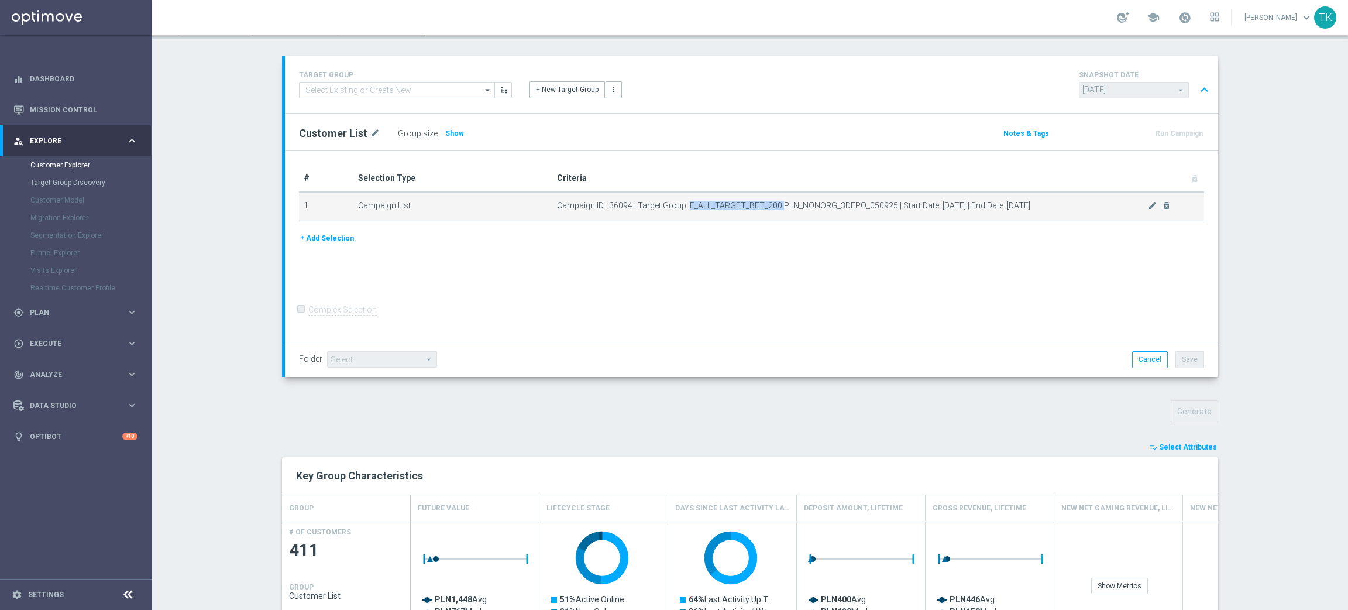
click at [712, 201] on span "Campaign ID : 36094 | Target Group: E_ALL_TARGET_BET_200 PLN_NONORG_3DEPO_05092…" at bounding box center [852, 206] width 591 height 10
click at [681, 201] on span "Campaign ID : 36094 | Target Group: E_ALL_TARGET_BET_200 PLN_NONORG_3DEPO_05092…" at bounding box center [852, 206] width 591 height 10
drag, startPoint x: 682, startPoint y: 204, endPoint x: 884, endPoint y: 207, distance: 201.9
click at [884, 207] on span "Campaign ID : 36094 | Target Group: E_ALL_TARGET_BET_200 PLN_NONORG_3DEPO_05092…" at bounding box center [852, 206] width 591 height 10
copy span "E_ALL_TARGET_BET_200 PLN_NONORG_3DEPO_050925"
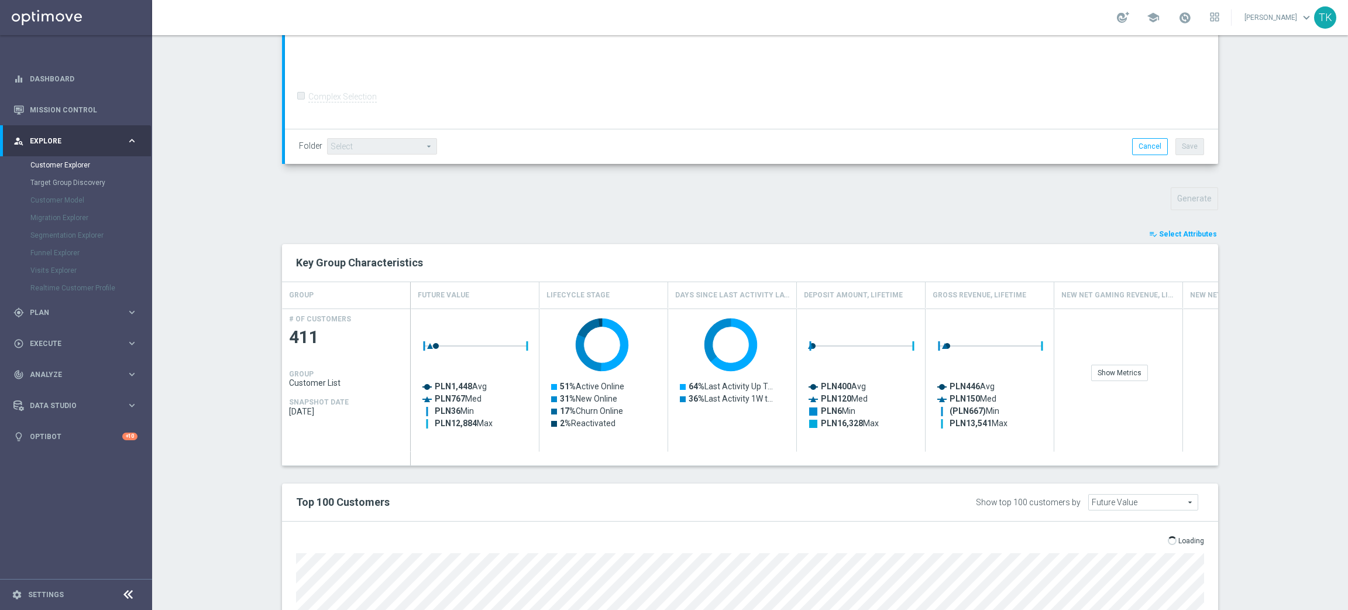
scroll to position [497, 0]
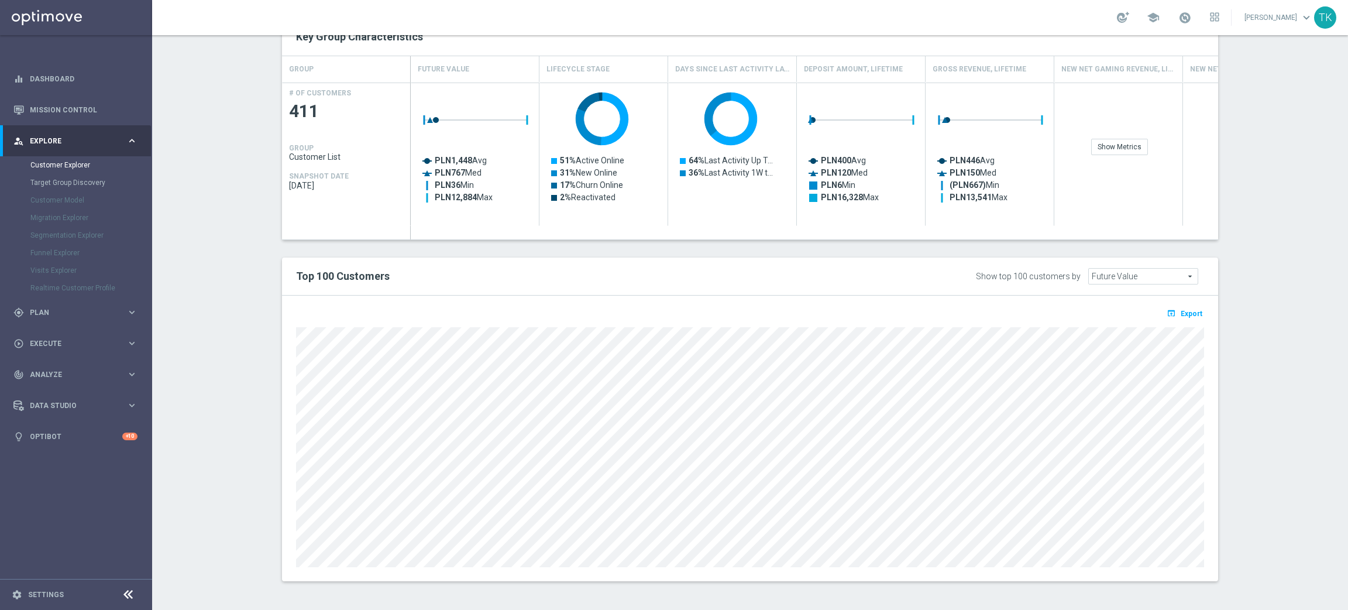
click at [1305, 347] on section "TARGET GROUP arrow_drop_down Show Selected 0 of NaN - Campaign 1" at bounding box center [750, 107] width 1196 height 981
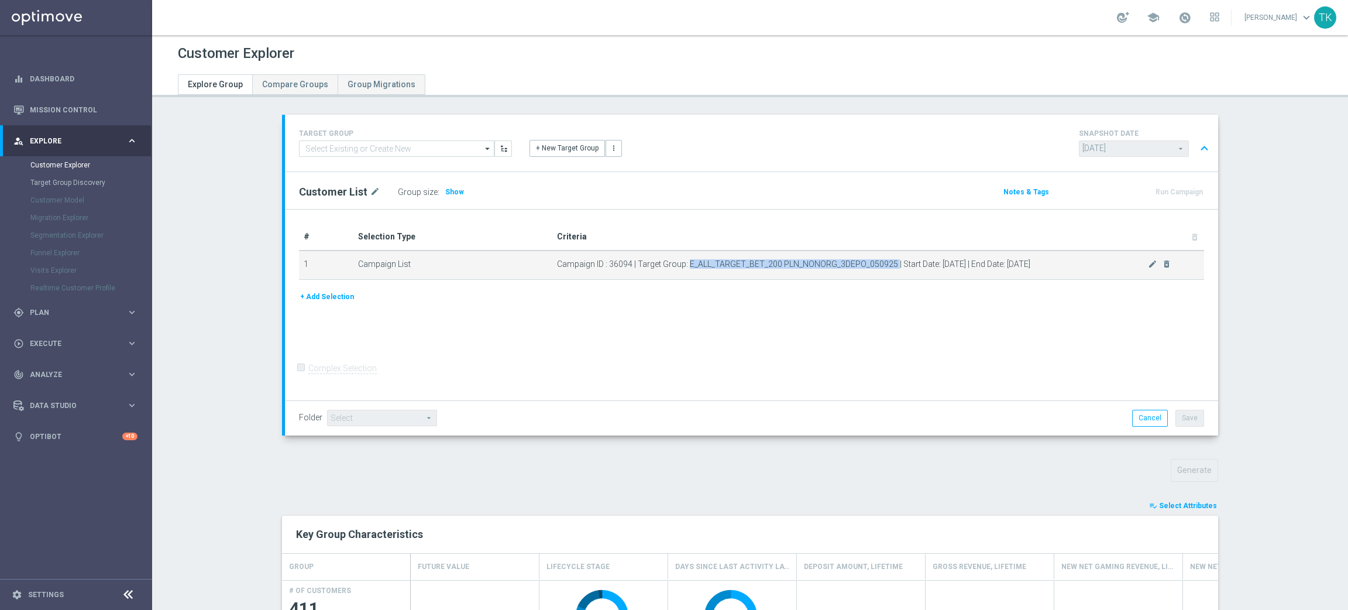
drag, startPoint x: 680, startPoint y: 262, endPoint x: 888, endPoint y: 265, distance: 207.8
click at [888, 265] on span "Campaign ID : 36094 | Target Group: E_ALL_TARGET_BET_200 PLN_NONORG_3DEPO_05092…" at bounding box center [852, 264] width 591 height 10
copy span "E_ALL_TARGET_BET_200 PLN_NONORG_3DEPO_050925"
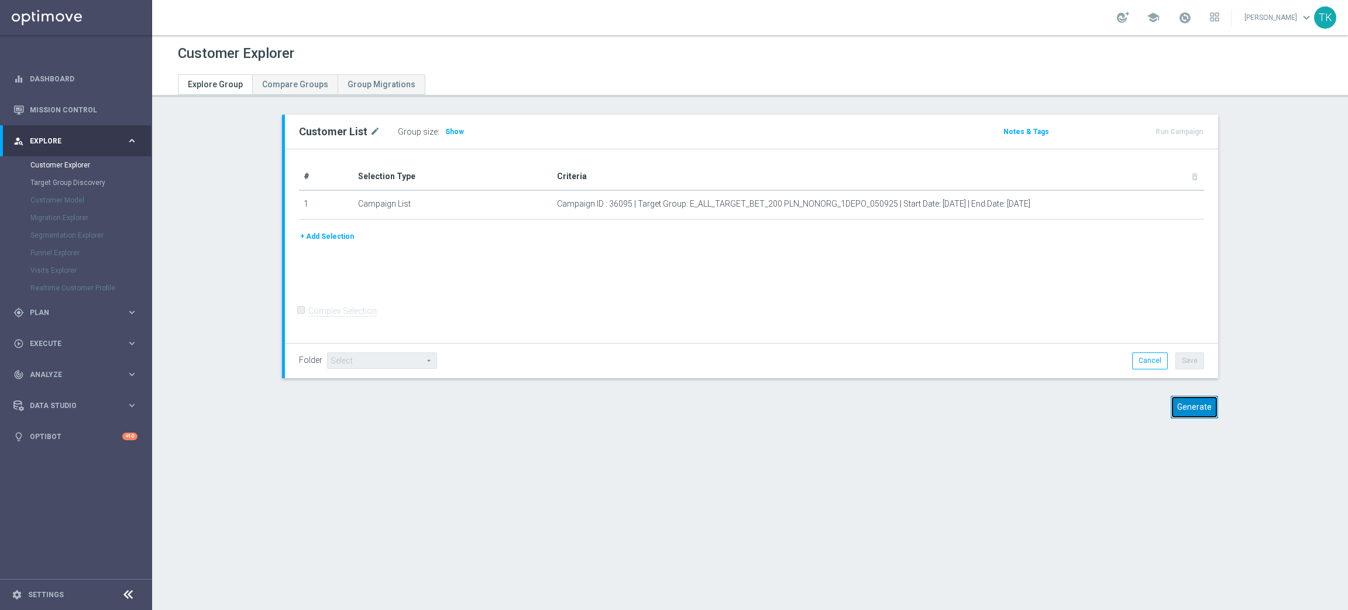
click at [1193, 402] on button "Generate" at bounding box center [1194, 407] width 47 height 23
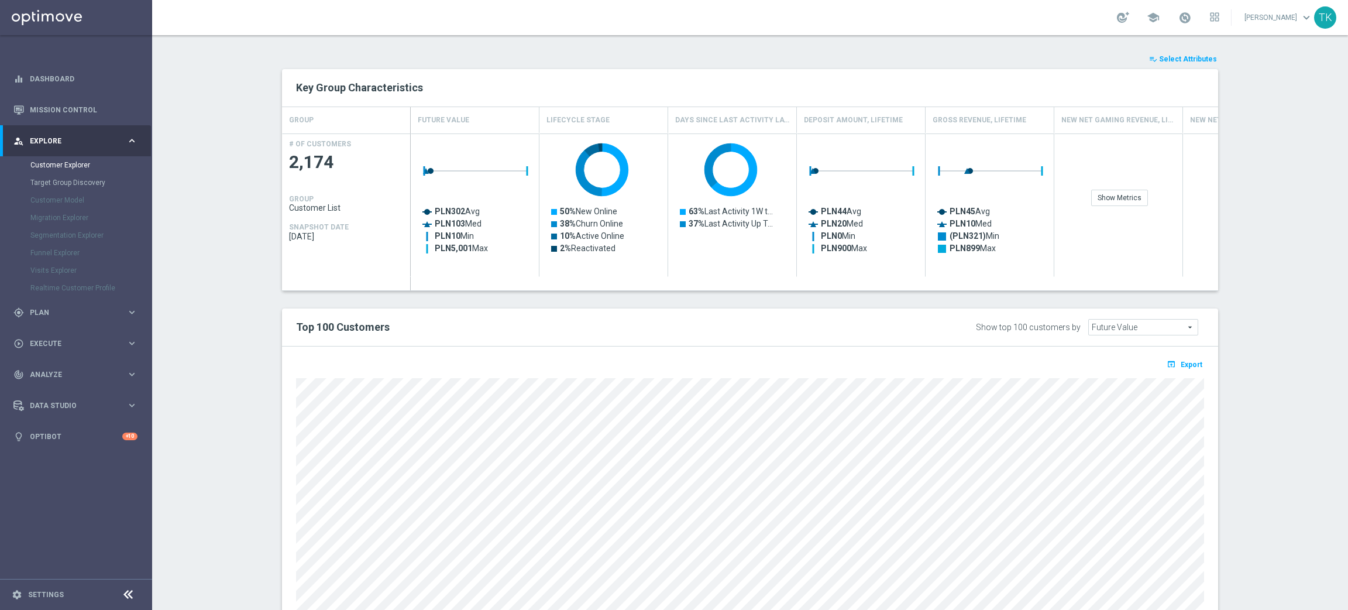
scroll to position [497, 0]
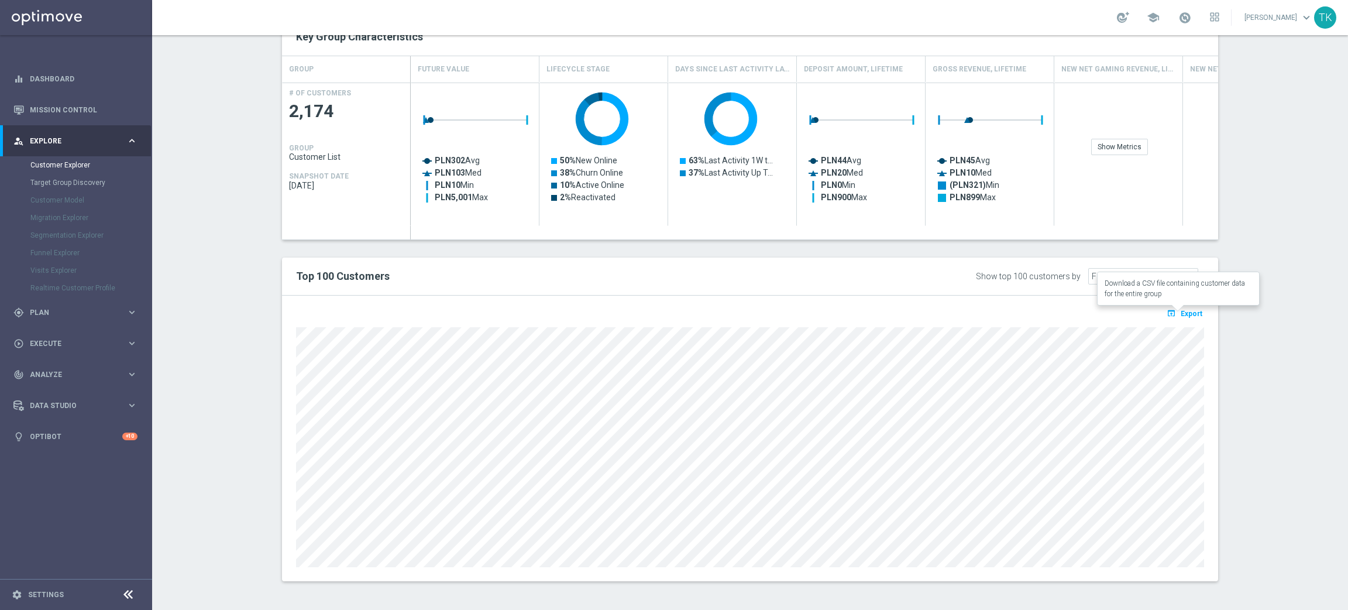
click at [1181, 315] on span "Export" at bounding box center [1192, 314] width 22 height 8
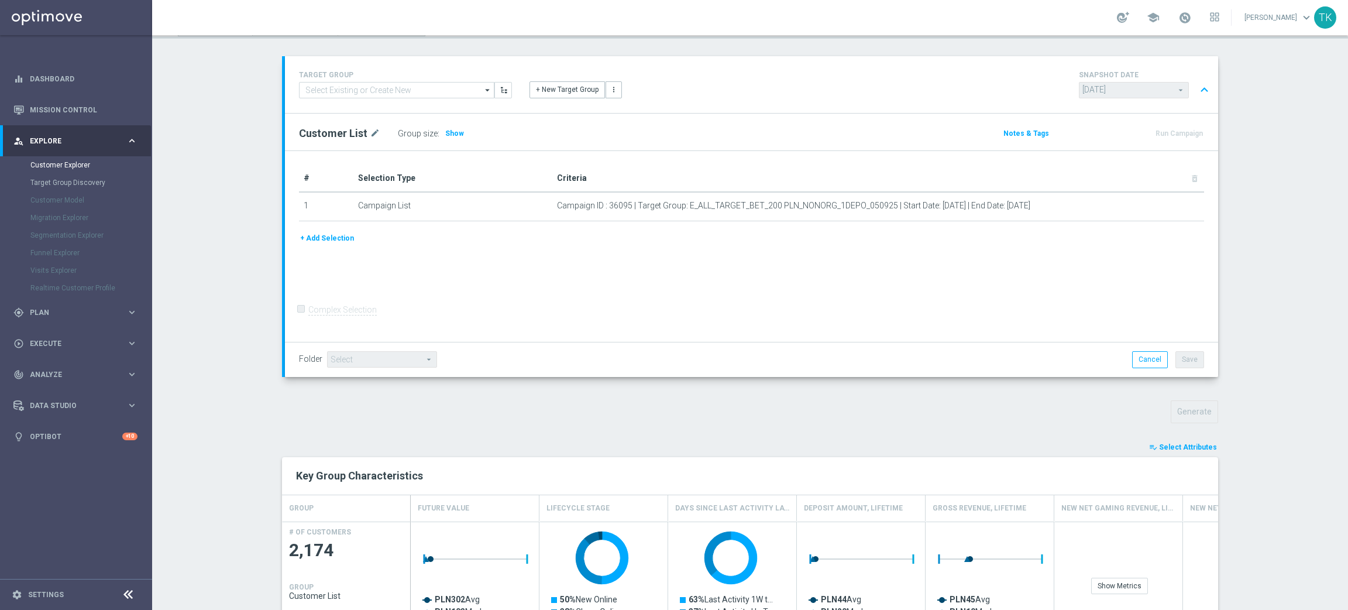
scroll to position [410, 0]
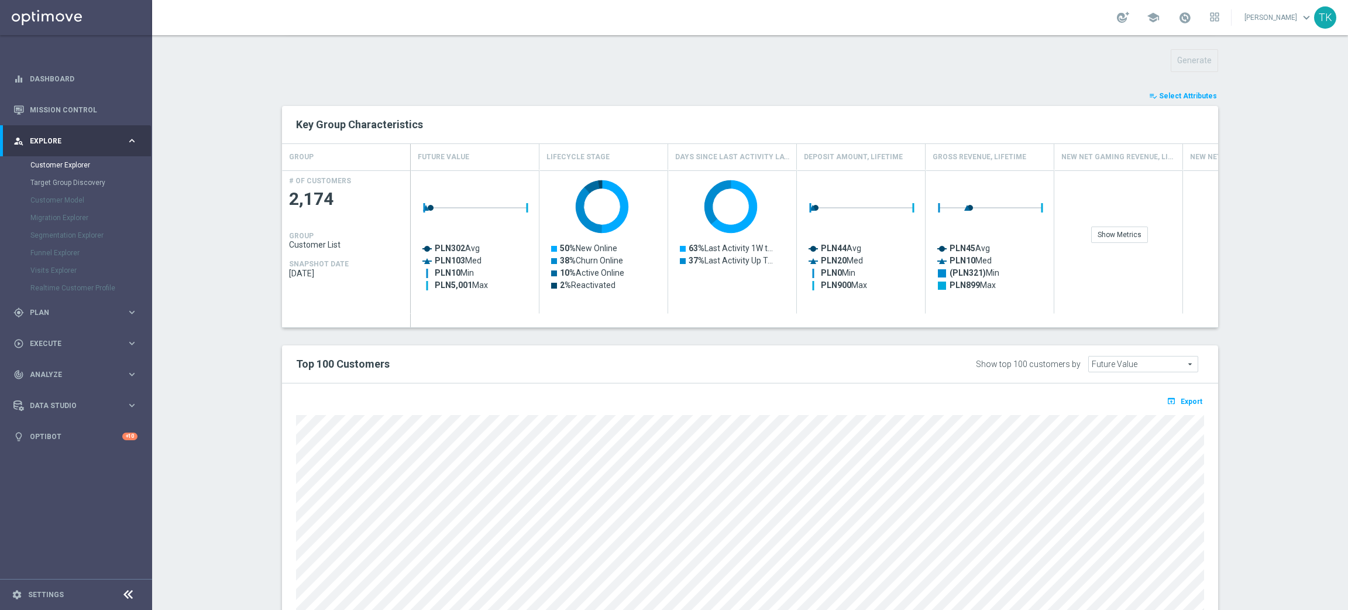
click at [1316, 314] on section "TARGET GROUP arrow_drop_down Show Selected 0 of NaN - Campaign 1" at bounding box center [750, 195] width 1196 height 981
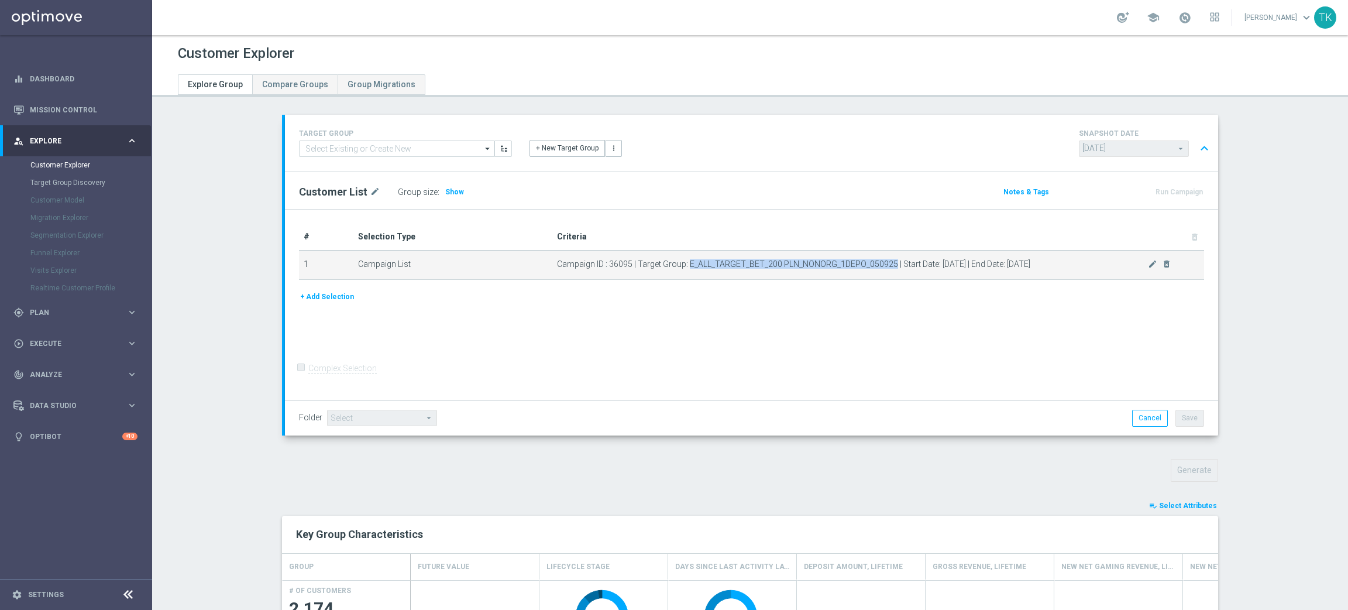
drag, startPoint x: 682, startPoint y: 260, endPoint x: 884, endPoint y: 261, distance: 202.5
click at [884, 261] on span "Campaign ID : 36095 | Target Group: E_ALL_TARGET_BET_200 PLN_NONORG_1DEPO_05092…" at bounding box center [852, 264] width 591 height 10
copy span "E_ALL_TARGET_BET_200 PLN_NONORG_1DEPO_050925"
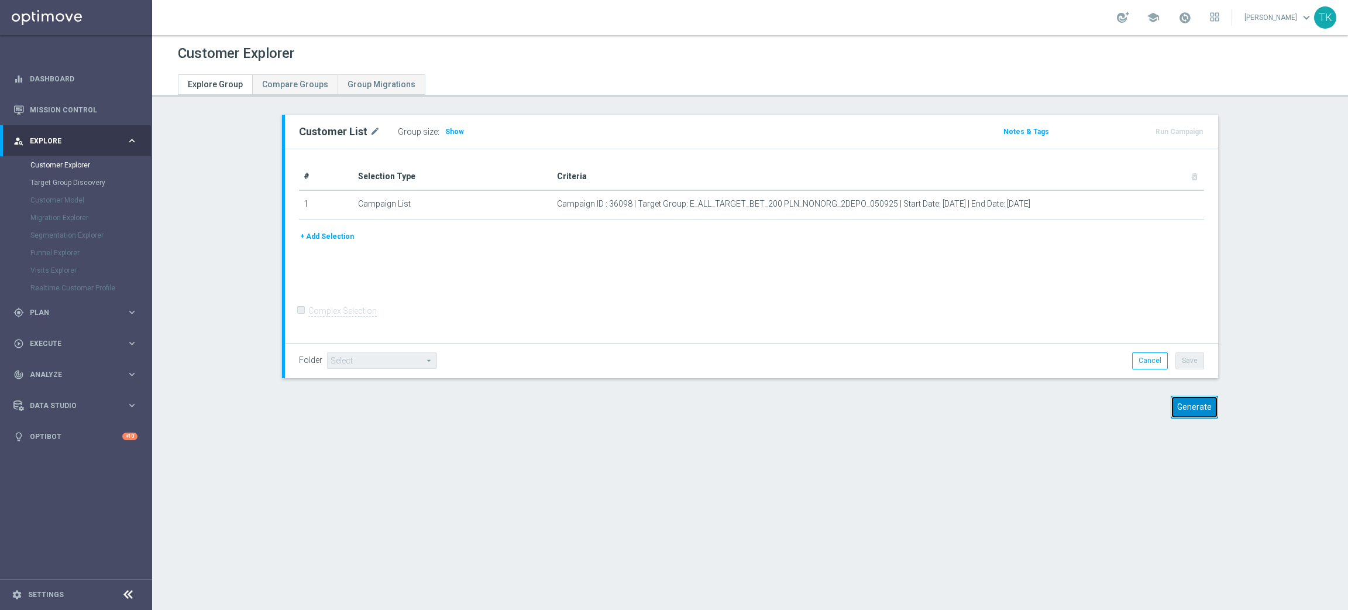
click at [1204, 399] on button "Generate" at bounding box center [1194, 407] width 47 height 23
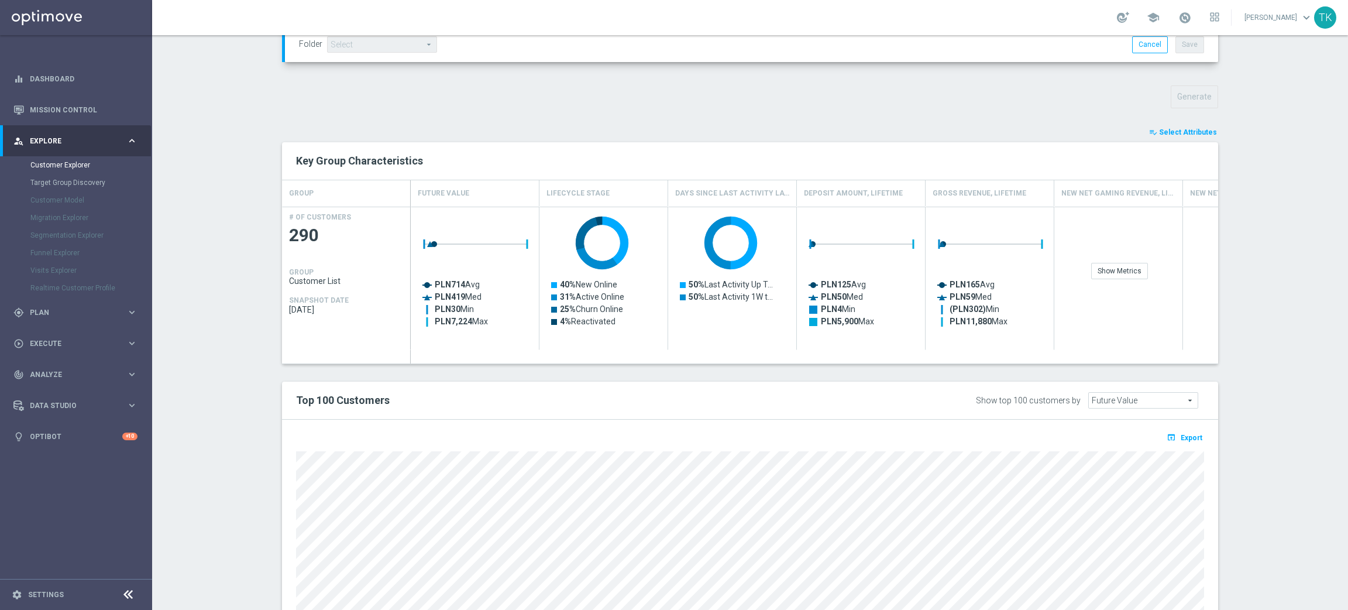
scroll to position [497, 0]
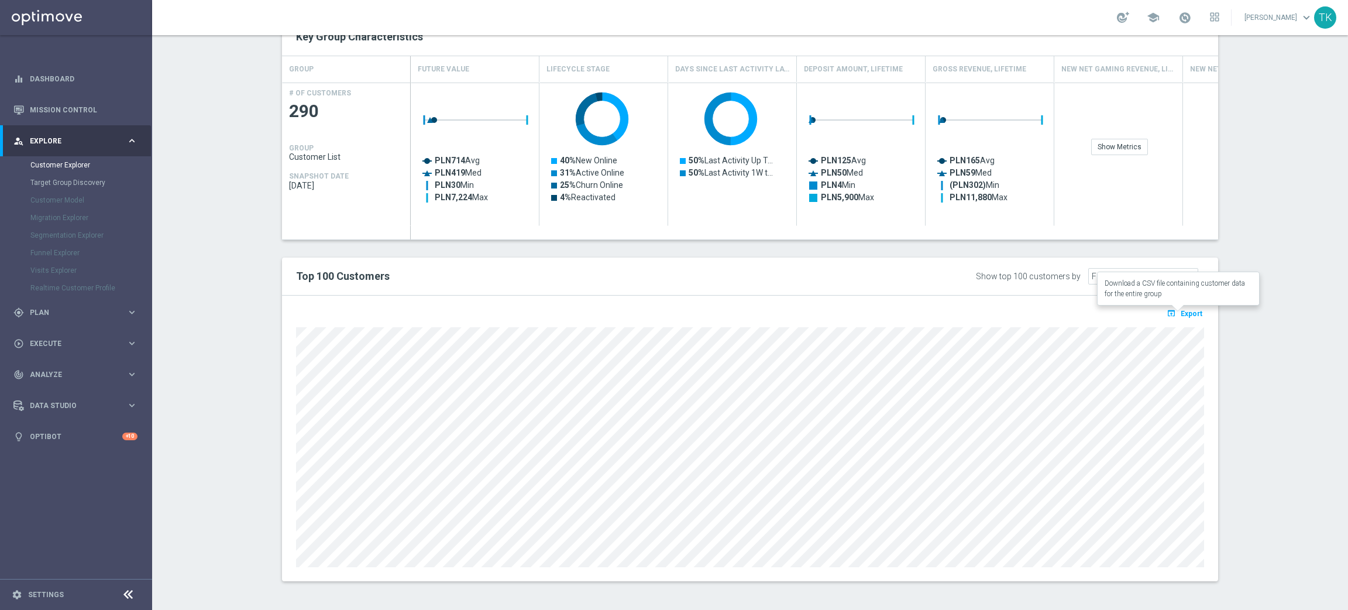
click at [1186, 314] on span "Export" at bounding box center [1192, 314] width 22 height 8
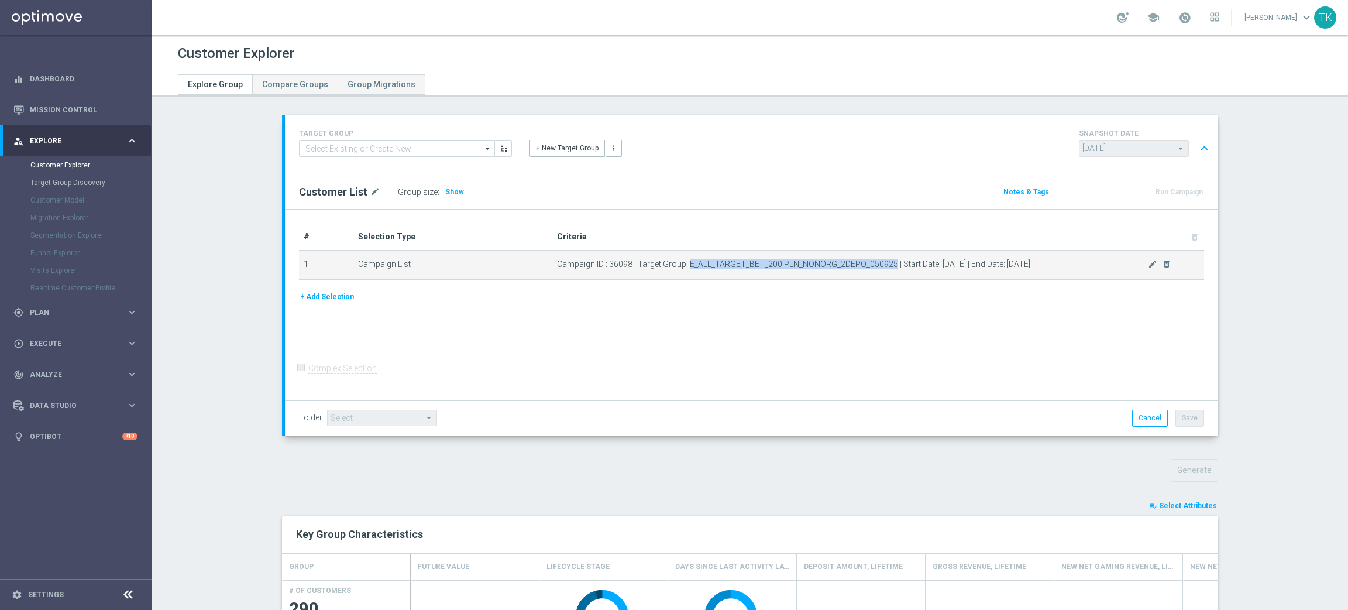
drag, startPoint x: 680, startPoint y: 263, endPoint x: 886, endPoint y: 266, distance: 206.0
click at [886, 266] on span "Campaign ID : 36098 | Target Group: E_ALL_TARGET_BET_200 PLN_NONORG_2DEPO_05092…" at bounding box center [852, 264] width 591 height 10
copy span "E_ALL_TARGET_BET_200 PLN_NONORG_2DEPO_050925"
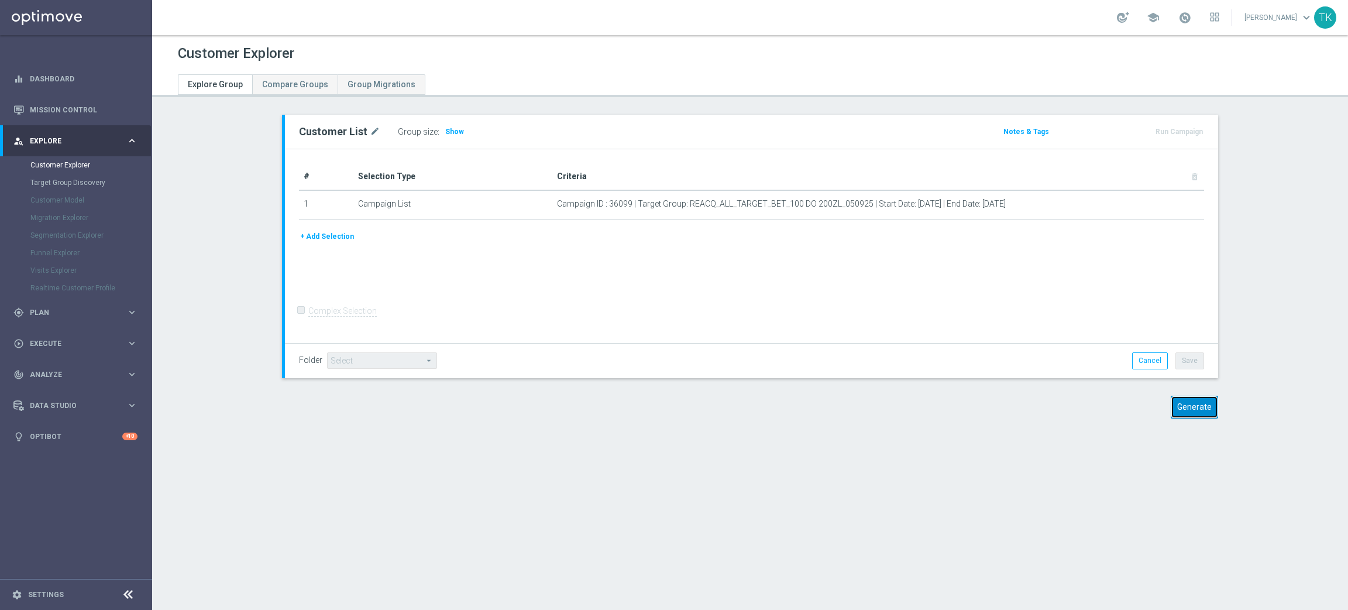
click at [1185, 409] on button "Generate" at bounding box center [1194, 407] width 47 height 23
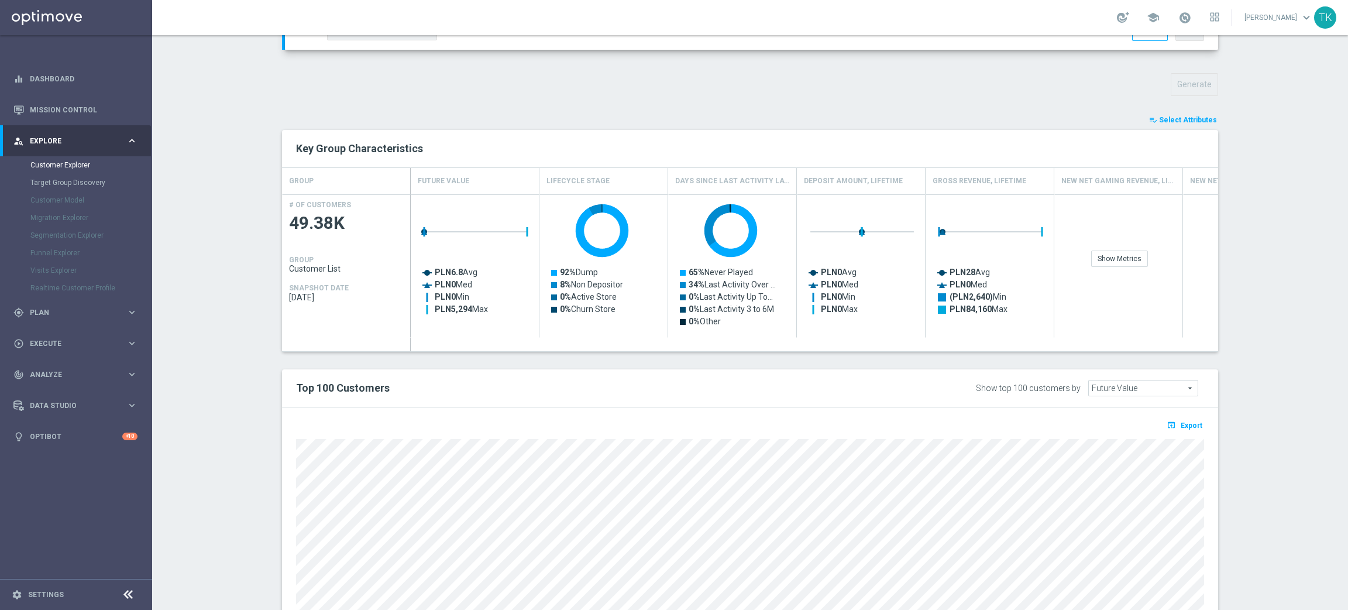
scroll to position [497, 0]
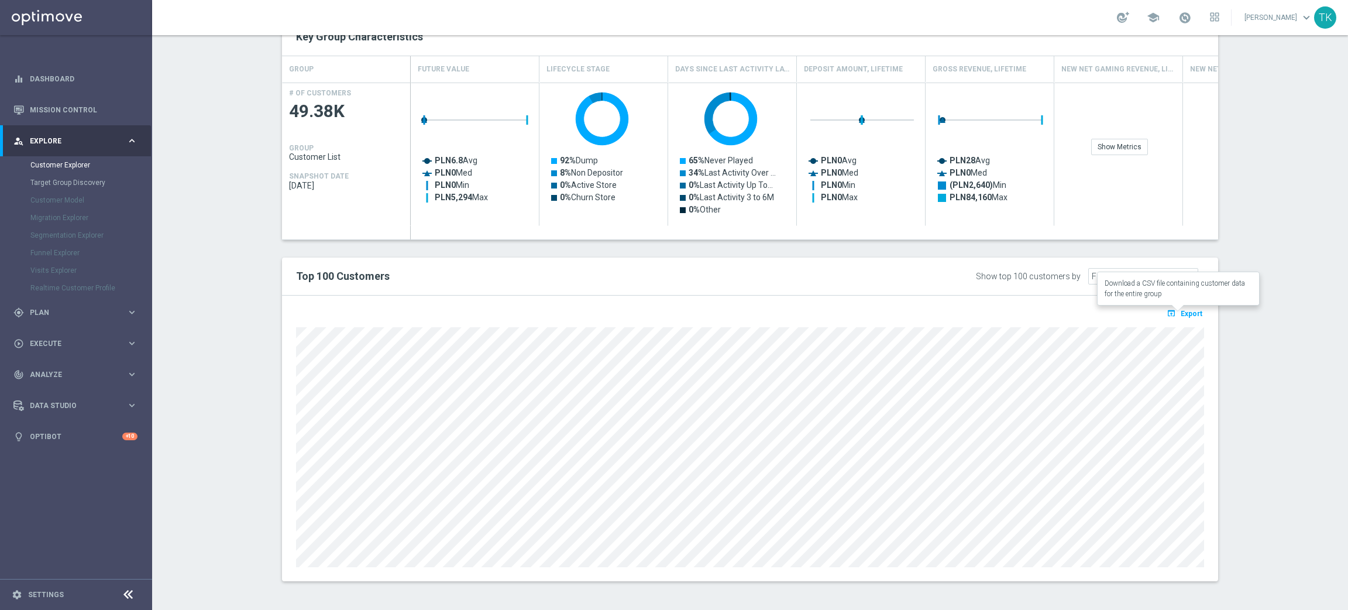
click at [1181, 315] on span "Export" at bounding box center [1192, 314] width 22 height 8
drag, startPoint x: 1180, startPoint y: 315, endPoint x: 1246, endPoint y: 374, distance: 88.3
click at [1246, 374] on section "TARGET GROUP arrow_drop_down Show Selected 0 of NaN - Campaign 1" at bounding box center [750, 107] width 1196 height 981
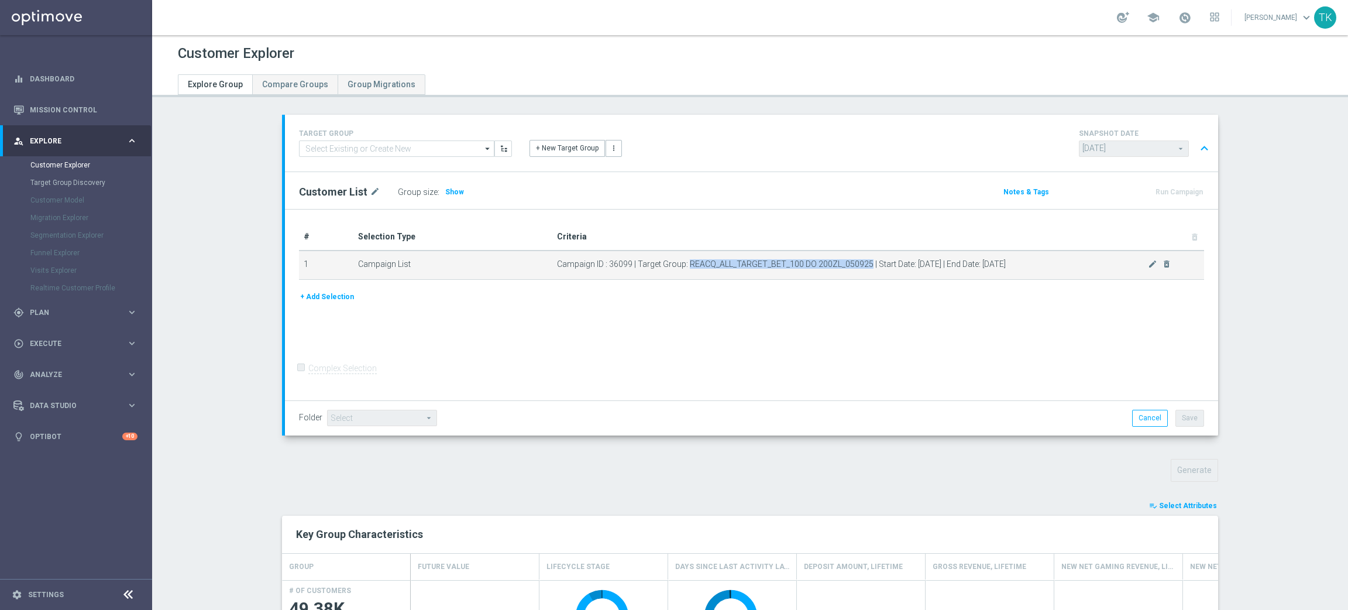
drag, startPoint x: 683, startPoint y: 263, endPoint x: 860, endPoint y: 266, distance: 176.8
click at [860, 266] on span "Campaign ID : 36099 | Target Group: REACQ_ALL_TARGET_BET_100 DO 200ZL_050925 | …" at bounding box center [852, 264] width 591 height 10
copy span "REACQ_ALL_TARGET_BET_100 DO 200ZL_050925"
